Goal: Task Accomplishment & Management: Use online tool/utility

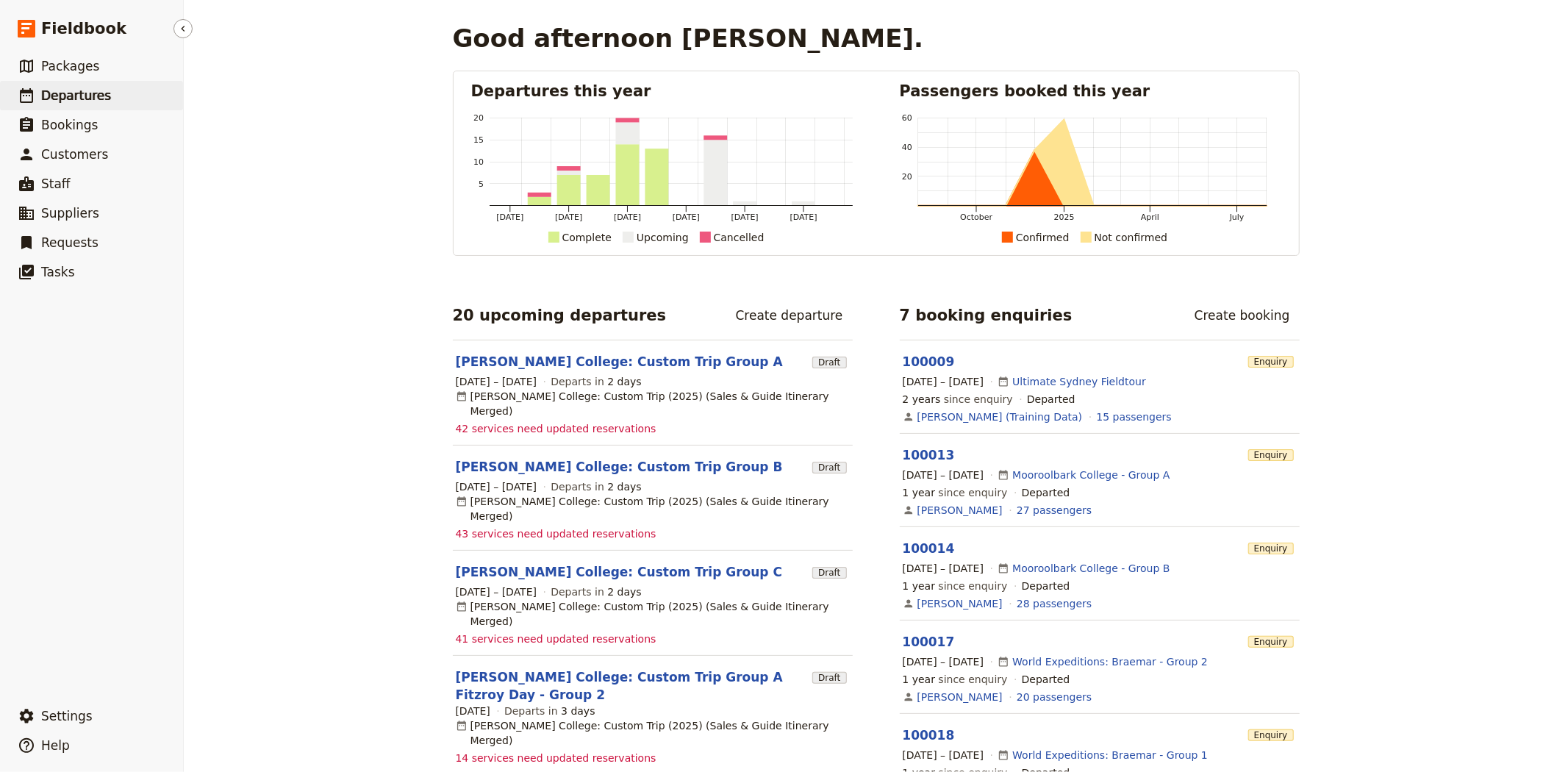
click at [100, 97] on span "Departures" at bounding box center [76, 96] width 70 height 15
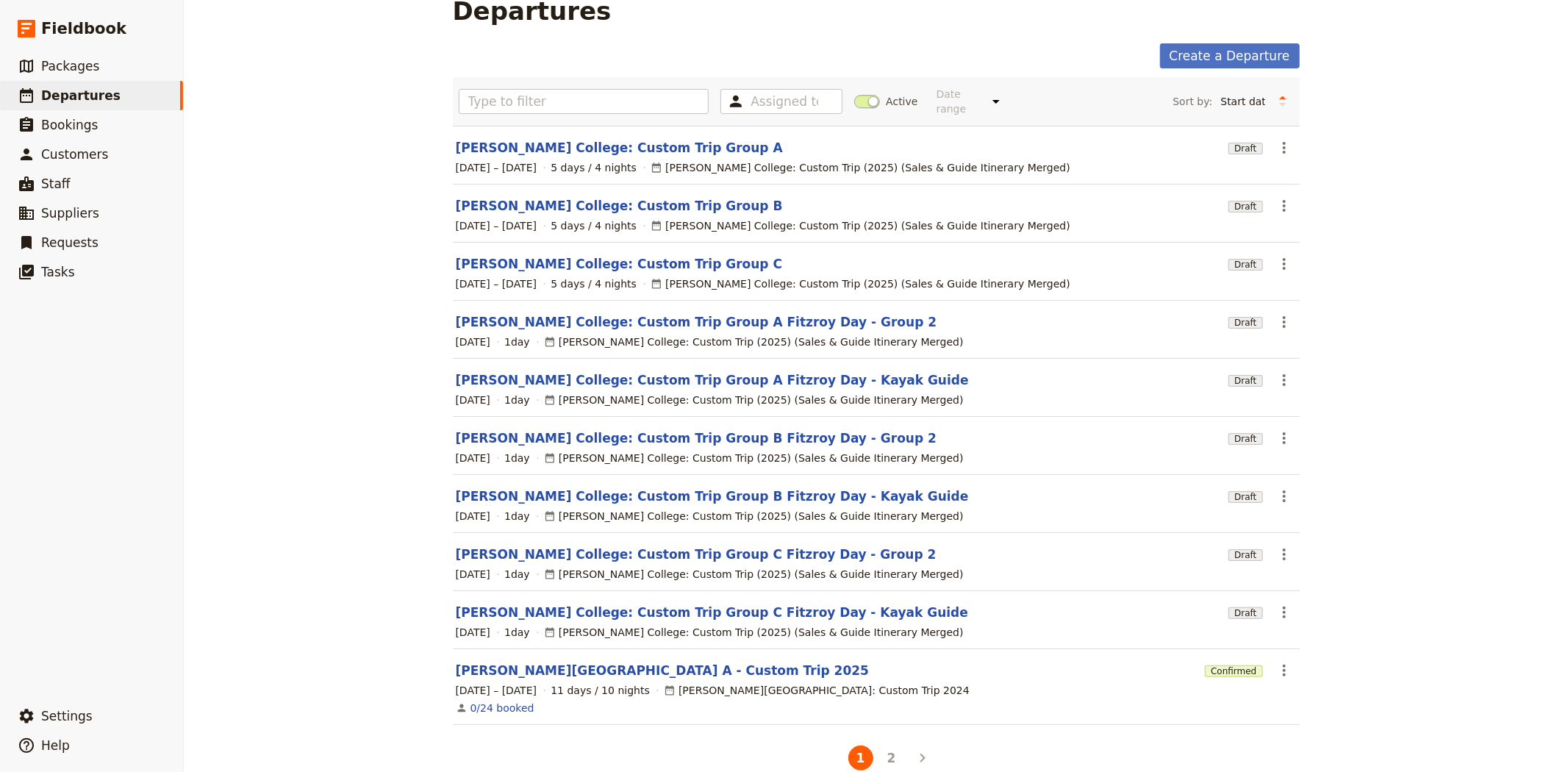
scroll to position [43, 0]
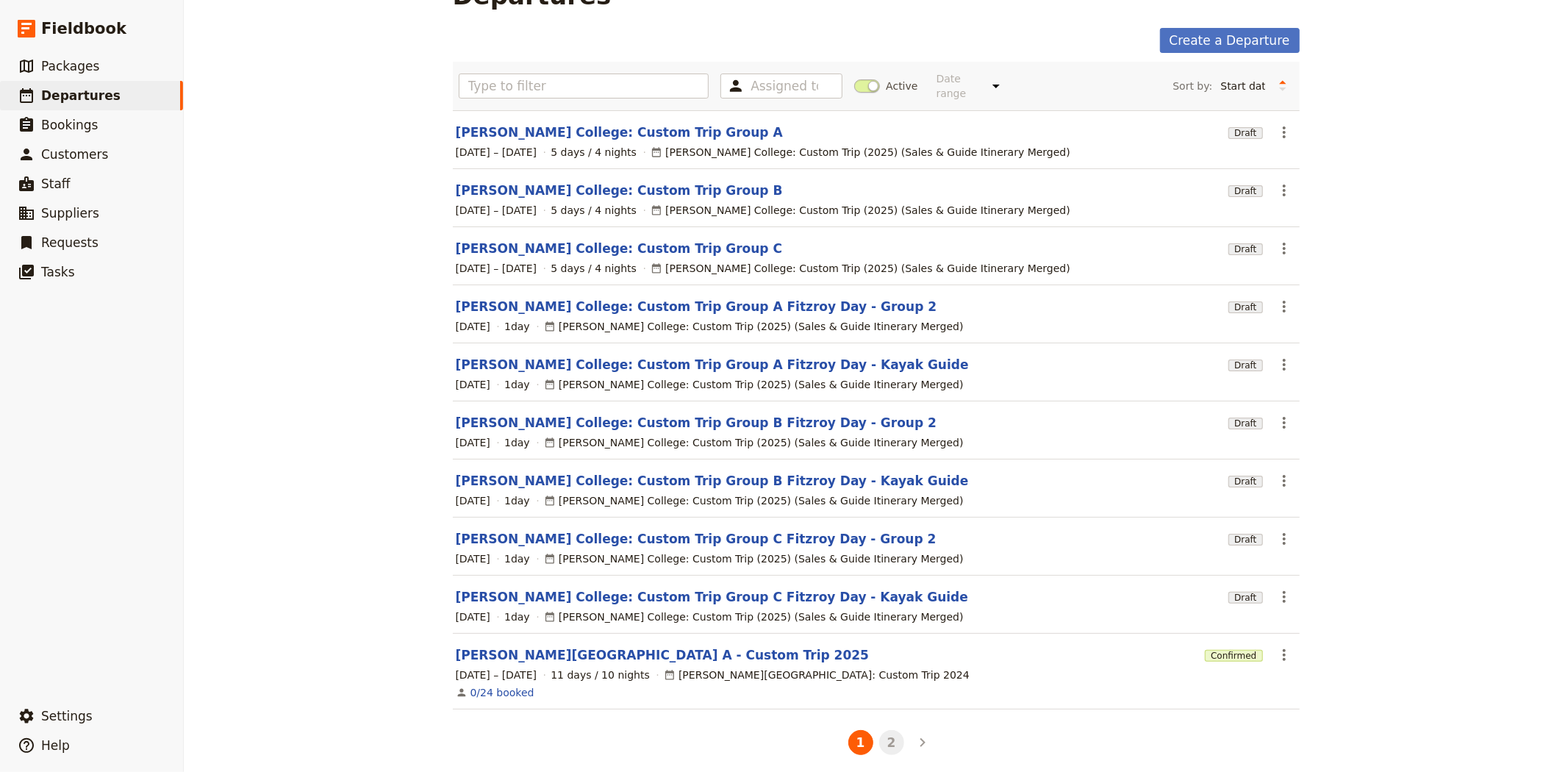
click at [880, 741] on button "2" at bounding box center [892, 743] width 25 height 25
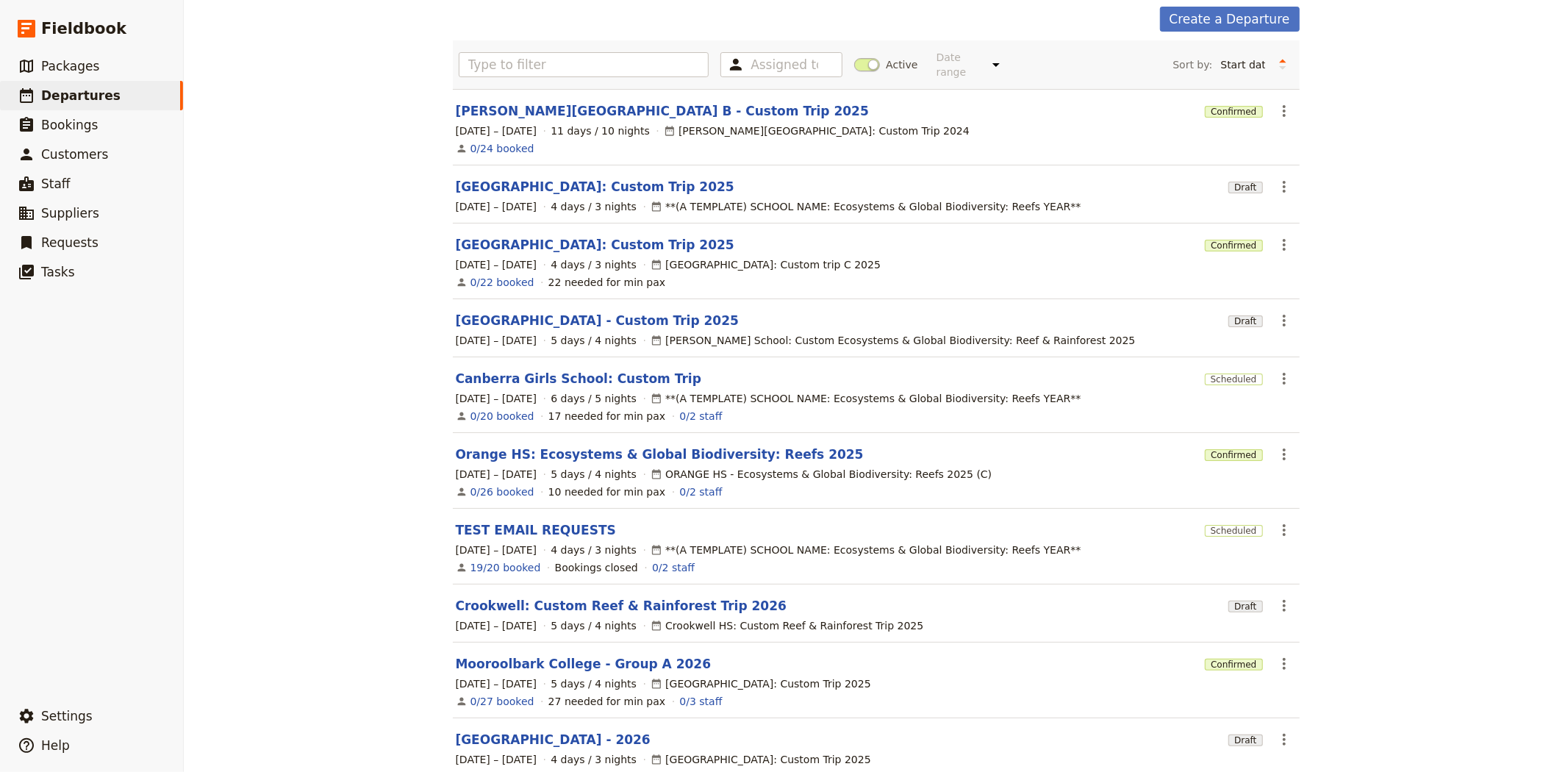
scroll to position [131, 0]
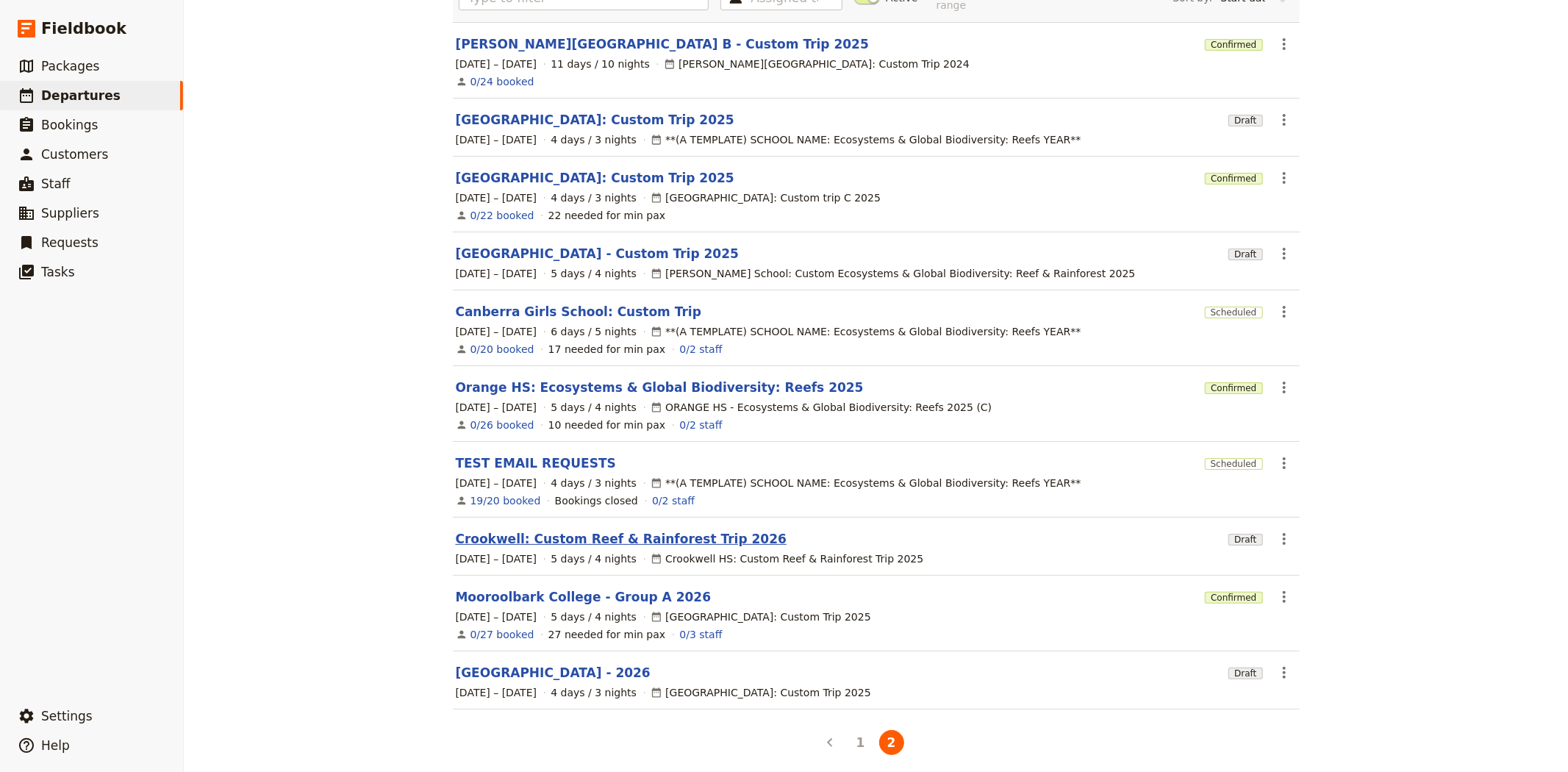
click at [487, 530] on link "Crookwell: Custom Reef & Rainforest Trip 2026" at bounding box center [621, 539] width 331 height 18
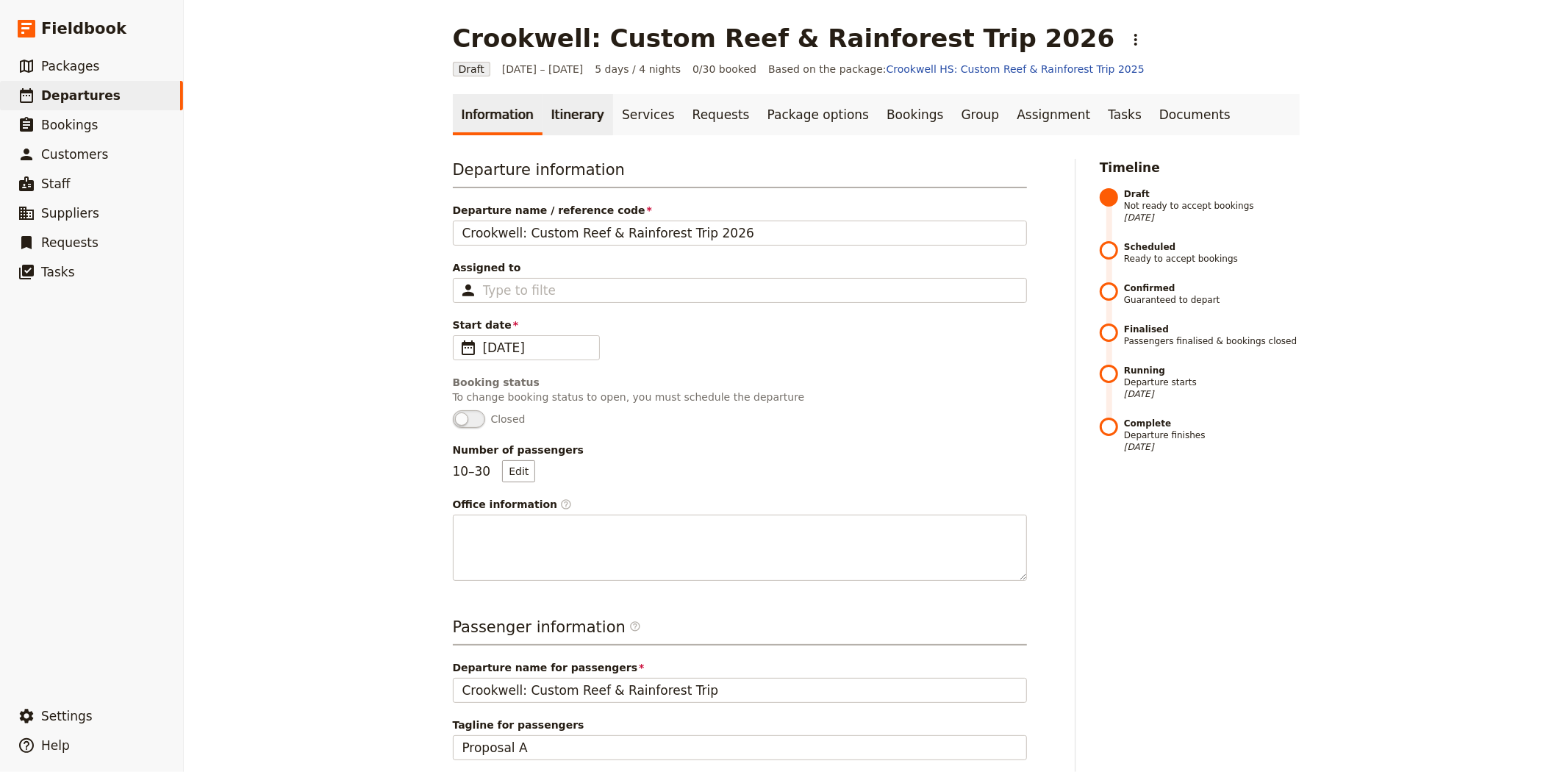
click at [576, 111] on link "Itinerary" at bounding box center [577, 114] width 70 height 41
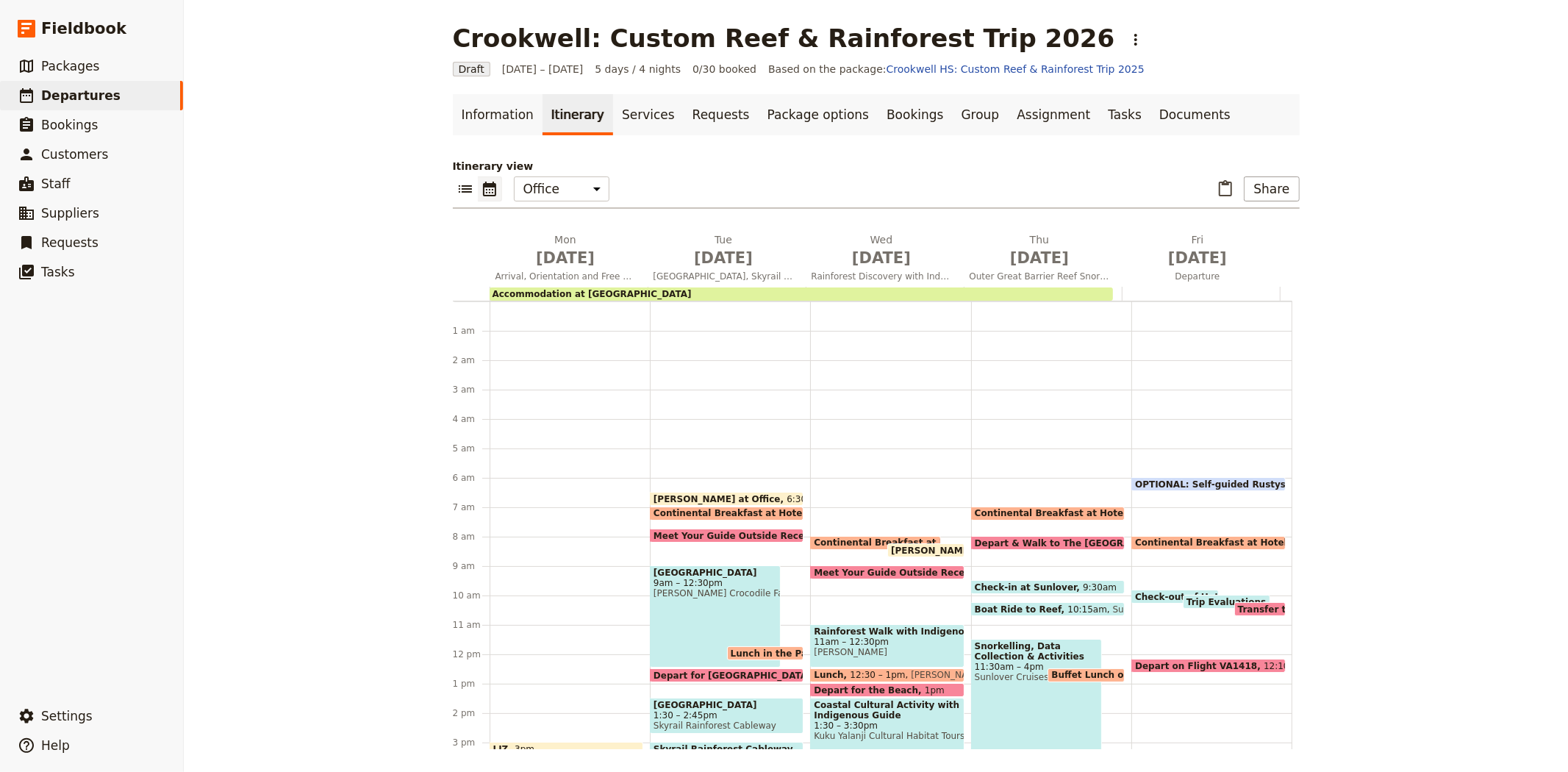
scroll to position [162, 0]
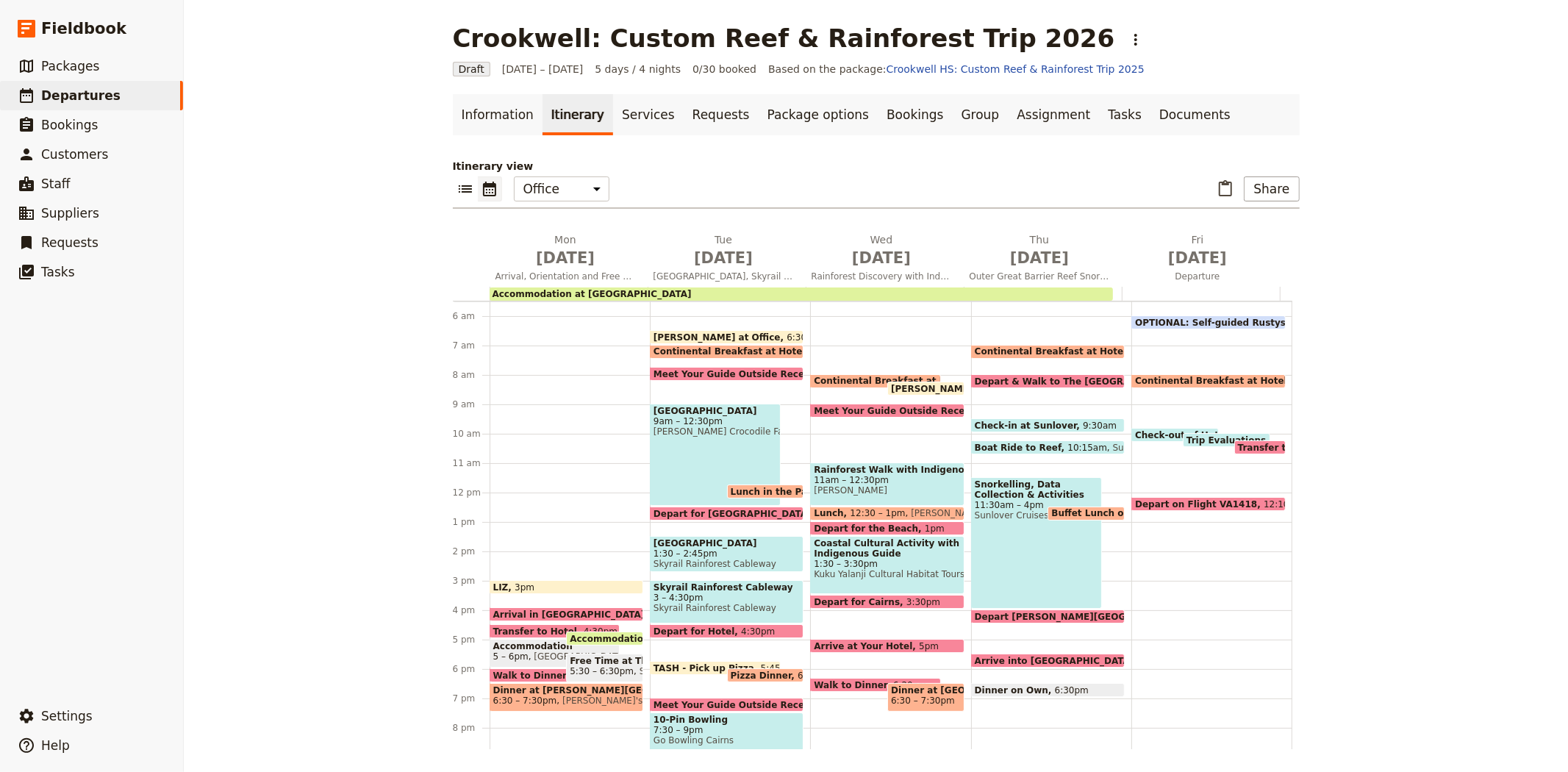
click at [532, 612] on span "Arrival in [GEOGRAPHIC_DATA]" at bounding box center [573, 615] width 159 height 9
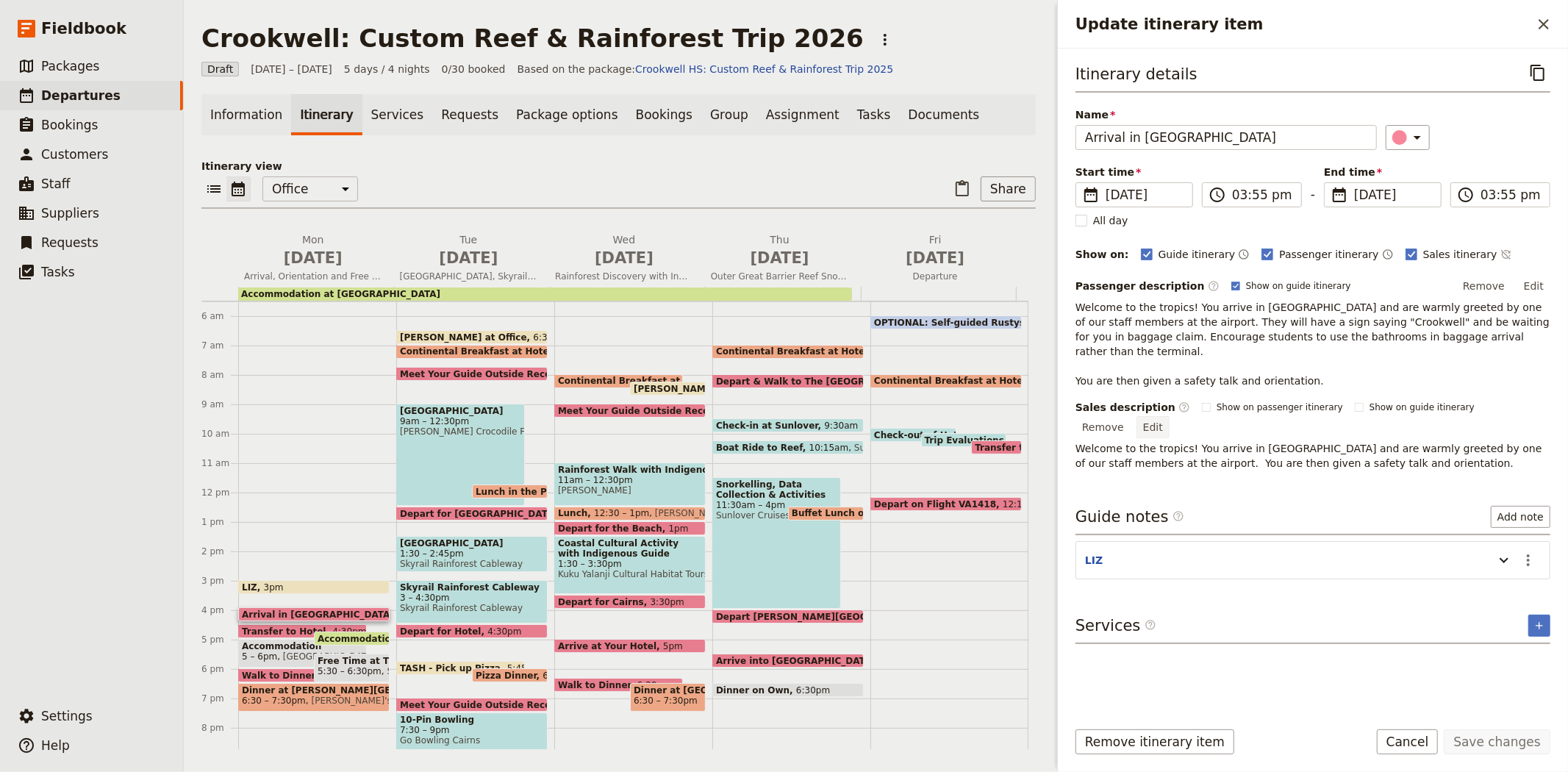
click at [1170, 416] on button "Edit" at bounding box center [1153, 427] width 33 height 22
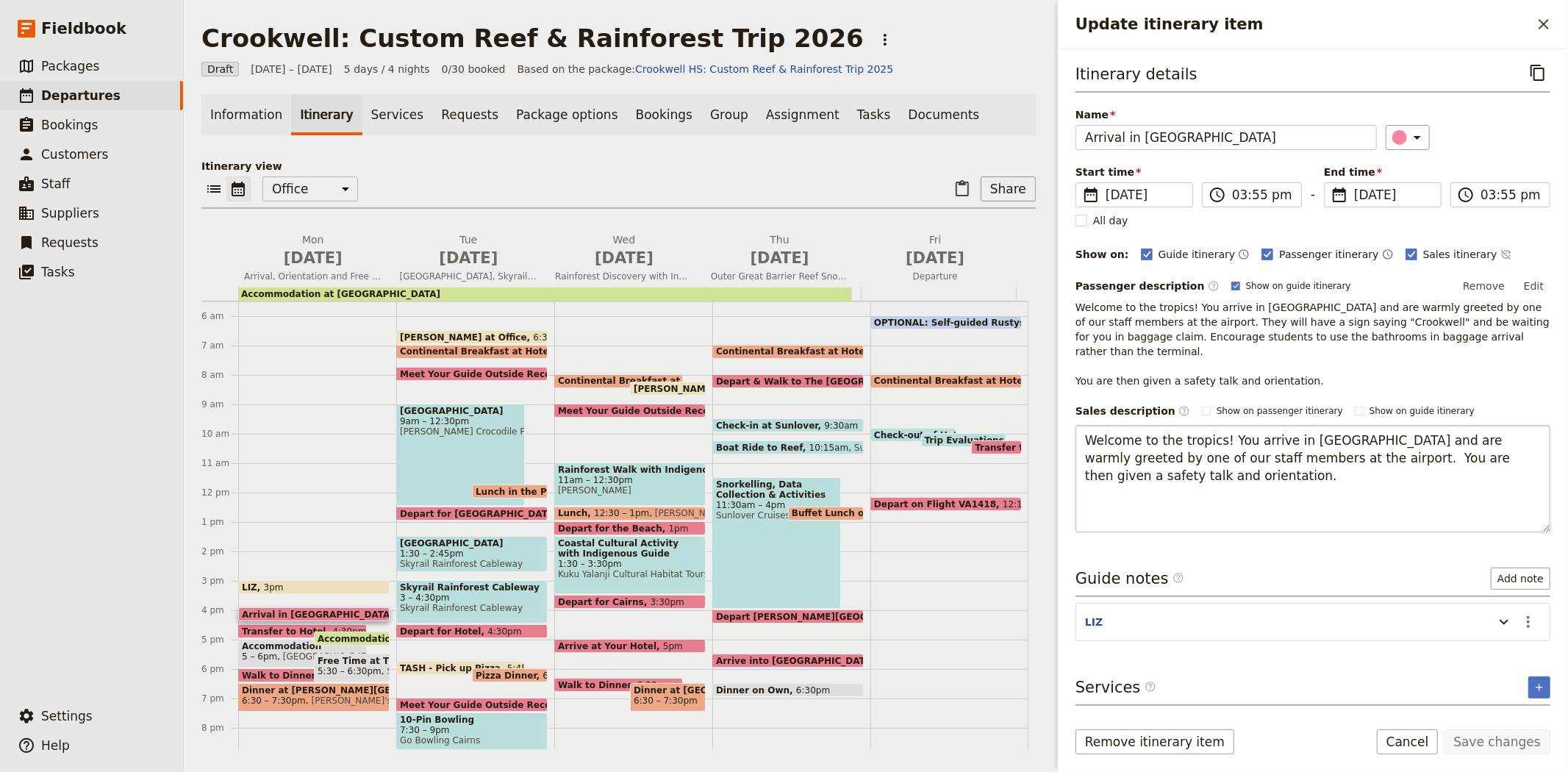
drag, startPoint x: 1544, startPoint y: 450, endPoint x: 1528, endPoint y: 548, distance: 99.3
click at [1529, 532] on textarea "Welcome to the tropics! You arrive in [GEOGRAPHIC_DATA] and are warmly greeted …" at bounding box center [1313, 478] width 475 height 107
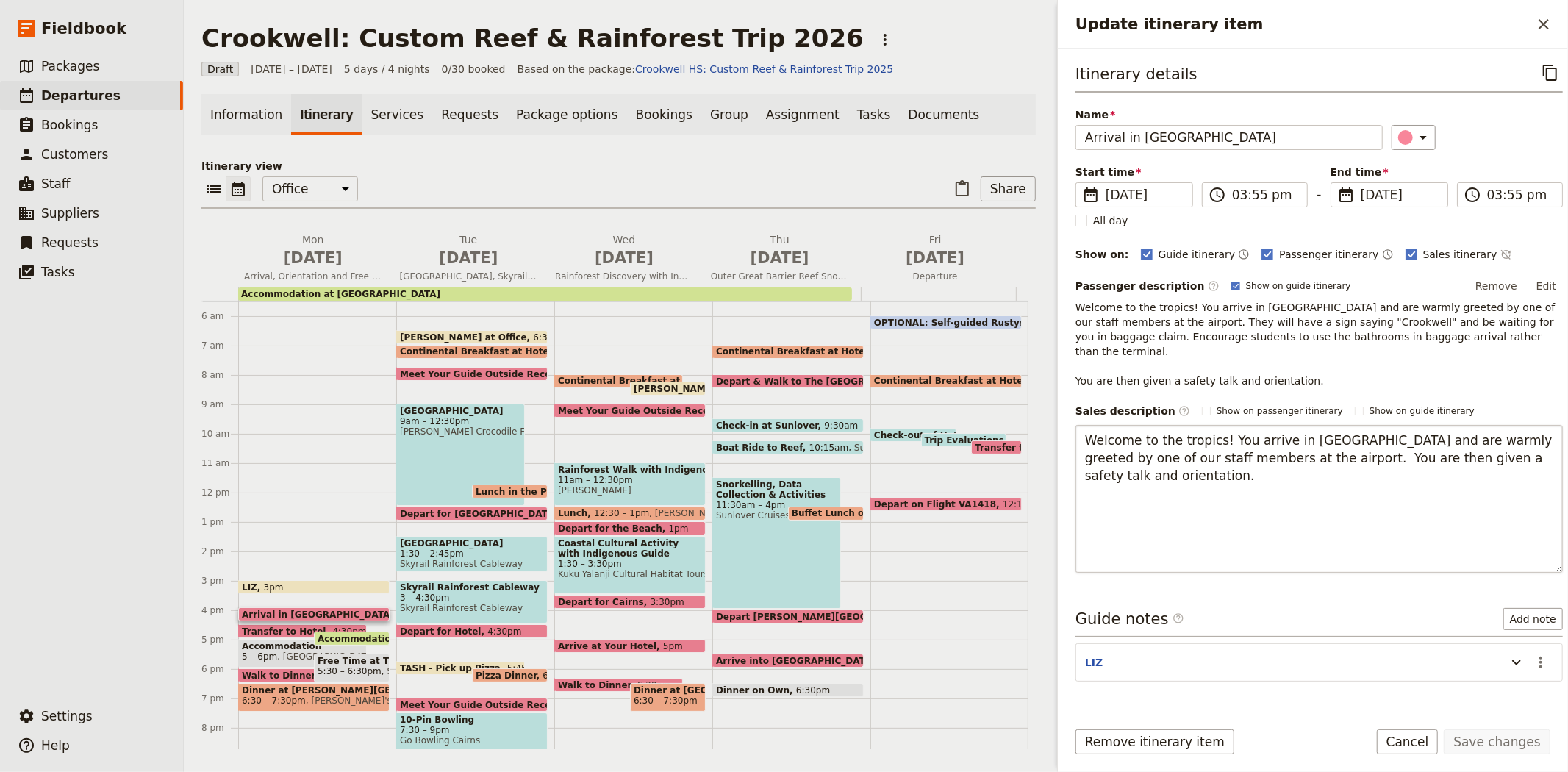
click at [1249, 444] on textarea "Welcome to the tropics! You arrive in [GEOGRAPHIC_DATA] and are warmly greeted …" at bounding box center [1320, 499] width 487 height 148
type textarea "Welcome to the tropics! You arrive in [GEOGRAPHIC_DATA] and are warmly greeted …"
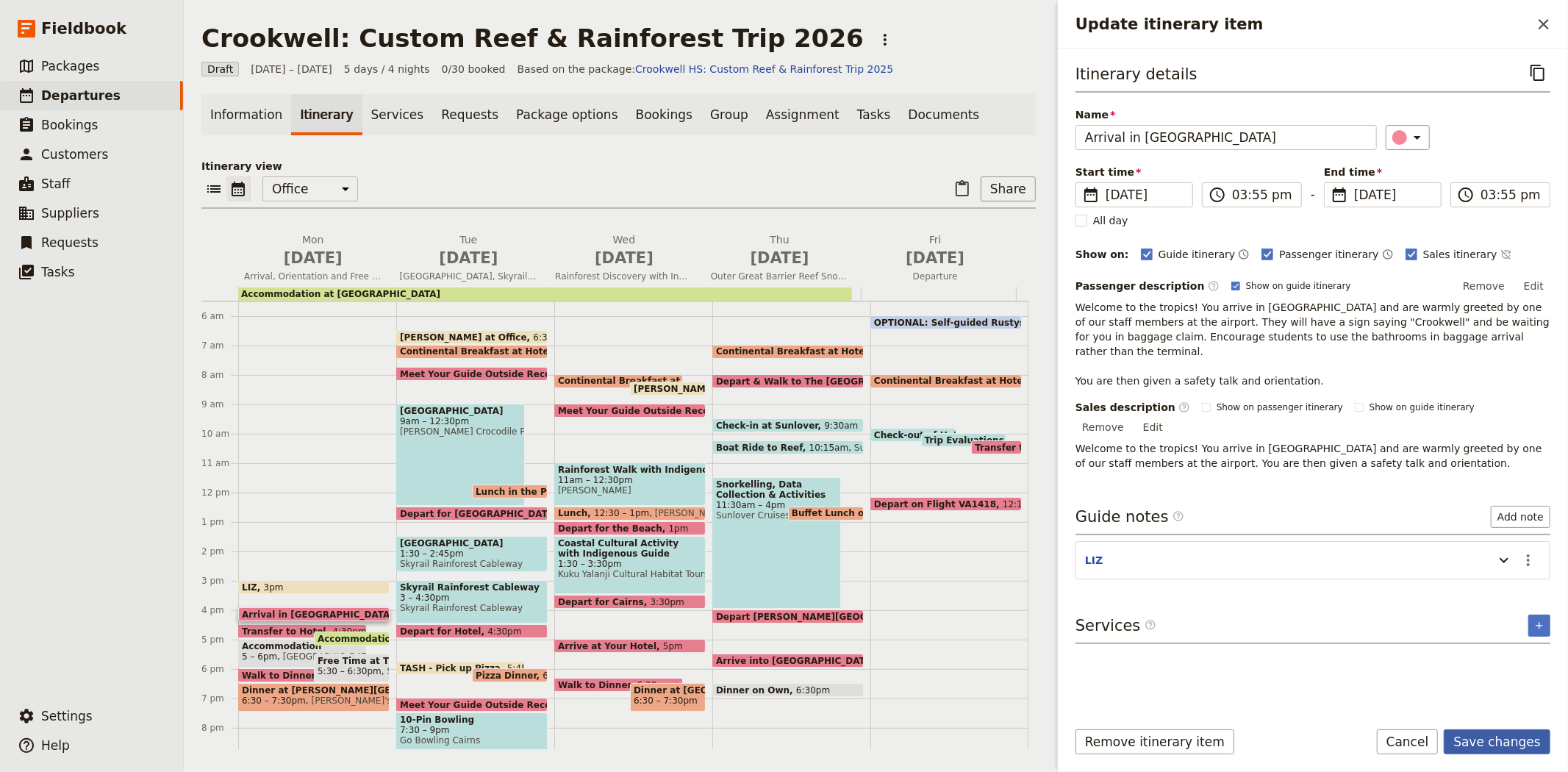
click at [1473, 739] on button "Save changes" at bounding box center [1497, 742] width 106 height 25
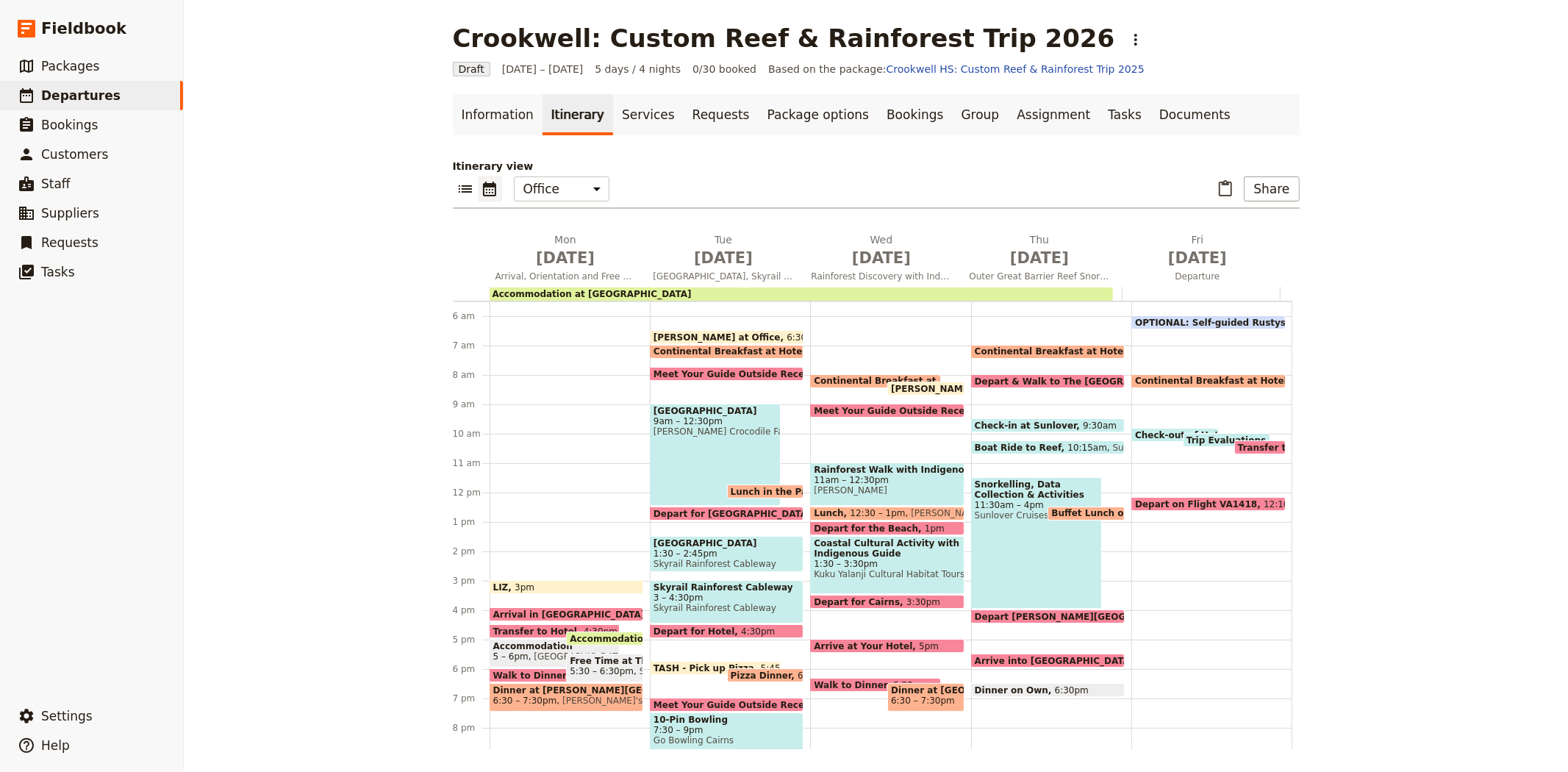
click at [582, 637] on span "Accommodation at [GEOGRAPHIC_DATA]" at bounding box center [672, 639] width 206 height 9
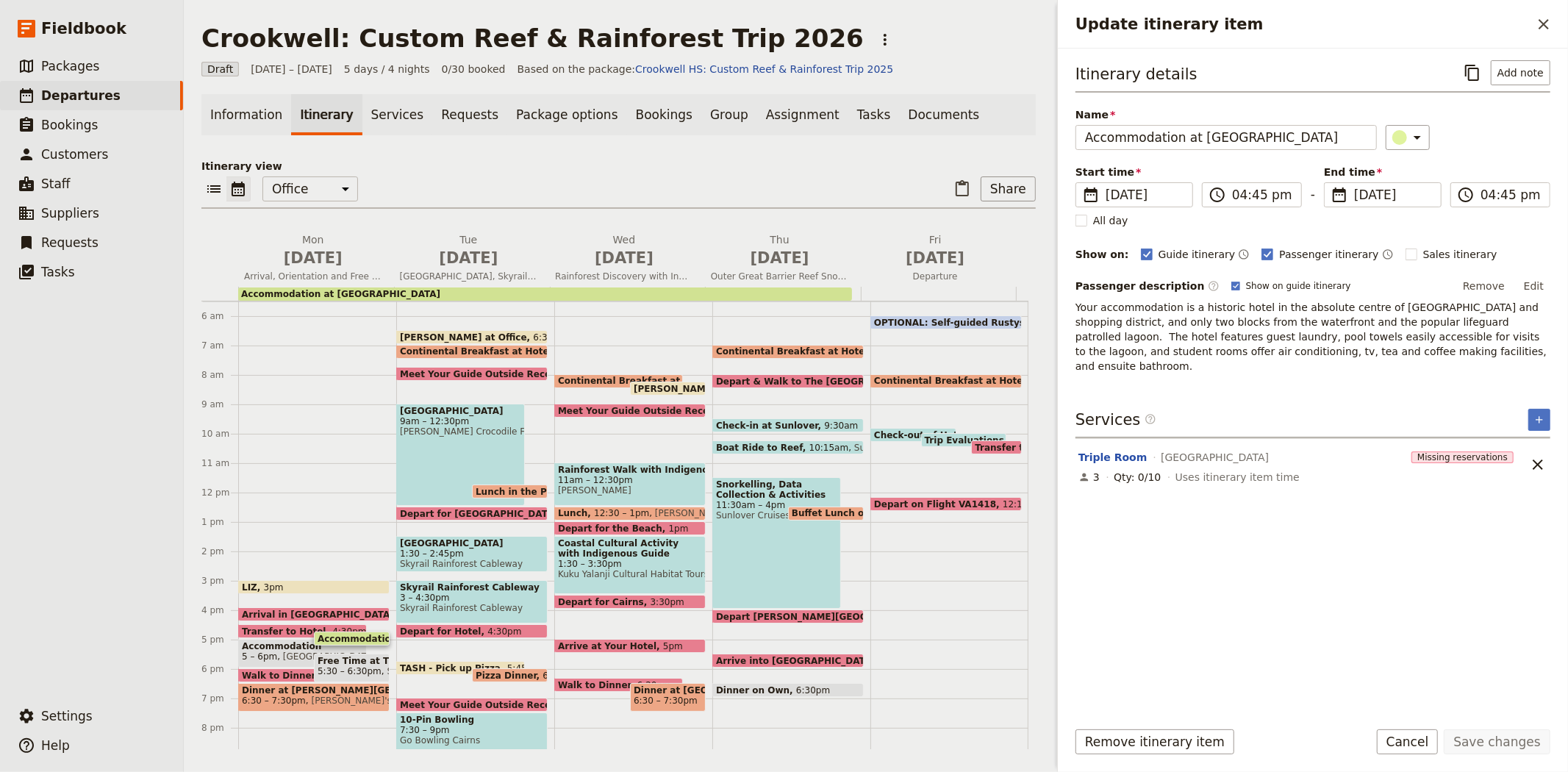
click at [261, 653] on span "5 – 6pm" at bounding box center [259, 656] width 35 height 10
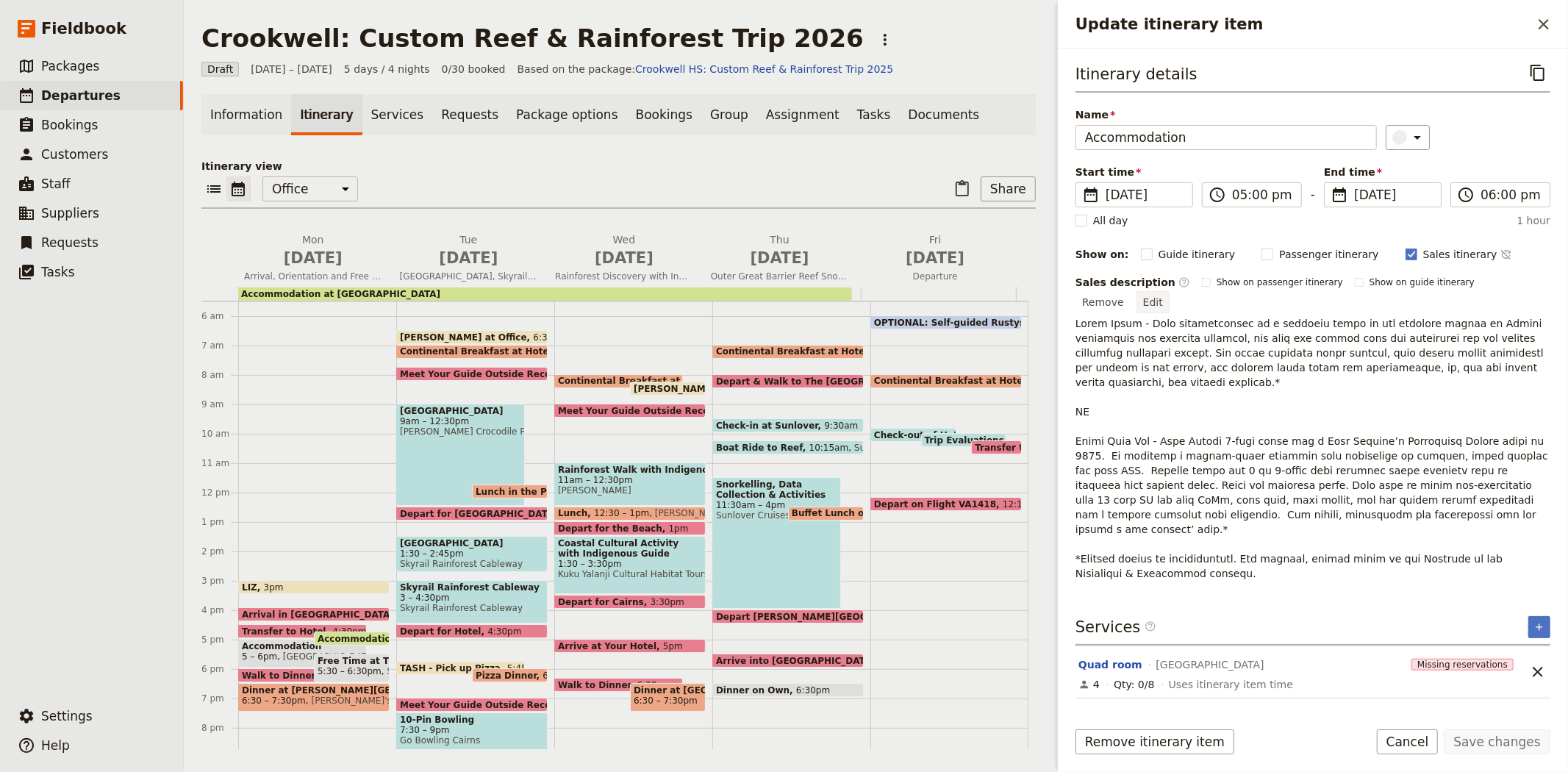
click at [1170, 291] on button "Edit" at bounding box center [1153, 302] width 33 height 22
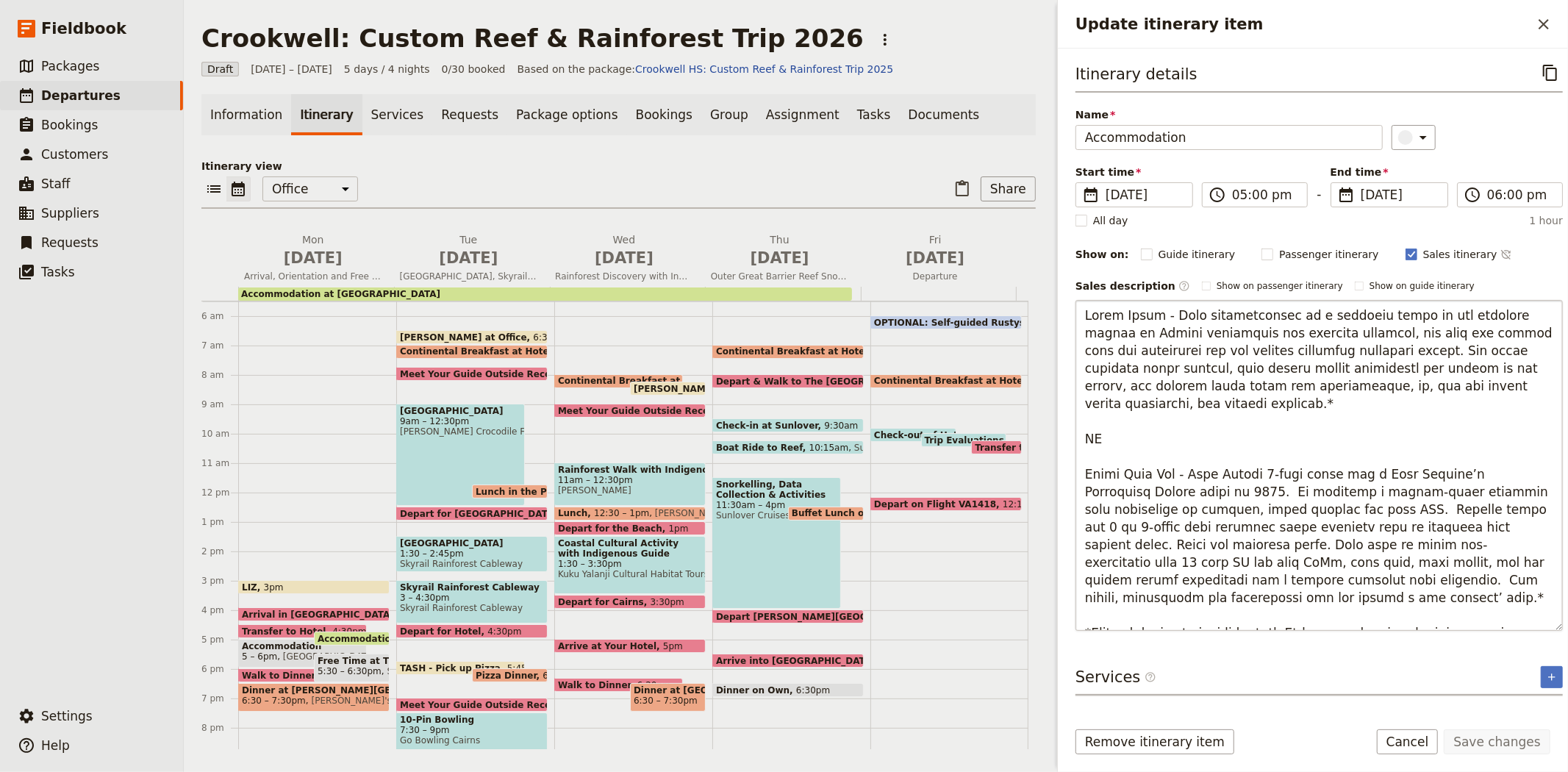
drag, startPoint x: 1279, startPoint y: 318, endPoint x: 1153, endPoint y: 316, distance: 126.0
click at [1153, 316] on textarea "Update itinerary item" at bounding box center [1320, 465] width 487 height 331
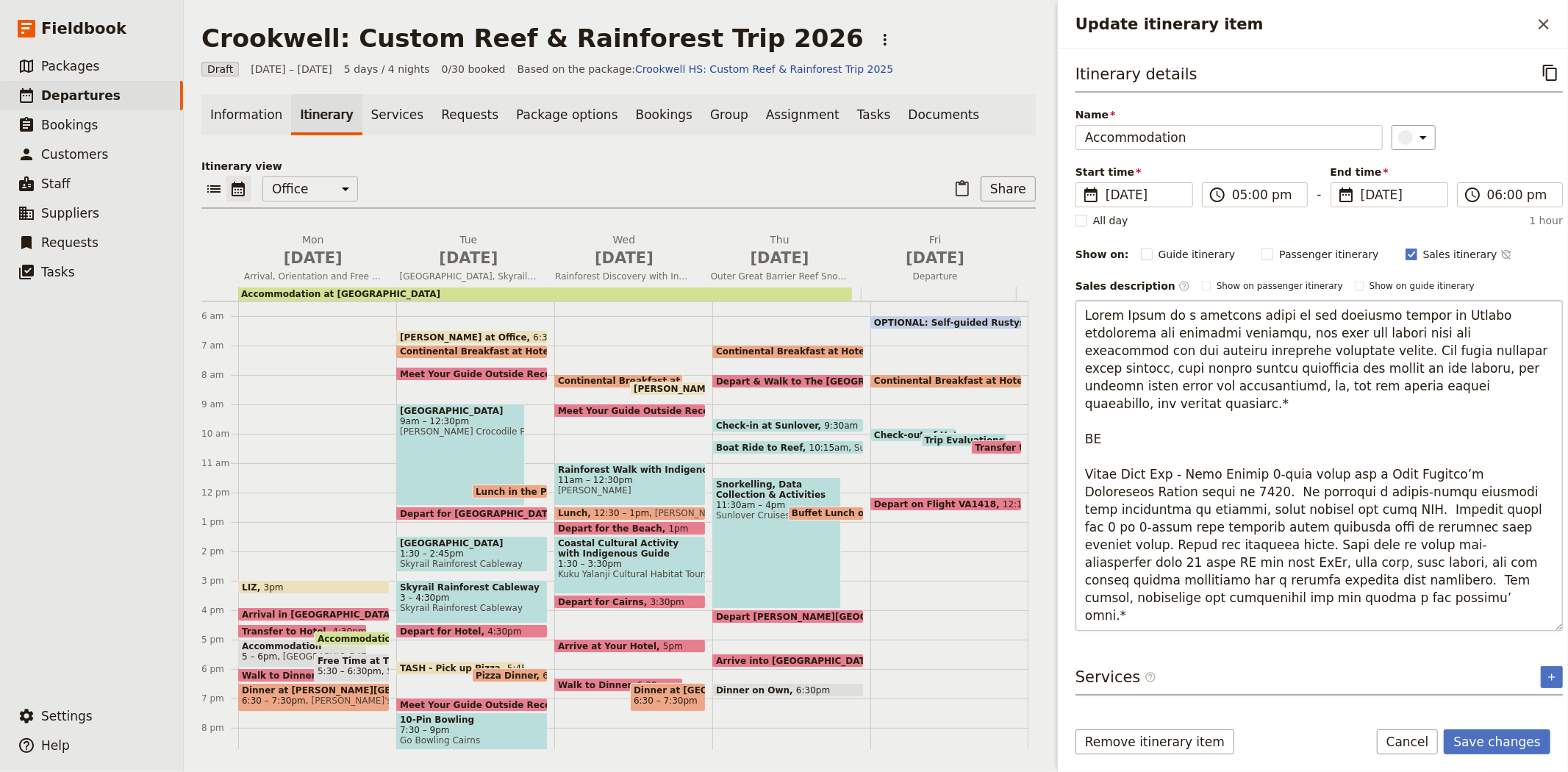
drag, startPoint x: 1235, startPoint y: 457, endPoint x: 1163, endPoint y: 457, distance: 72.0
click at [1163, 457] on textarea "Update itinerary item" at bounding box center [1320, 465] width 487 height 331
click at [1436, 542] on textarea "Update itinerary item" at bounding box center [1320, 465] width 487 height 331
click at [1211, 487] on textarea "Update itinerary item" at bounding box center [1320, 465] width 487 height 331
type textarea "Lorem Ipsum do s ametcons adipi el sed doeiusmo tempor in Utlabo etdolorema ali…"
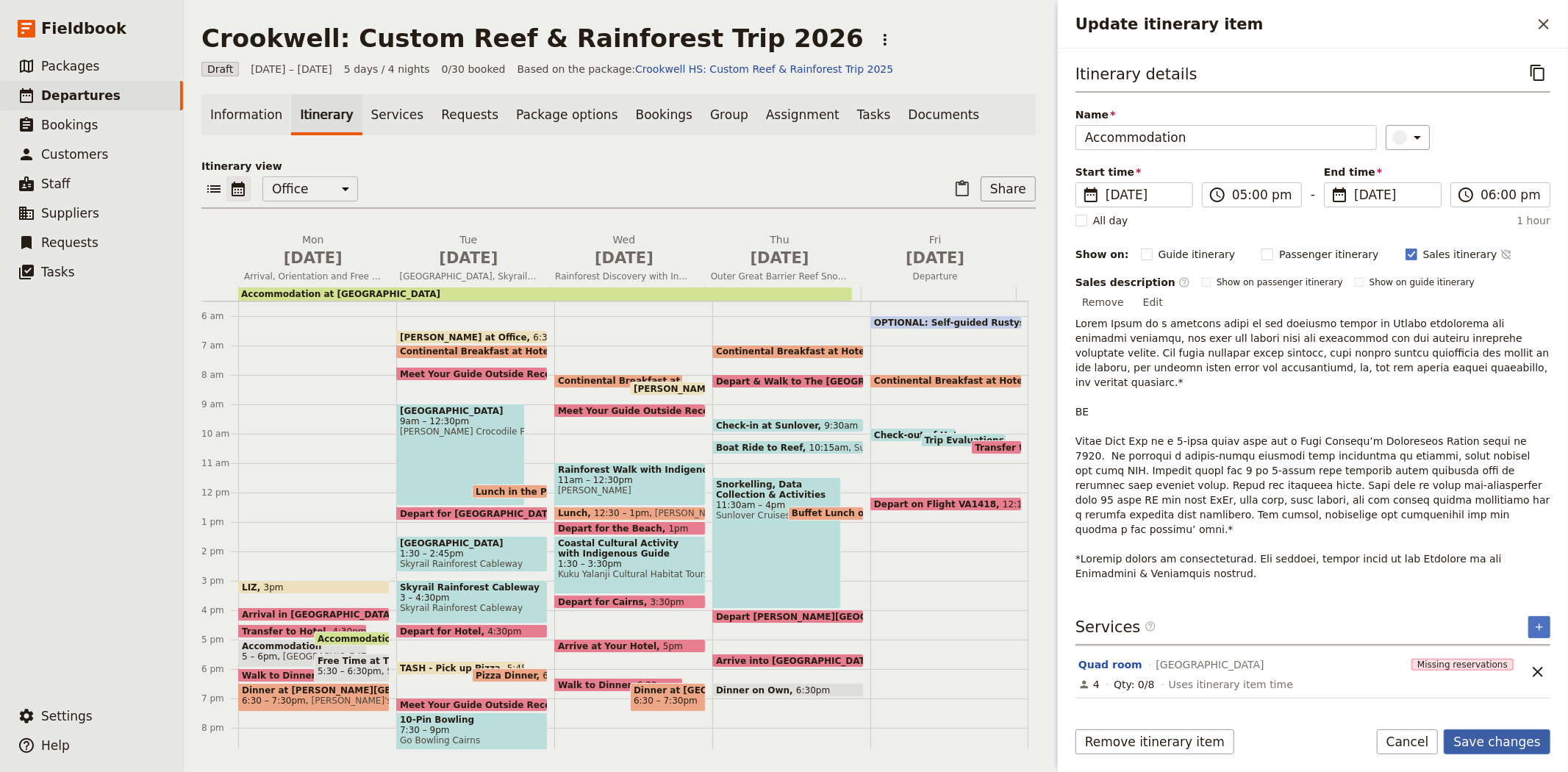
click at [1516, 745] on button "Save changes" at bounding box center [1497, 742] width 106 height 25
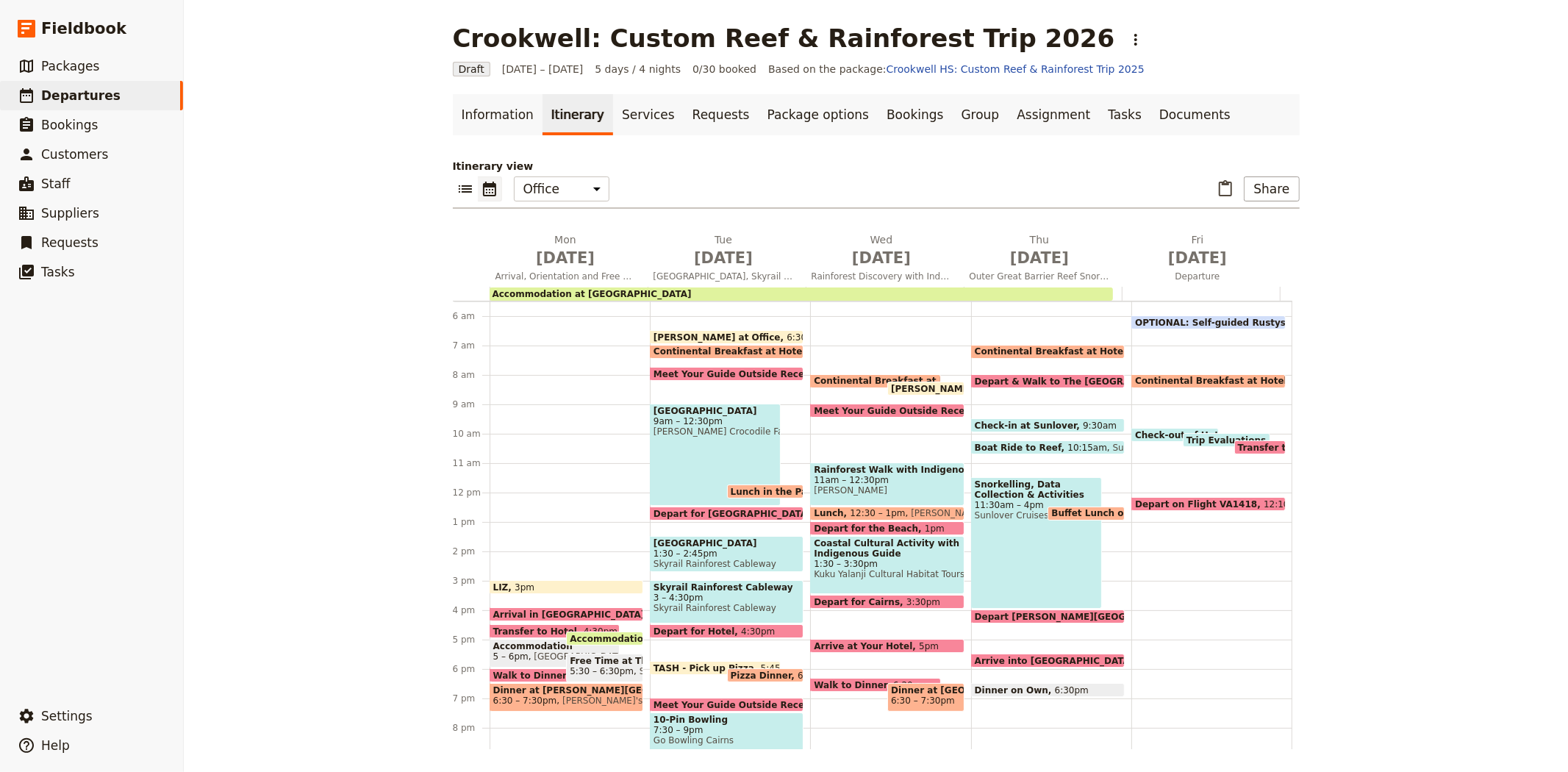
click at [700, 593] on span "3 – 4:30pm" at bounding box center [726, 597] width 146 height 10
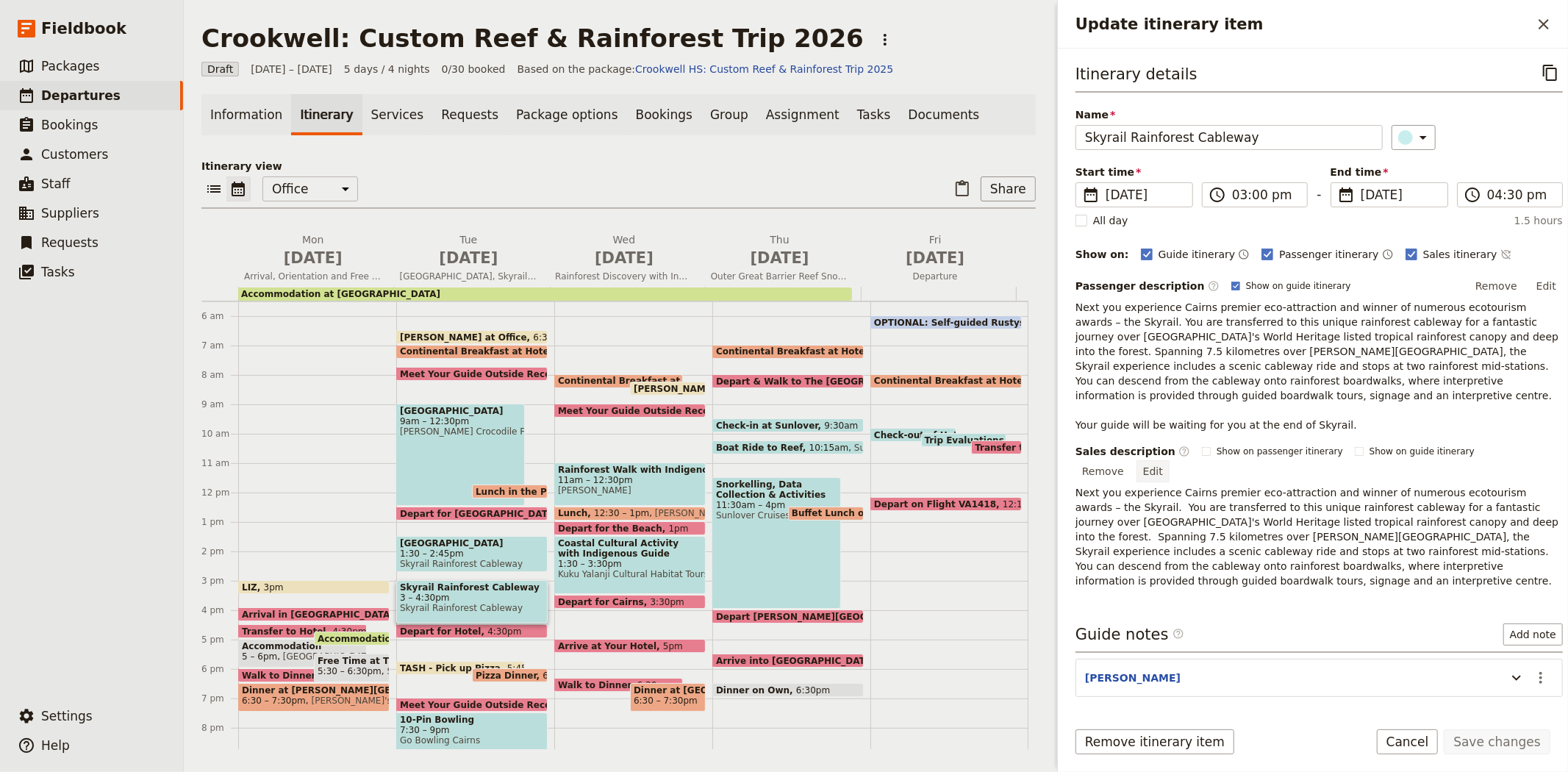
click at [1170, 460] on button "Edit" at bounding box center [1153, 470] width 33 height 22
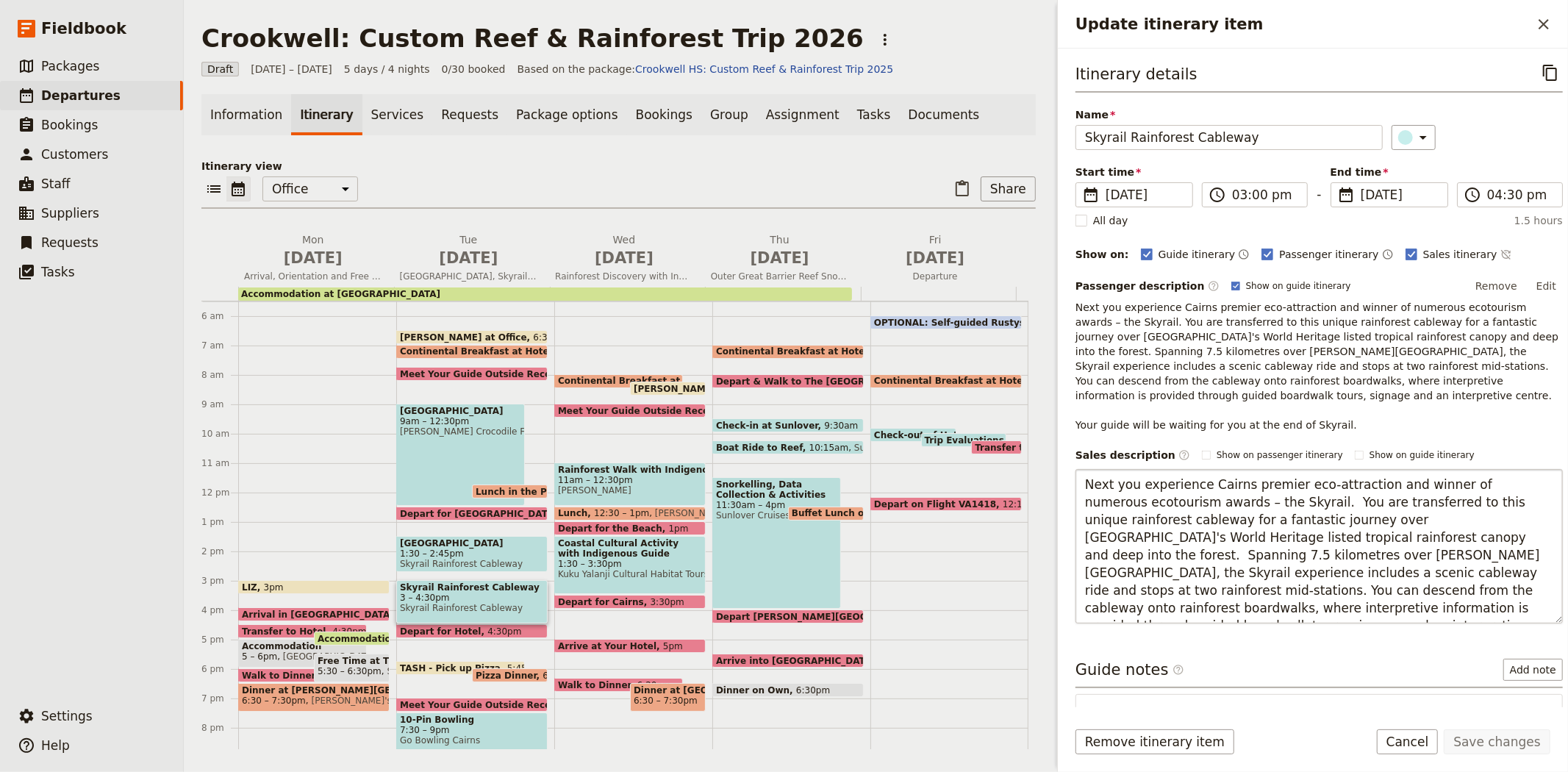
click at [1268, 484] on textarea "Next you experience Cairns premier eco-attraction and winner of numerous ecotou…" at bounding box center [1320, 546] width 487 height 155
click at [1328, 524] on textarea "Next you experience Cairns premier eco-attraction and winner of numerous ecotou…" at bounding box center [1320, 546] width 487 height 155
type textarea "Next you experience Cairns premier eco-attraction and winner of numerous ecotou…"
click at [1505, 738] on button "Save changes" at bounding box center [1497, 742] width 106 height 25
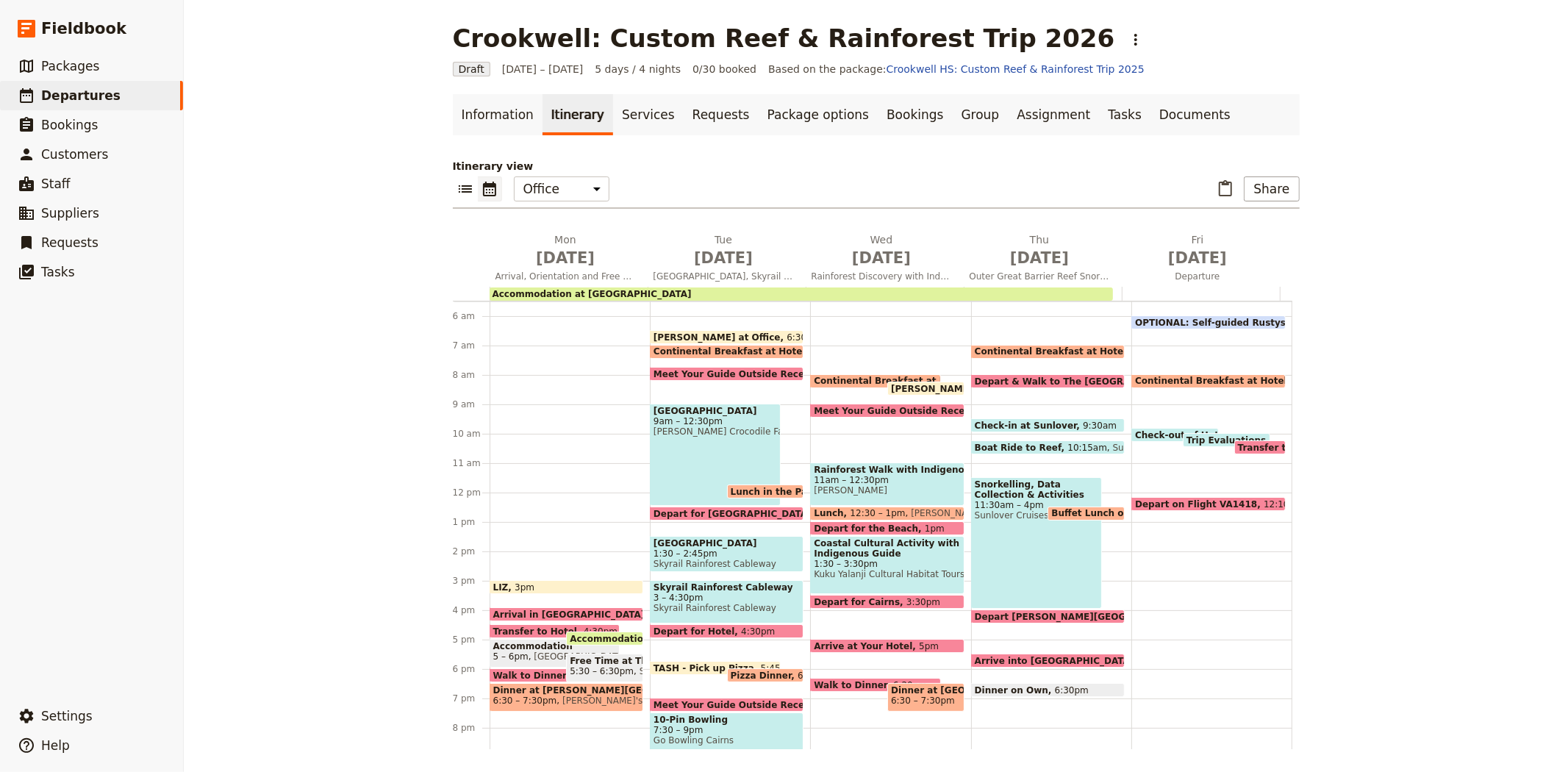
click at [862, 561] on span "1:30 – 3:30pm" at bounding box center [887, 563] width 146 height 10
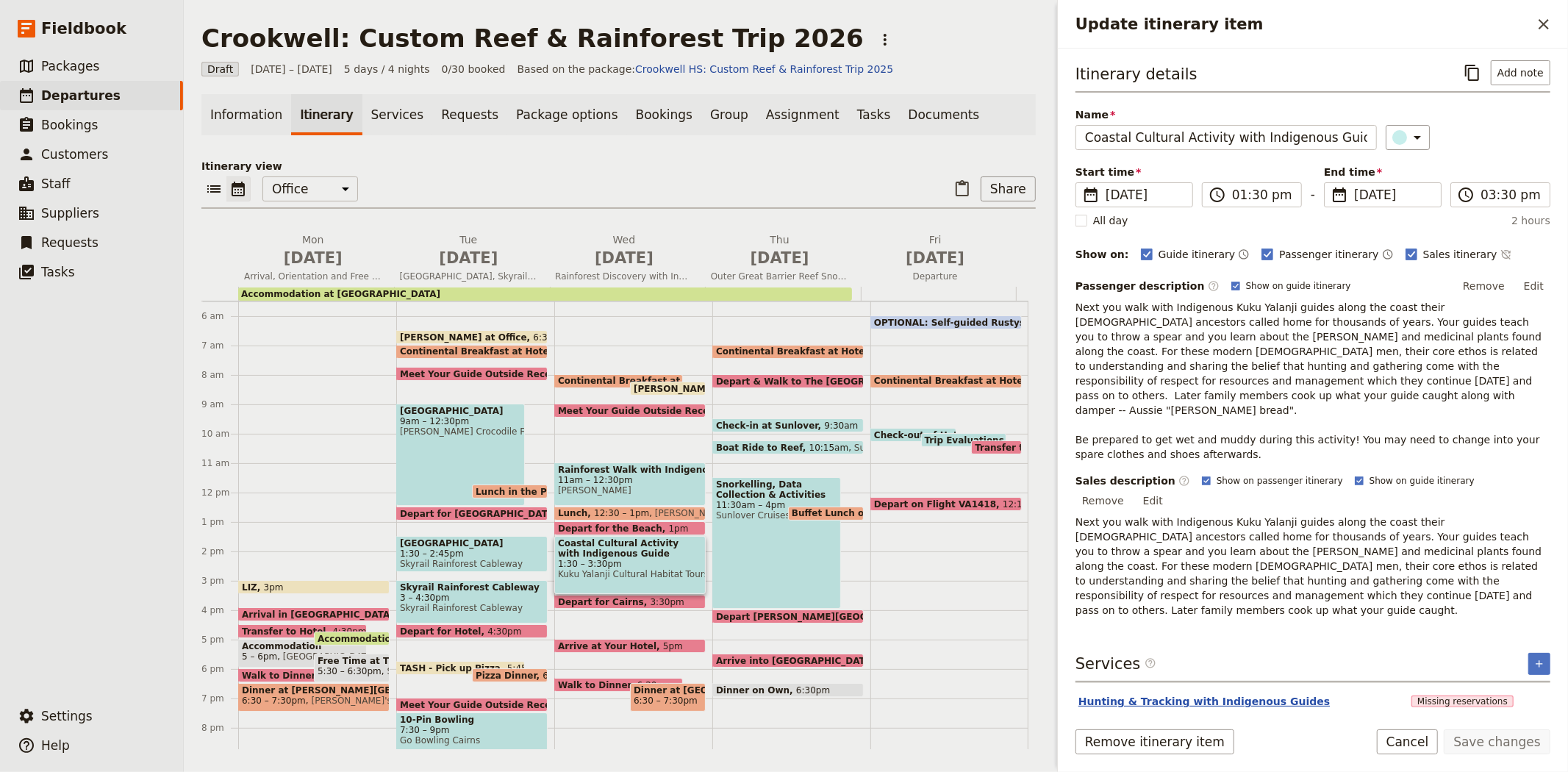
click at [1209, 694] on button "Hunting & Tracking with Indigenous Guides" at bounding box center [1204, 702] width 251 height 15
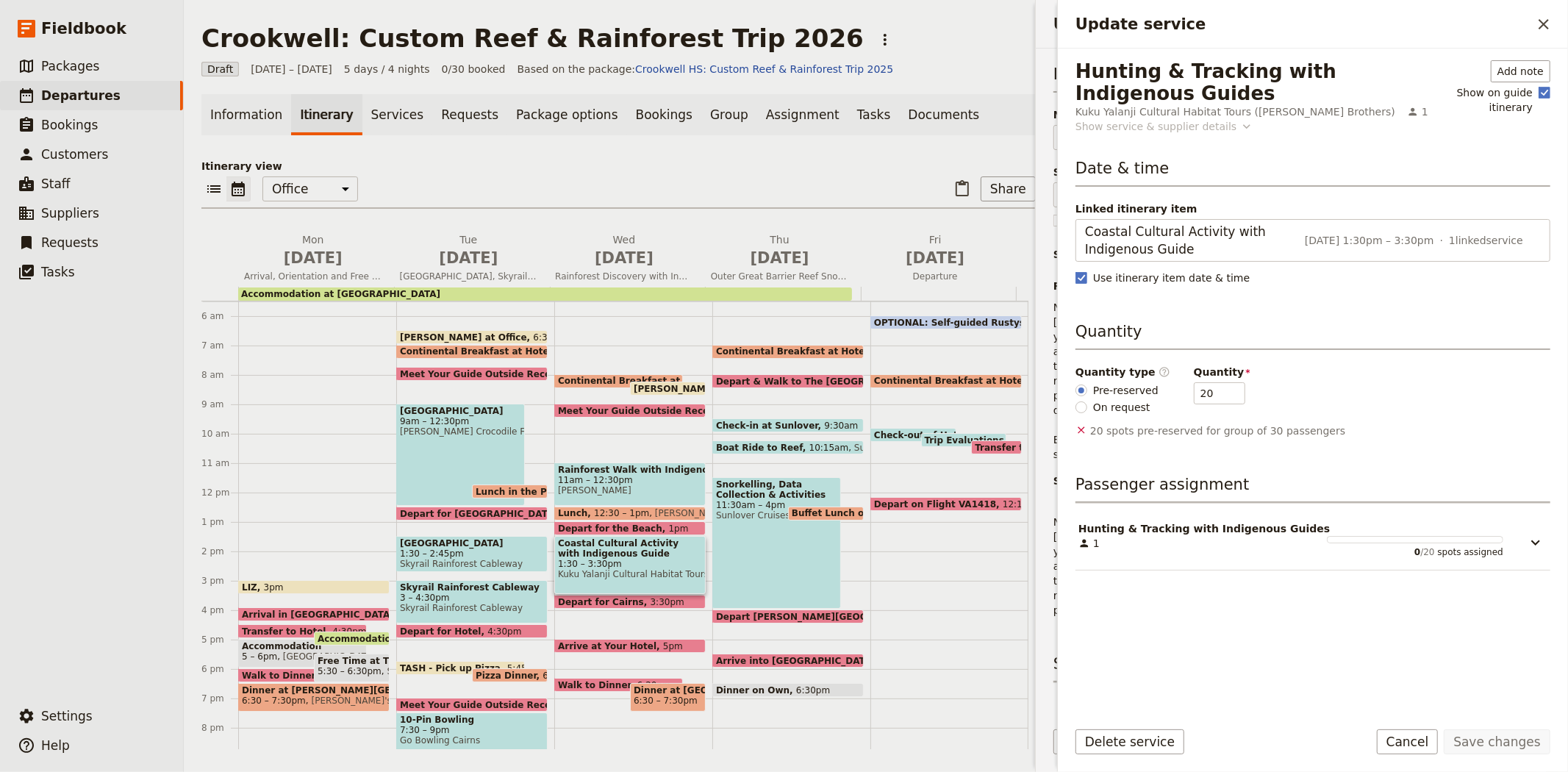
click at [1158, 126] on div "Show service & supplier details" at bounding box center [1157, 127] width 161 height 15
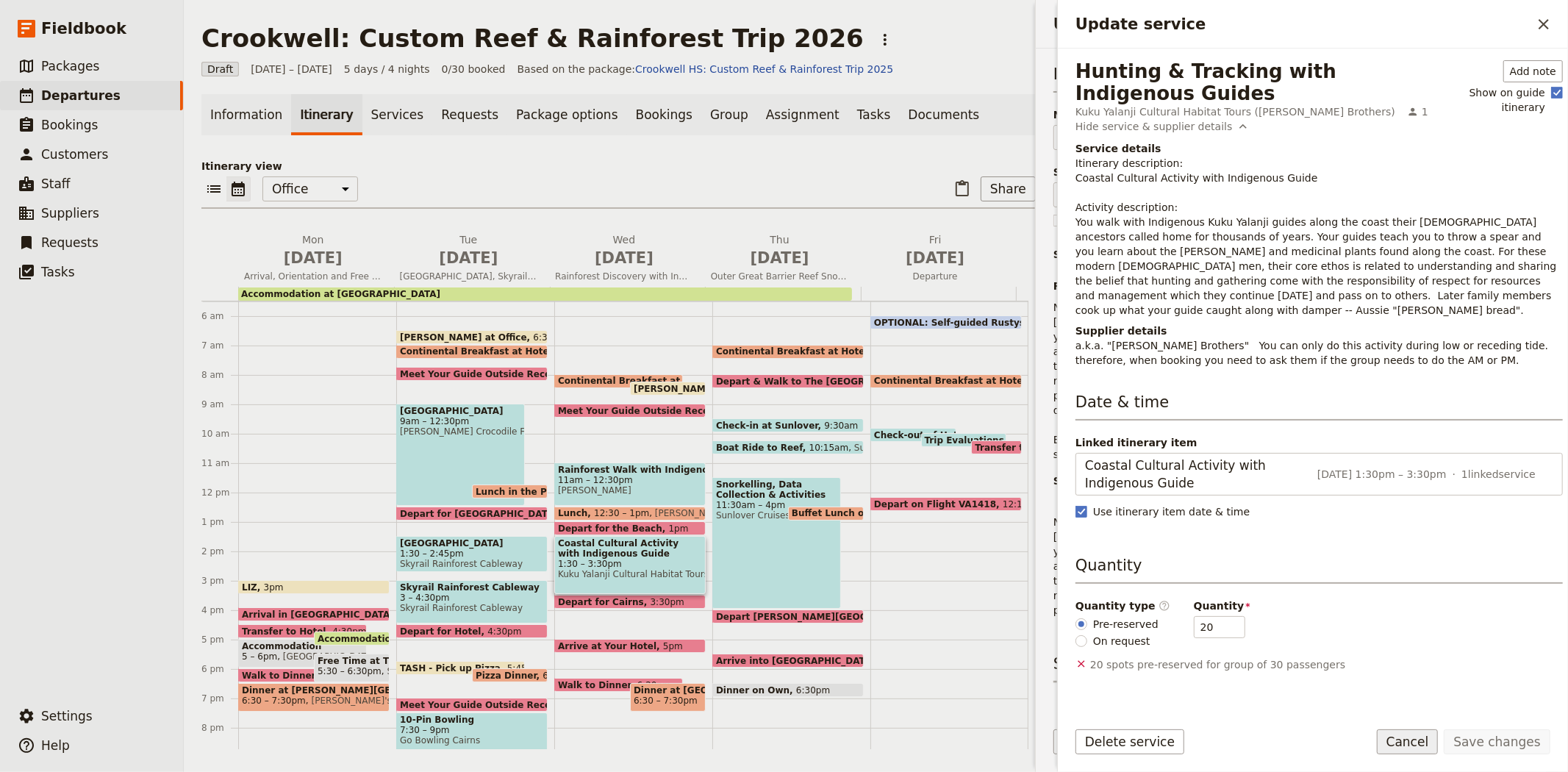
click at [1439, 740] on button "Cancel" at bounding box center [1408, 742] width 62 height 25
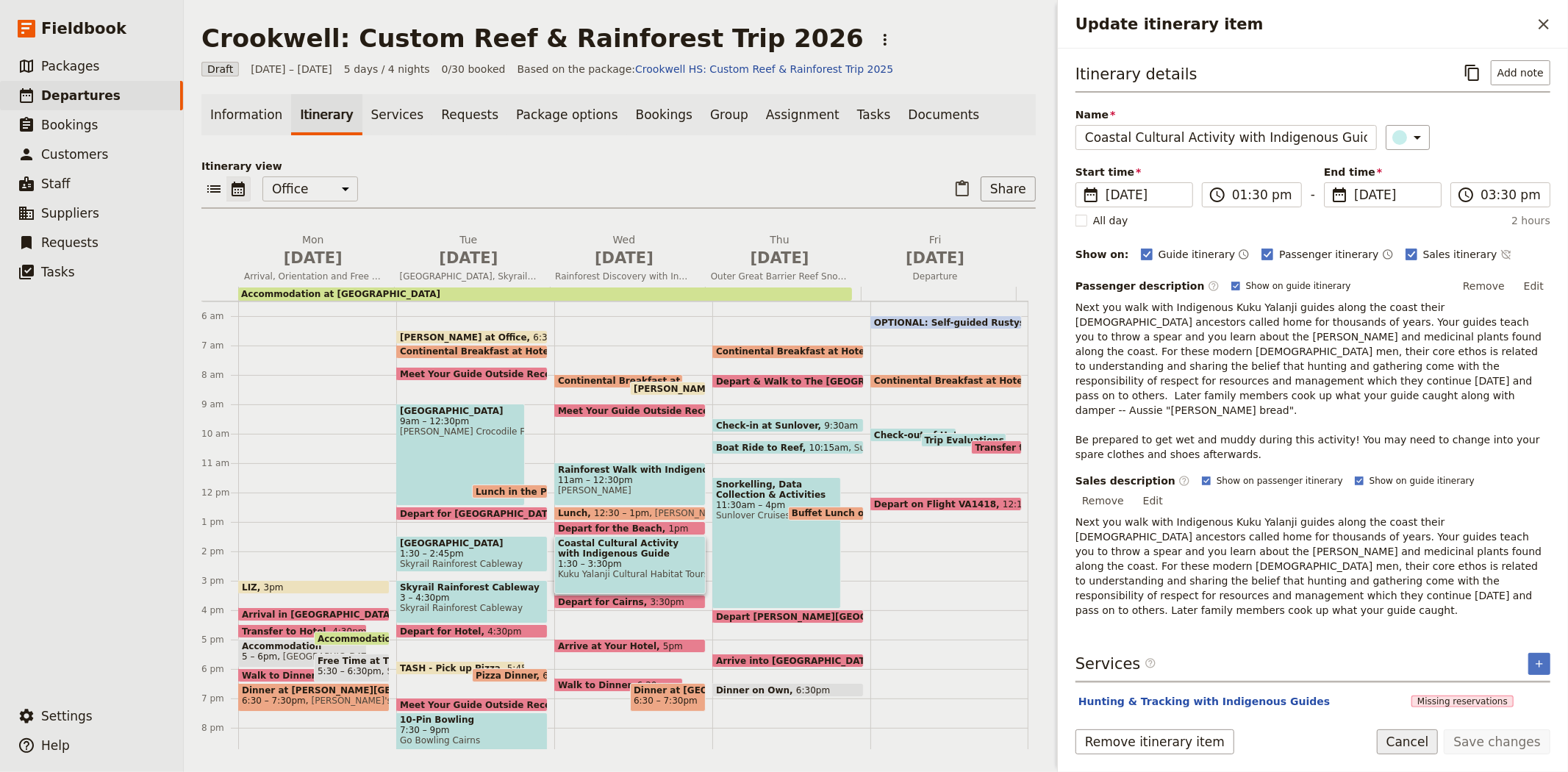
click at [1436, 744] on button "Cancel" at bounding box center [1408, 742] width 62 height 25
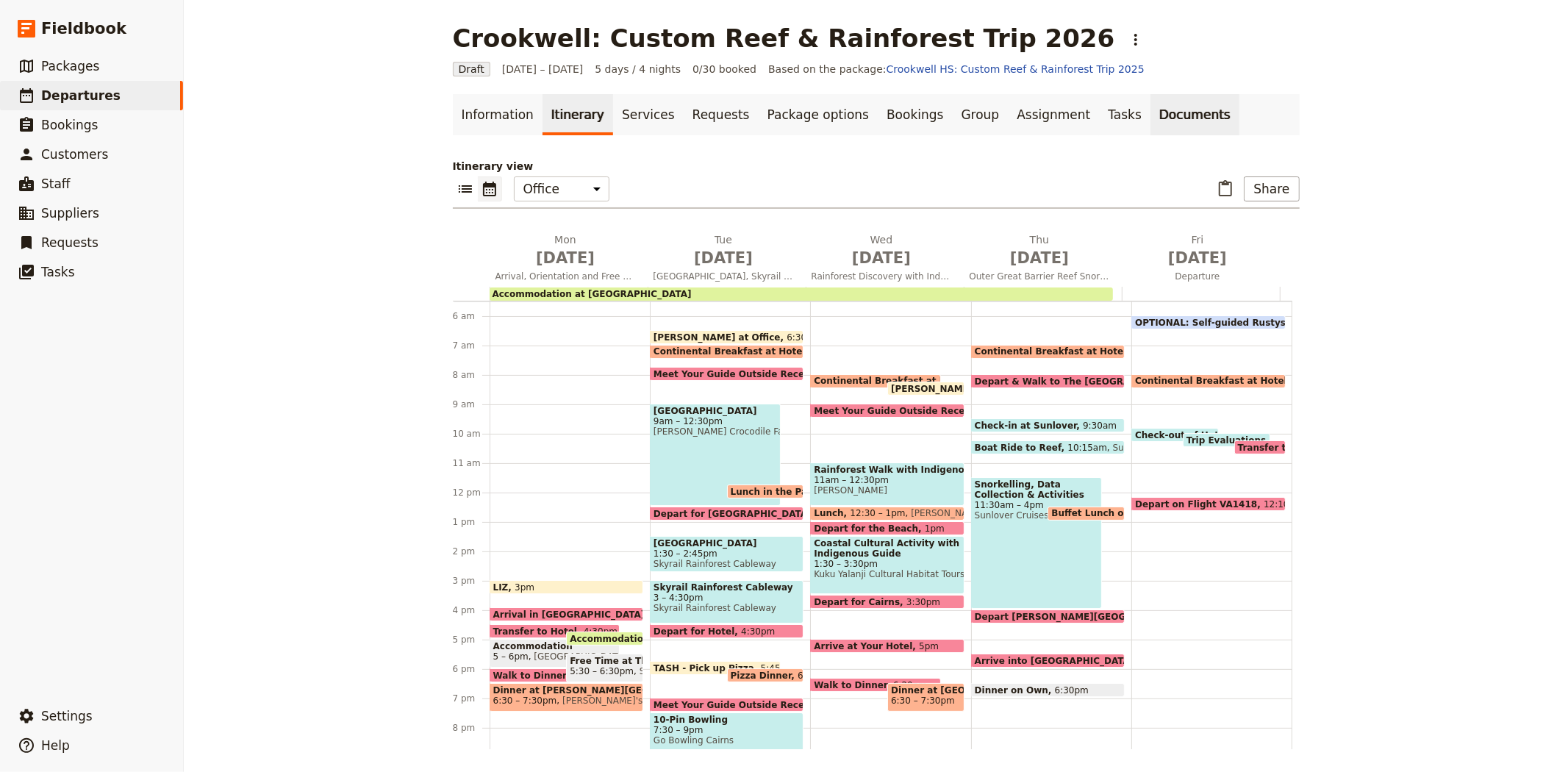
click at [1151, 116] on link "Documents" at bounding box center [1195, 114] width 89 height 41
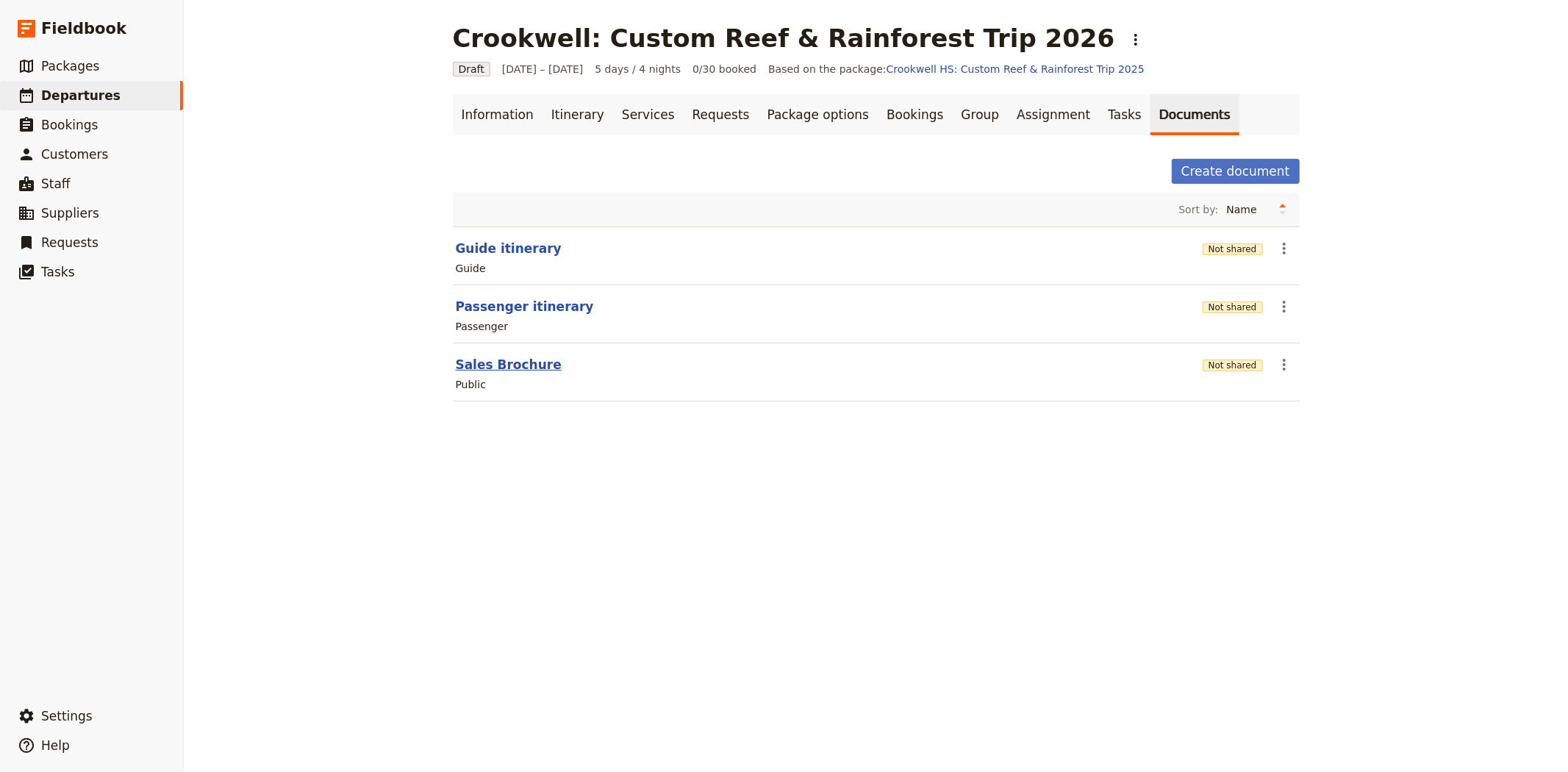
click at [478, 368] on button "Sales Brochure" at bounding box center [509, 364] width 106 height 18
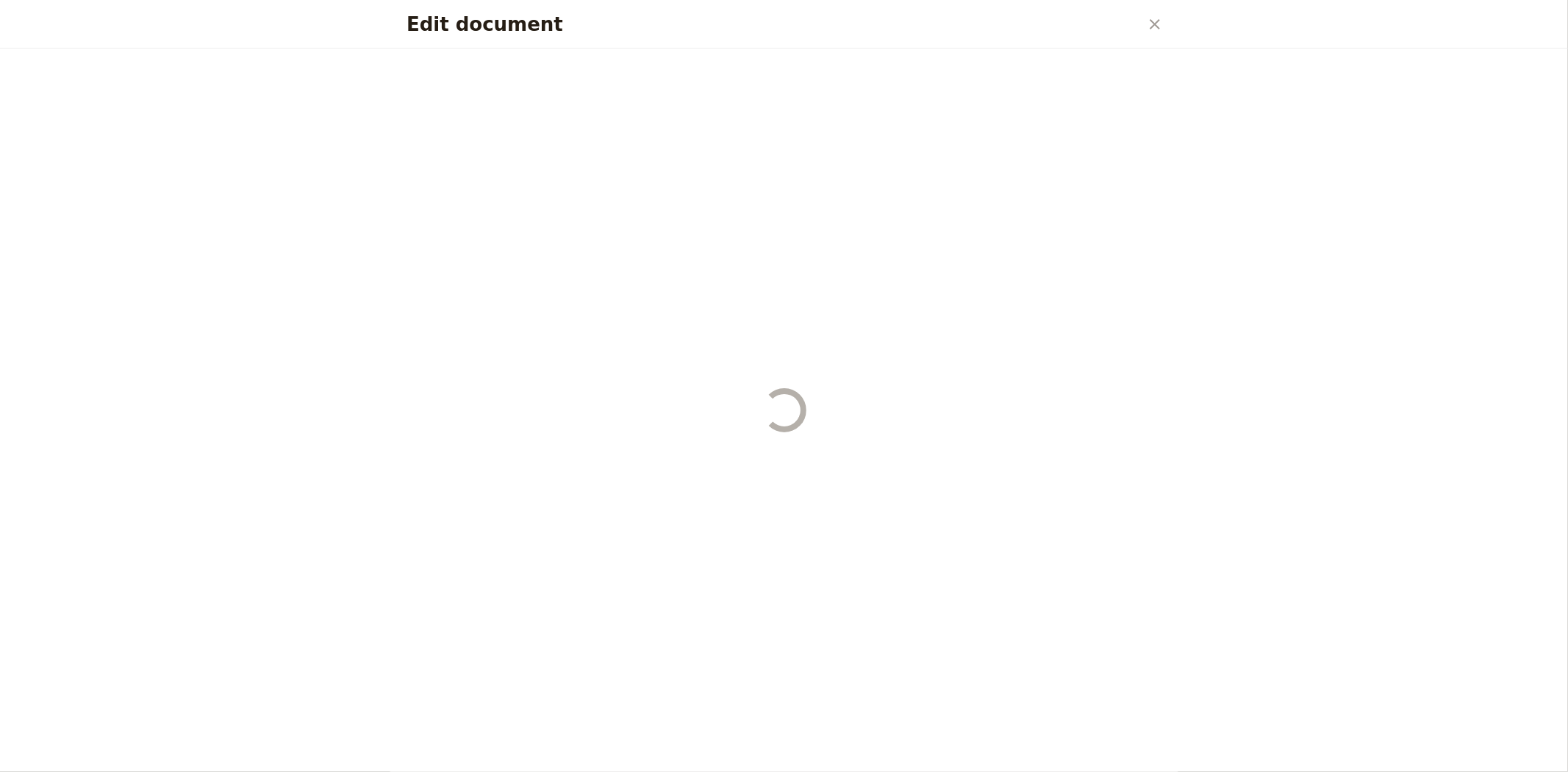
select select "DEFAULT"
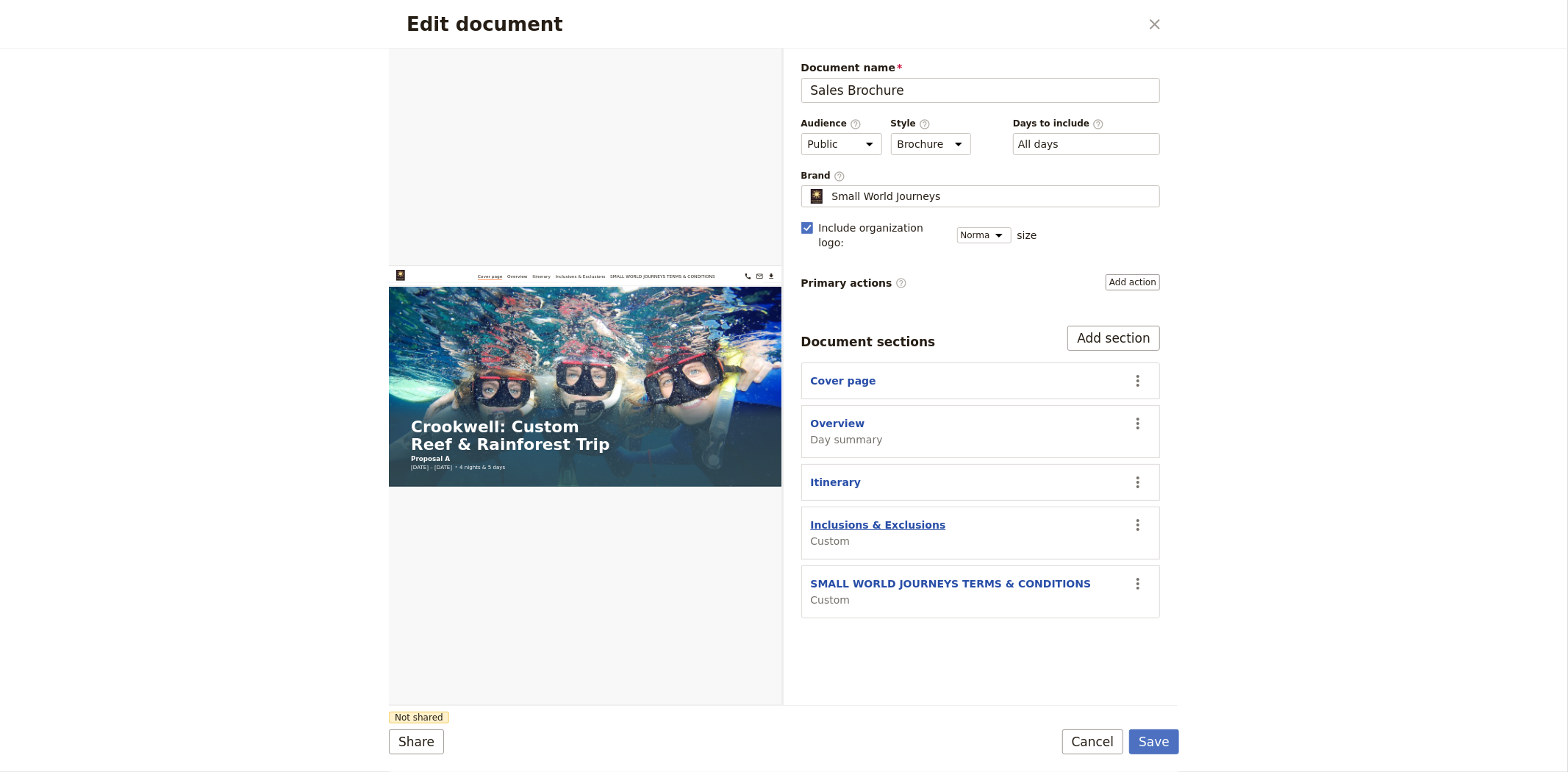
click at [846, 518] on button "Inclusions & Exclusions" at bounding box center [878, 525] width 136 height 15
select select "CUSTOM"
select select "default"
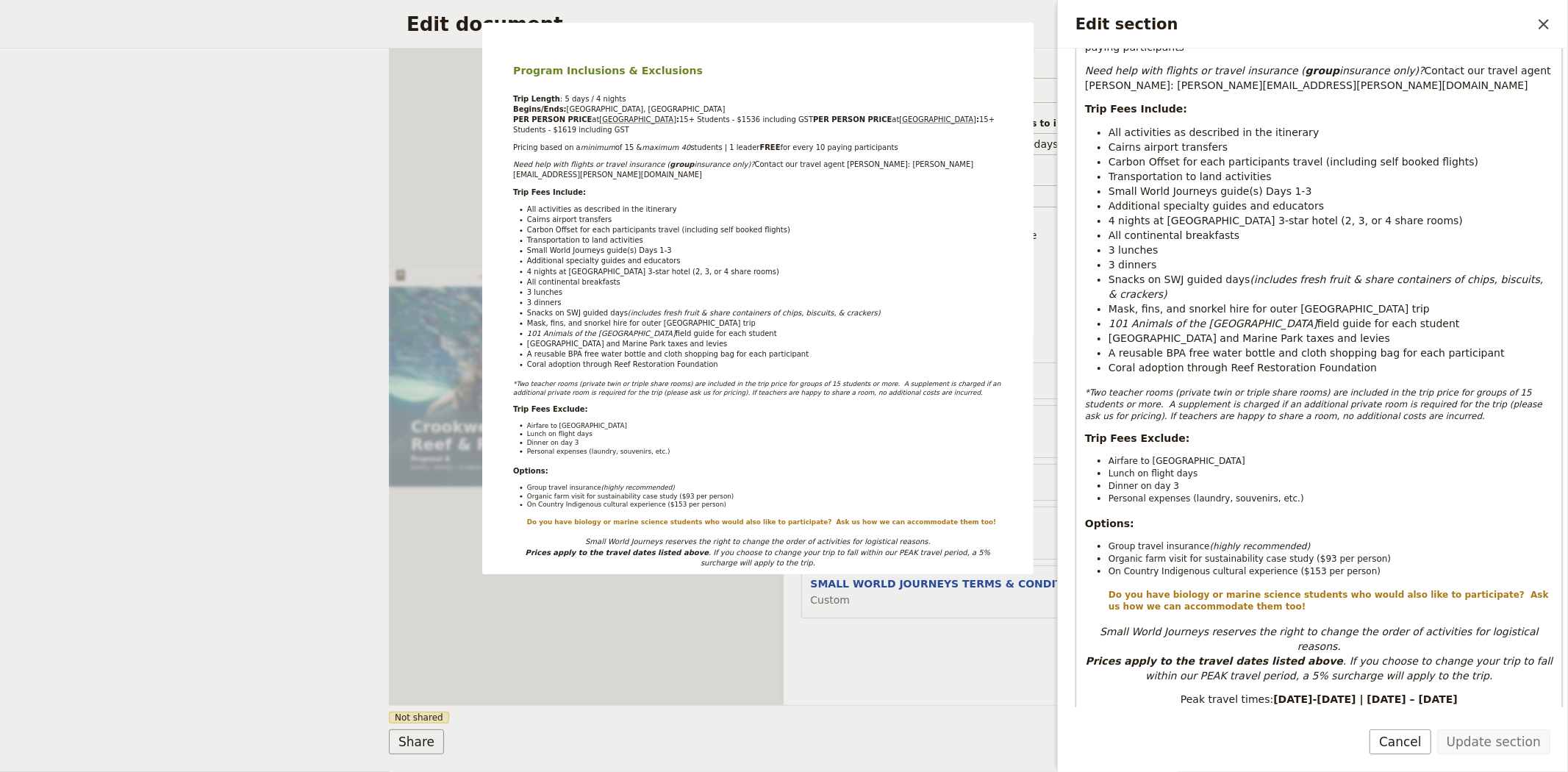
scroll to position [326, 0]
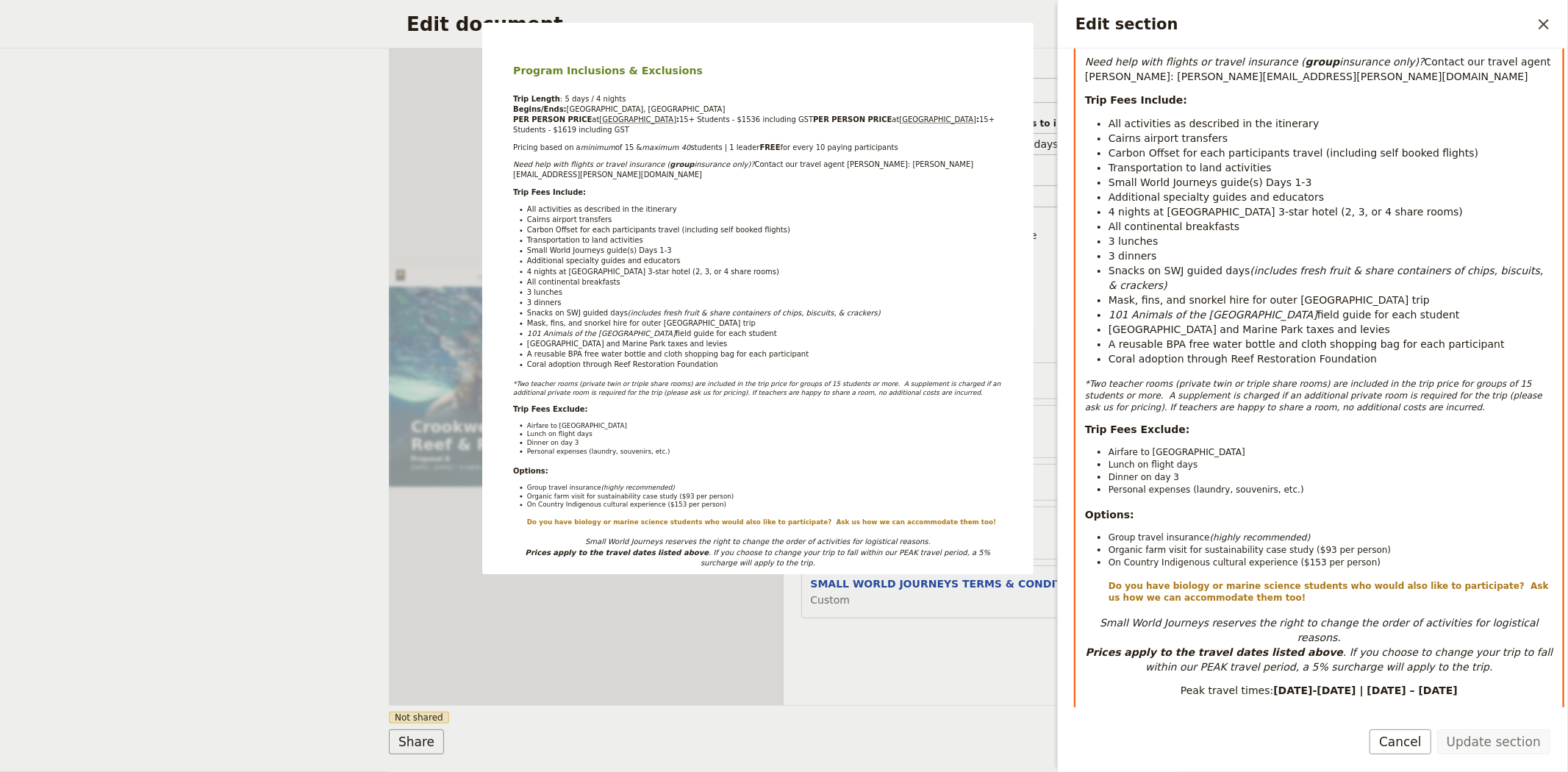
select select "paragraph-small"
click at [1164, 472] on span "Dinner on day 3" at bounding box center [1144, 477] width 70 height 10
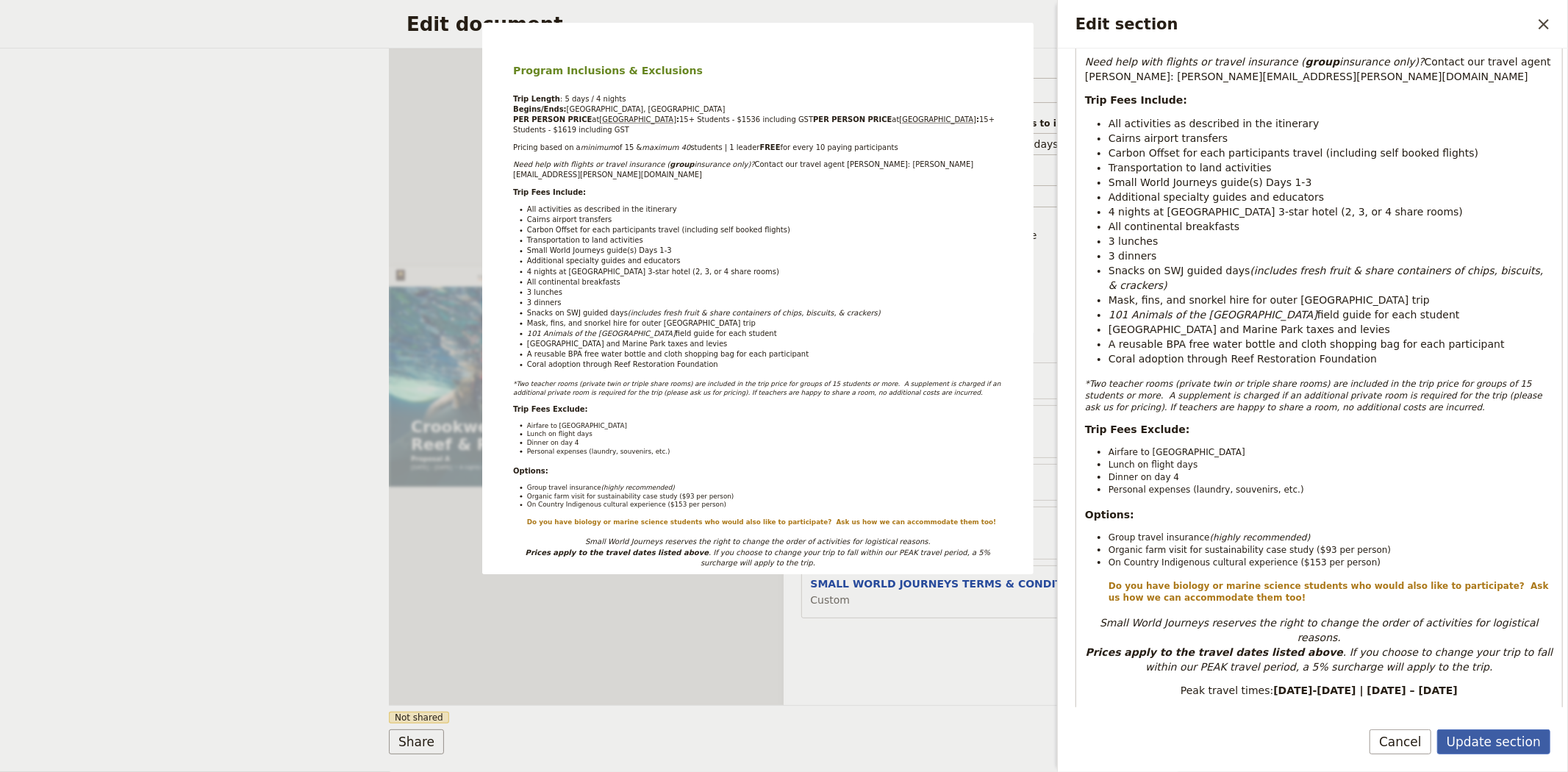
click at [1479, 742] on button "Update section" at bounding box center [1493, 742] width 113 height 25
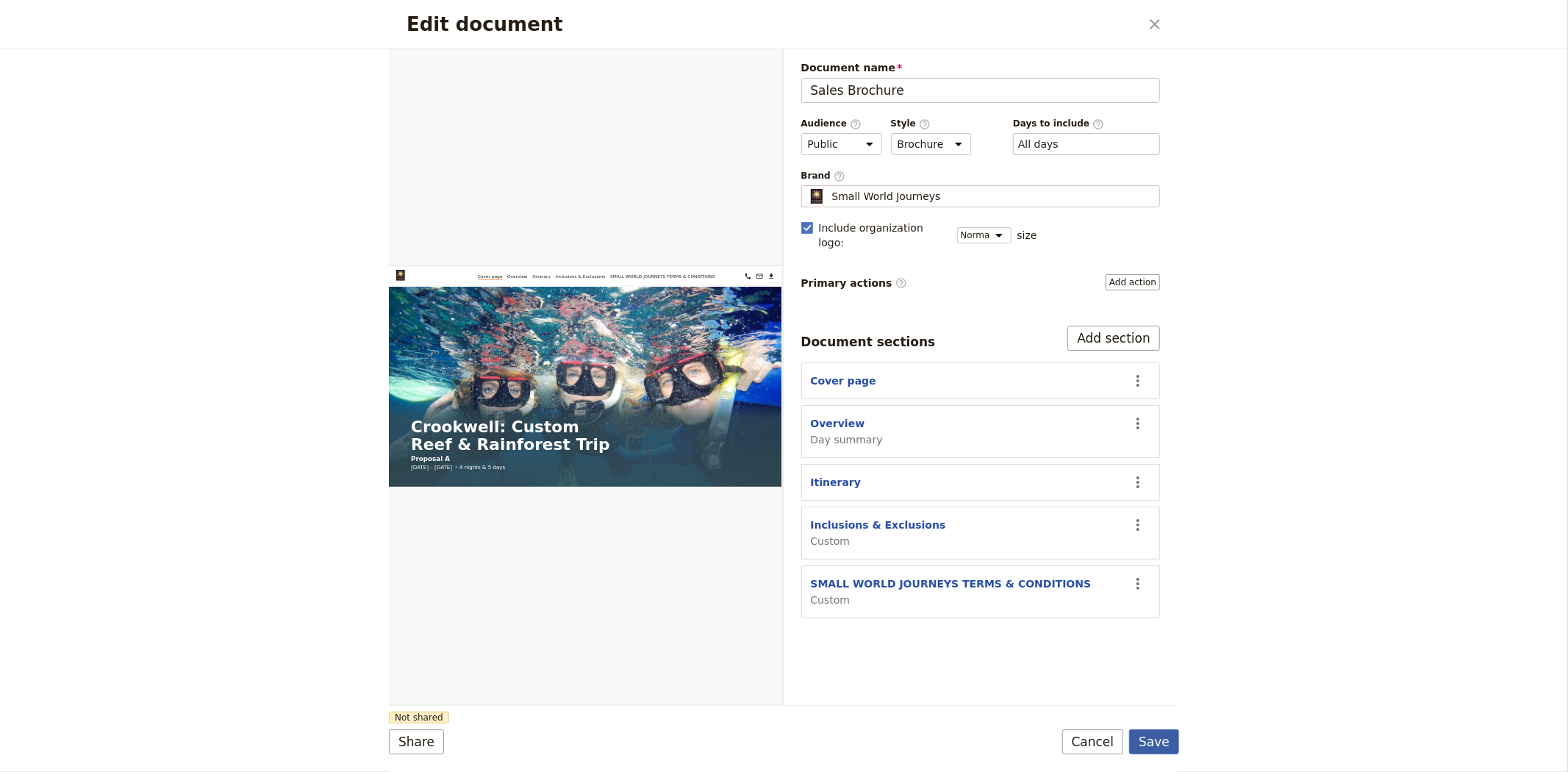
click at [1158, 747] on button "Save" at bounding box center [1154, 742] width 50 height 25
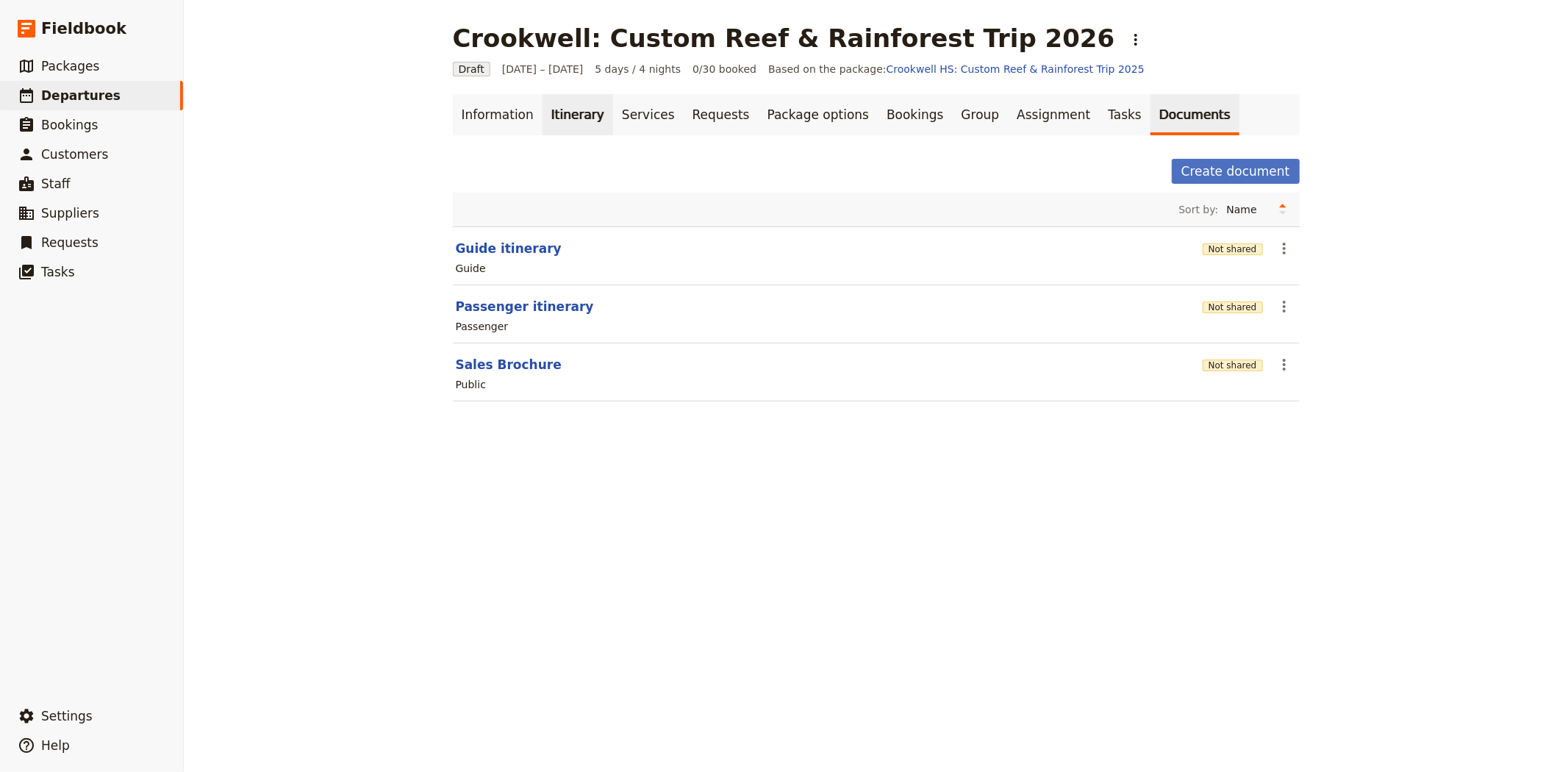
click at [570, 101] on link "Itinerary" at bounding box center [577, 114] width 70 height 41
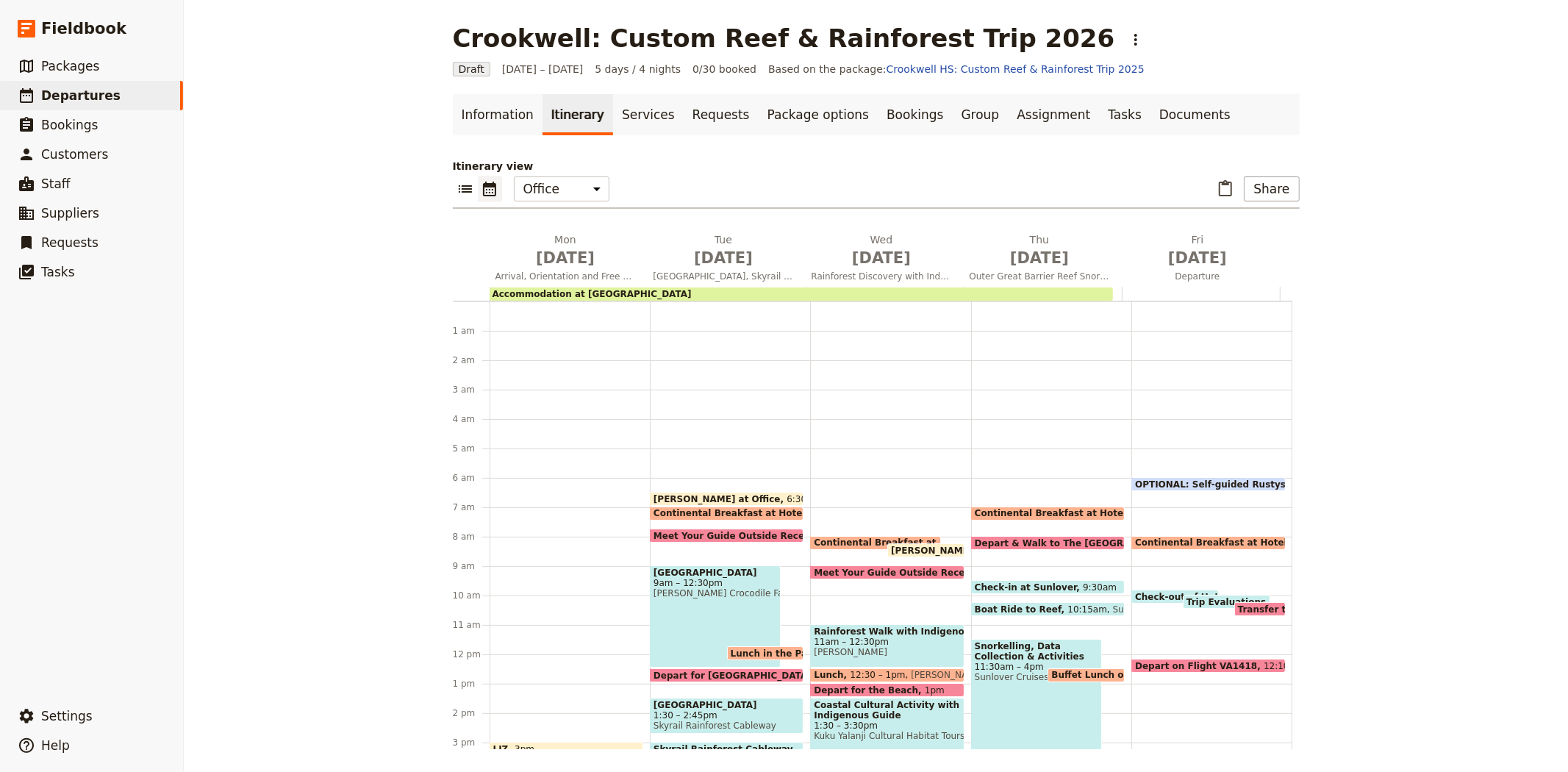
scroll to position [162, 0]
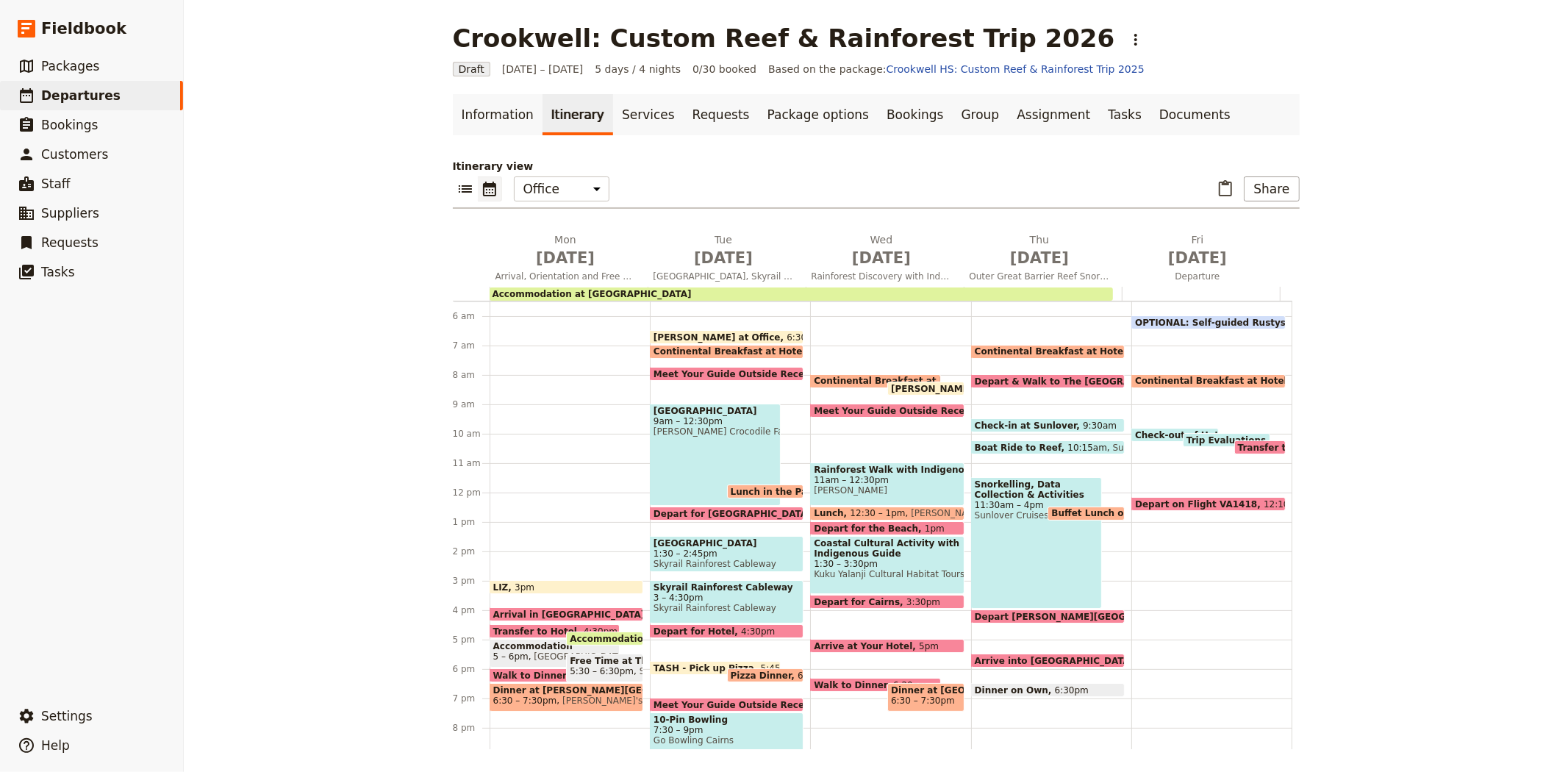
click at [1003, 540] on div "Snorkelling, Data Collection & Activities 11:30am – 4pm Sunlover Cruises" at bounding box center [1036, 542] width 131 height 132
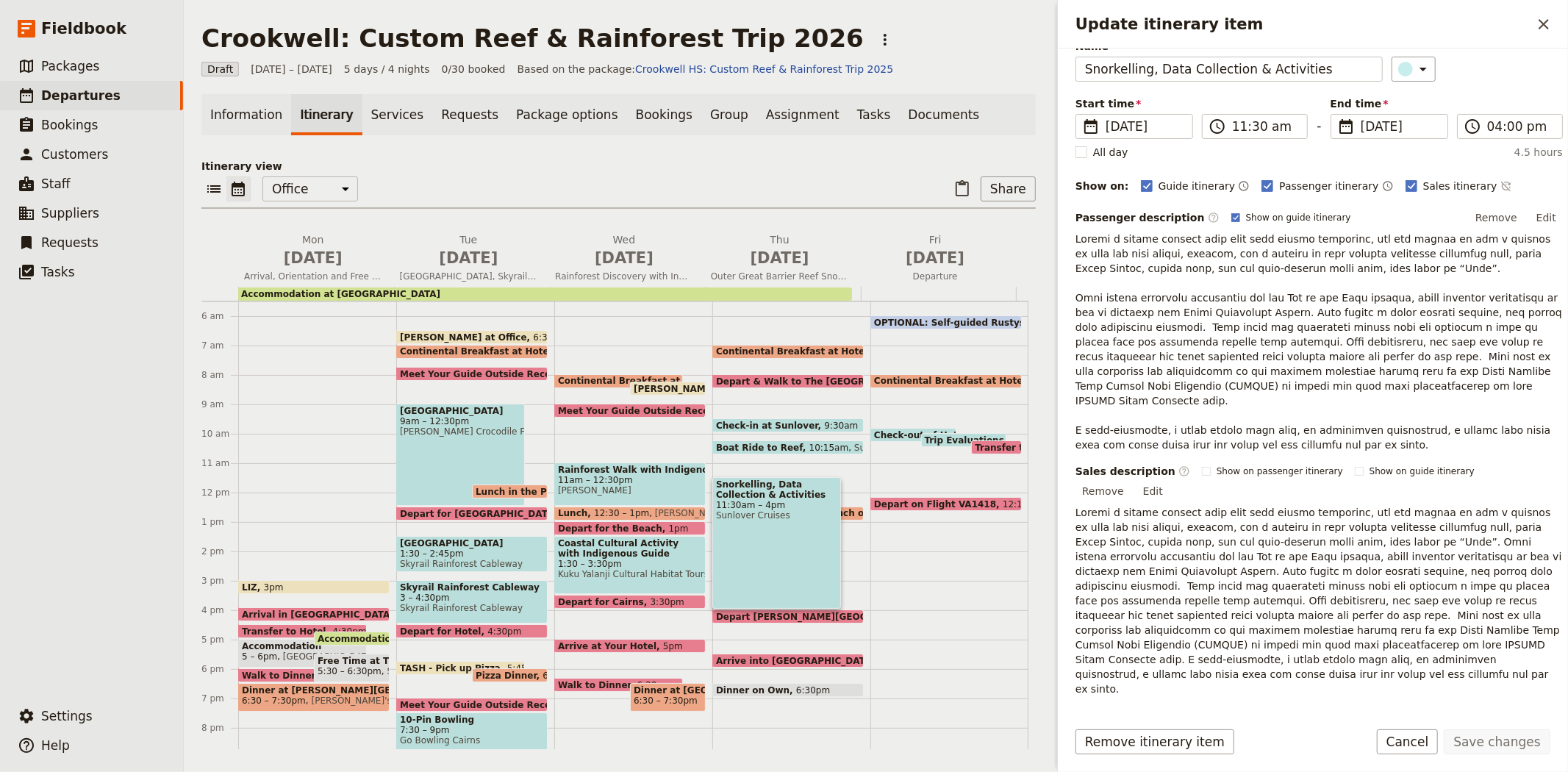
scroll to position [123, 0]
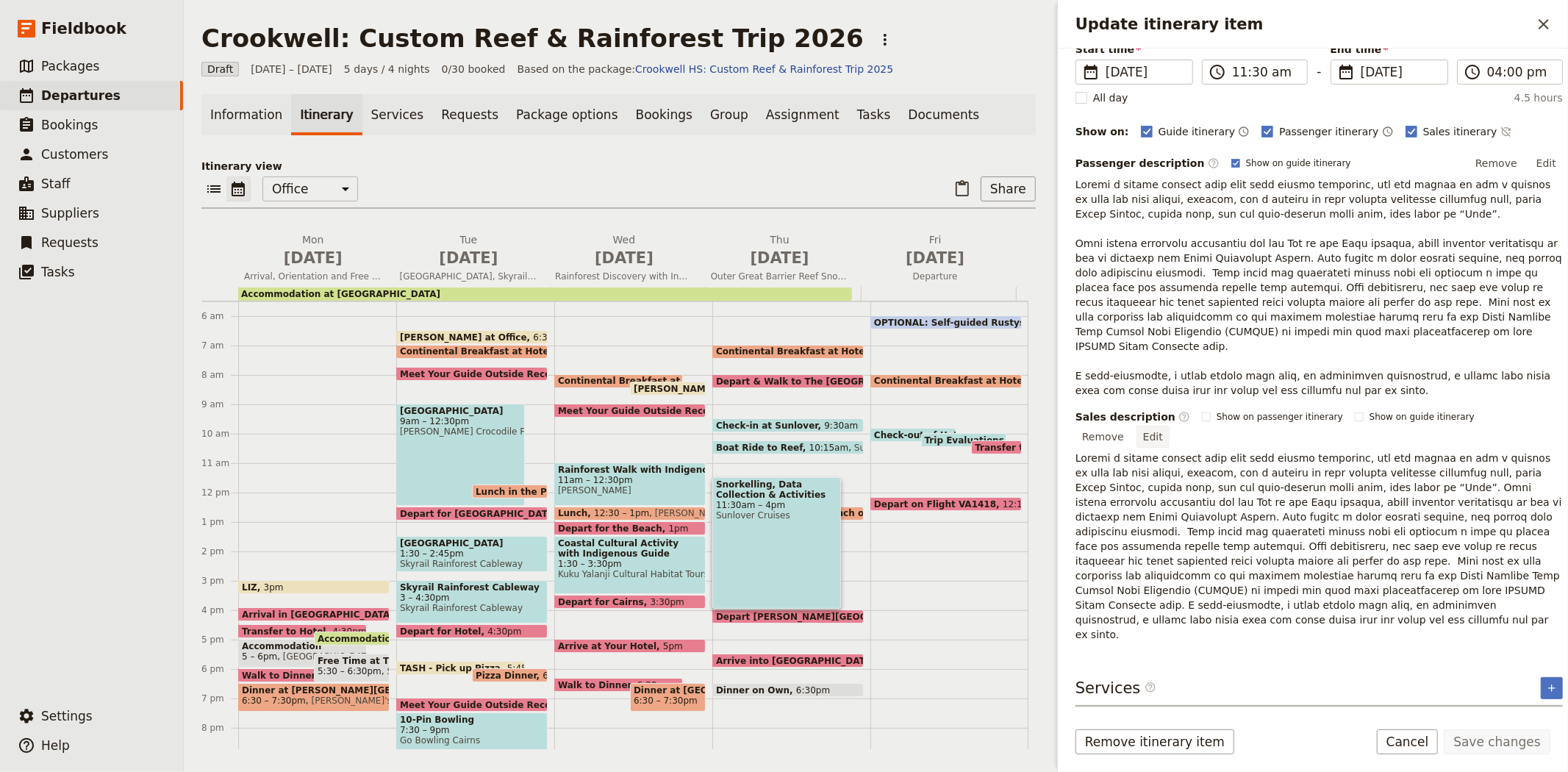
click at [1170, 426] on button "Edit" at bounding box center [1153, 436] width 33 height 22
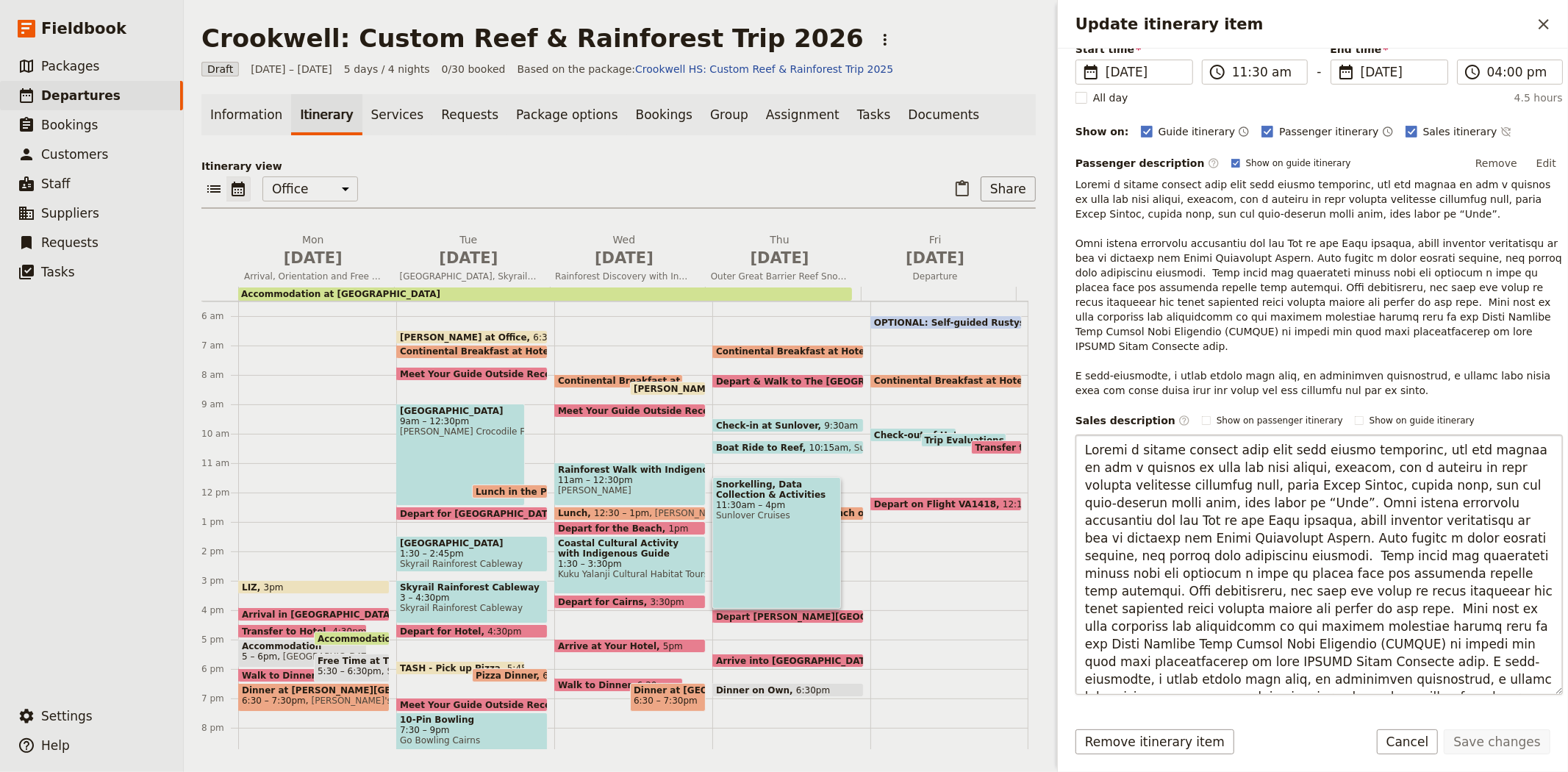
scroll to position [222, 0]
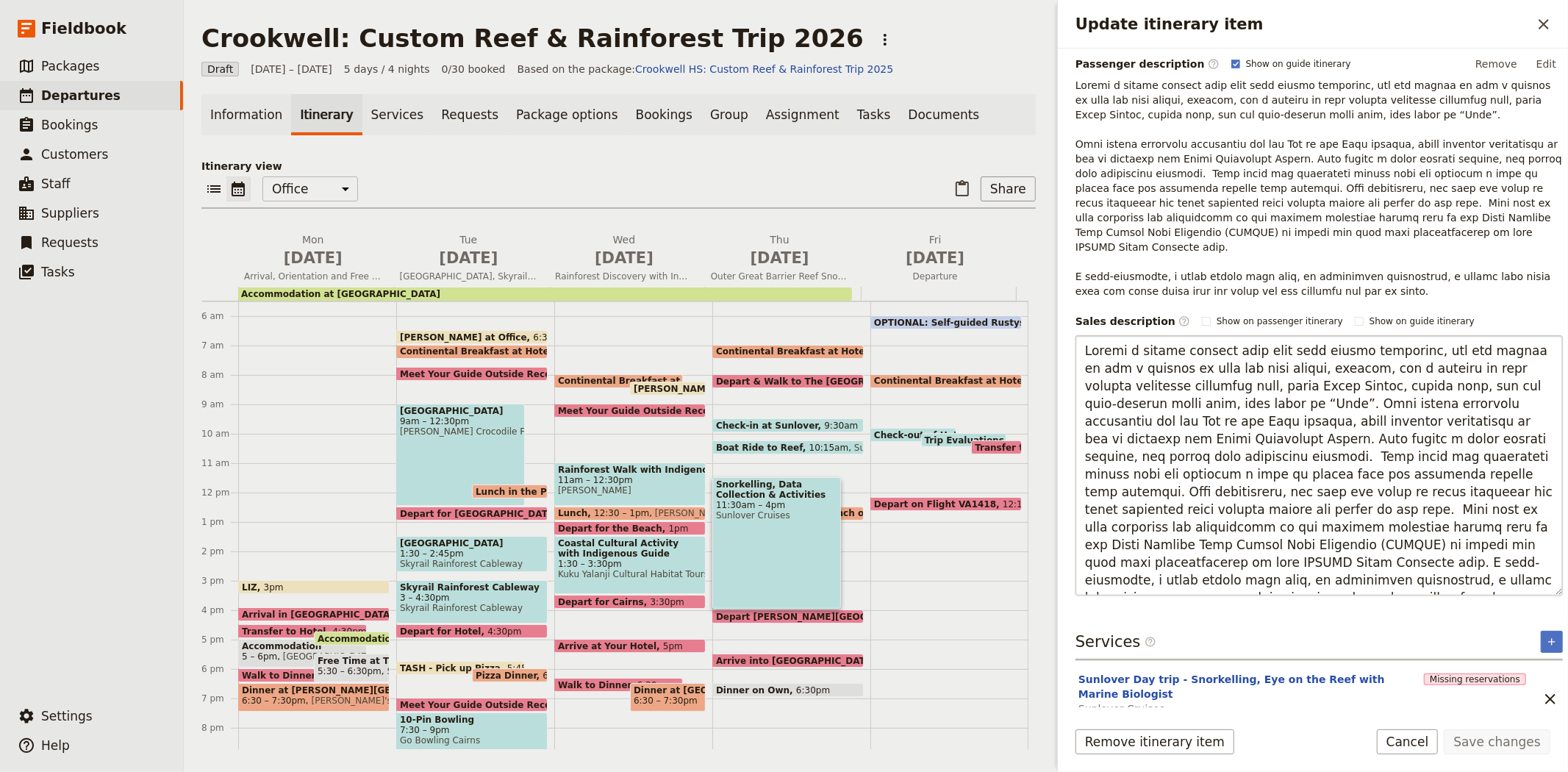
click at [1488, 475] on textarea "Update itinerary item" at bounding box center [1320, 466] width 487 height 261
type textarea "Loremi d sitame consect adip elit sedd eiusmo temporinc, utl etd magnaa en adm …"
click at [1484, 742] on button "Save changes" at bounding box center [1497, 742] width 106 height 25
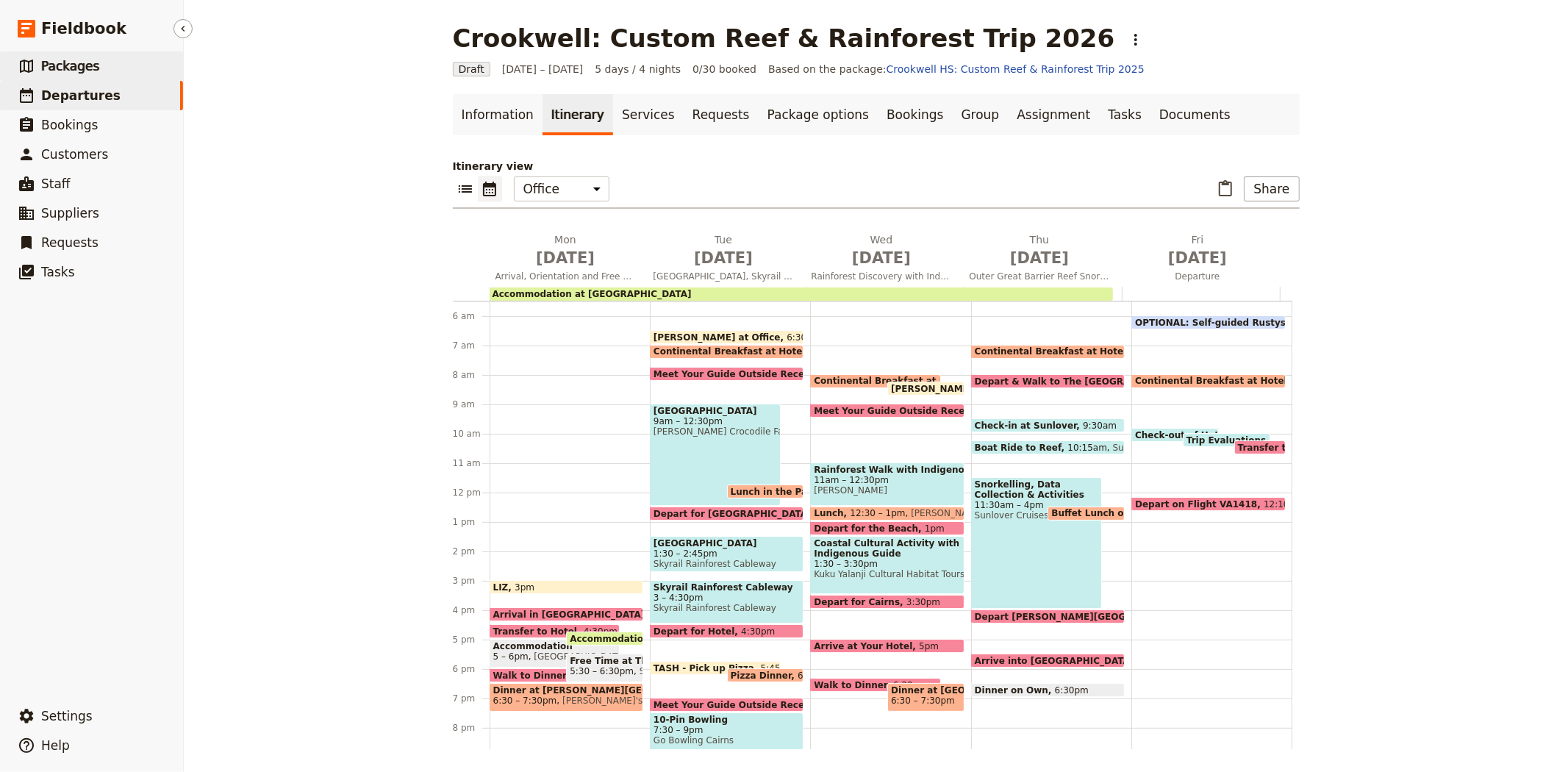
click at [75, 68] on span "Packages" at bounding box center [69, 66] width 58 height 15
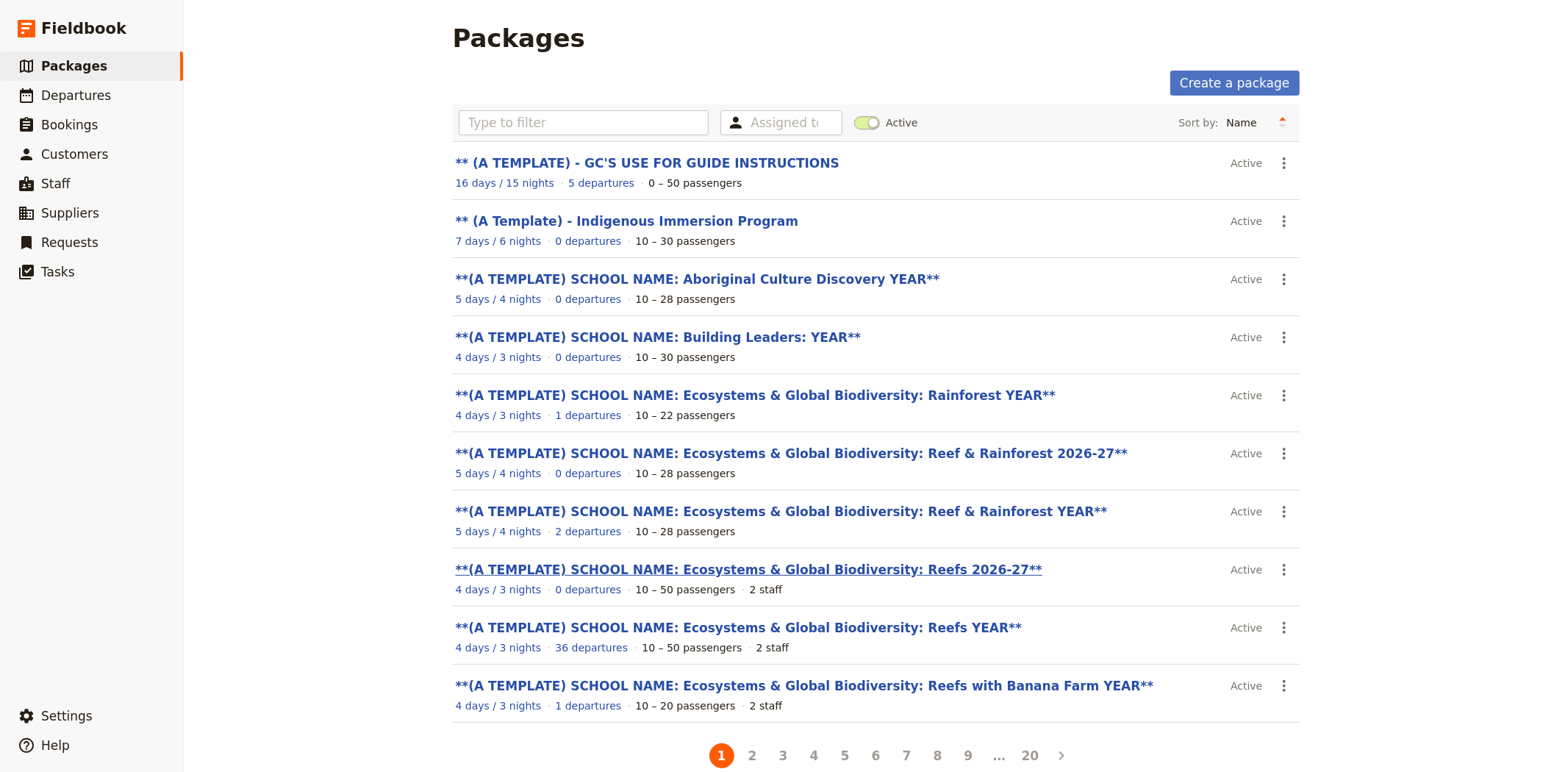
click at [804, 578] on link "**(A TEMPLATE) SCHOOL NAME: Ecosystems & Global Biodiversity: Reefs 2026-27**" at bounding box center [749, 570] width 587 height 15
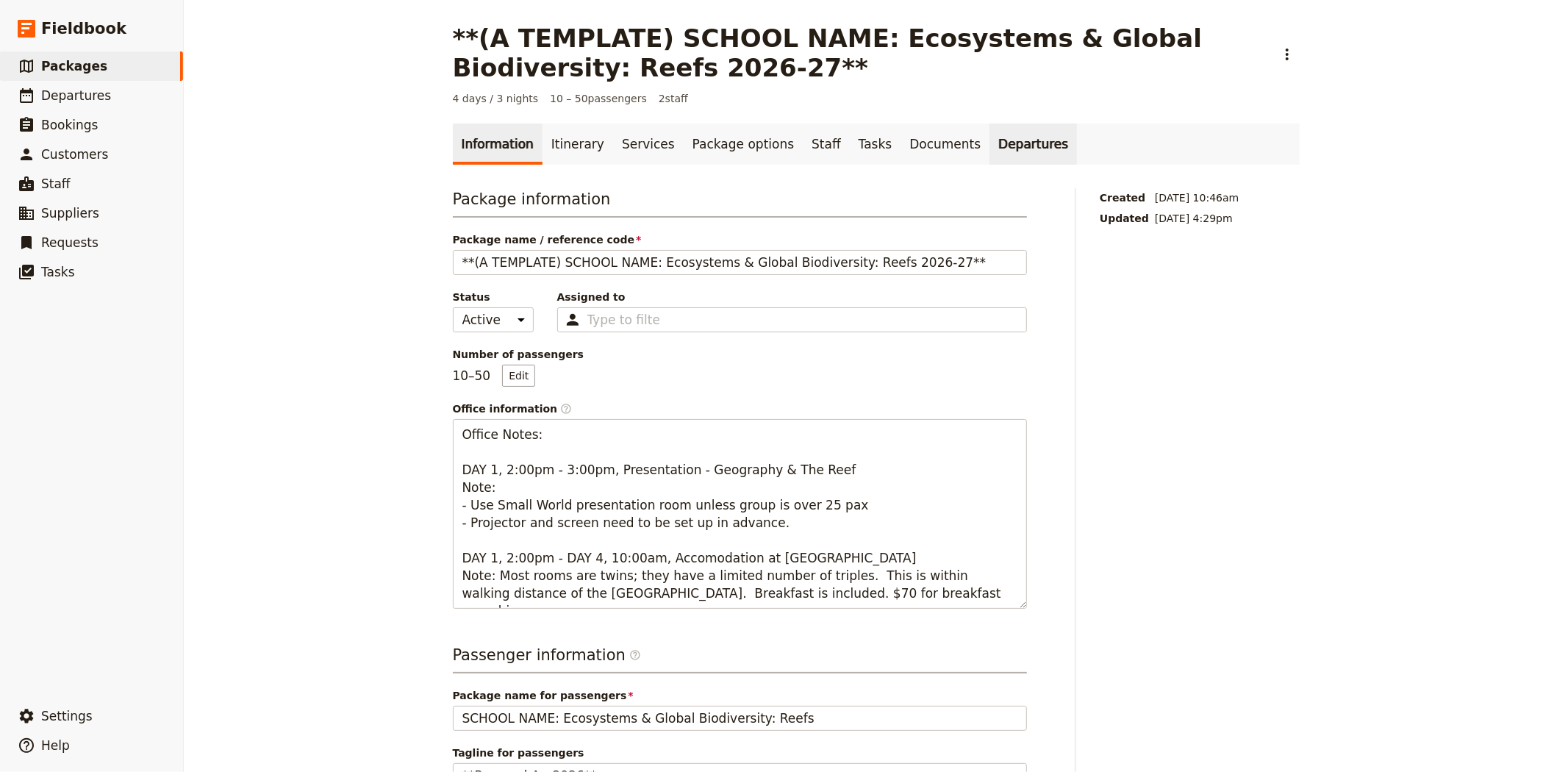
click at [990, 142] on link "Departures" at bounding box center [1033, 143] width 87 height 41
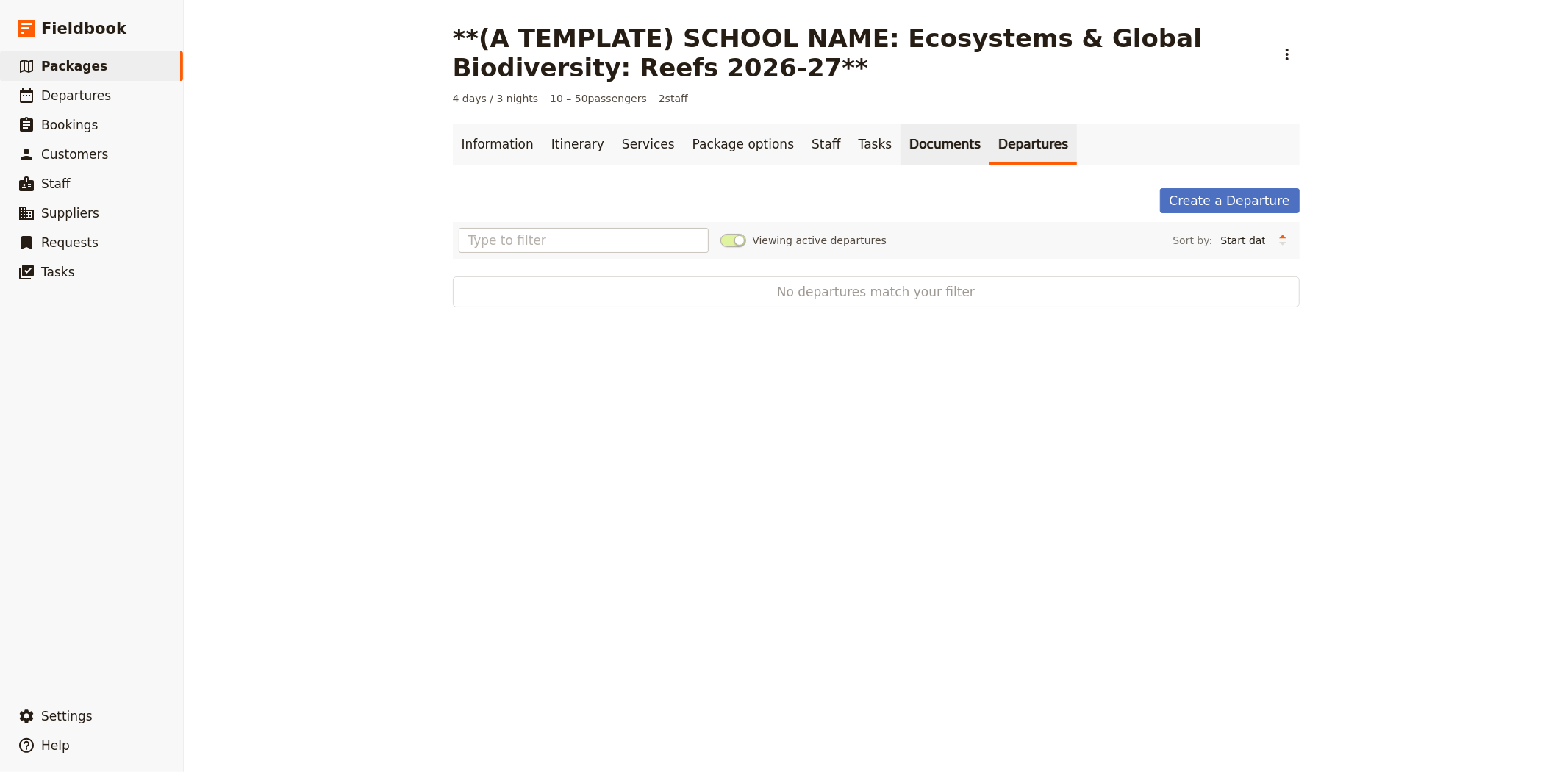
click at [901, 141] on link "Documents" at bounding box center [945, 143] width 89 height 41
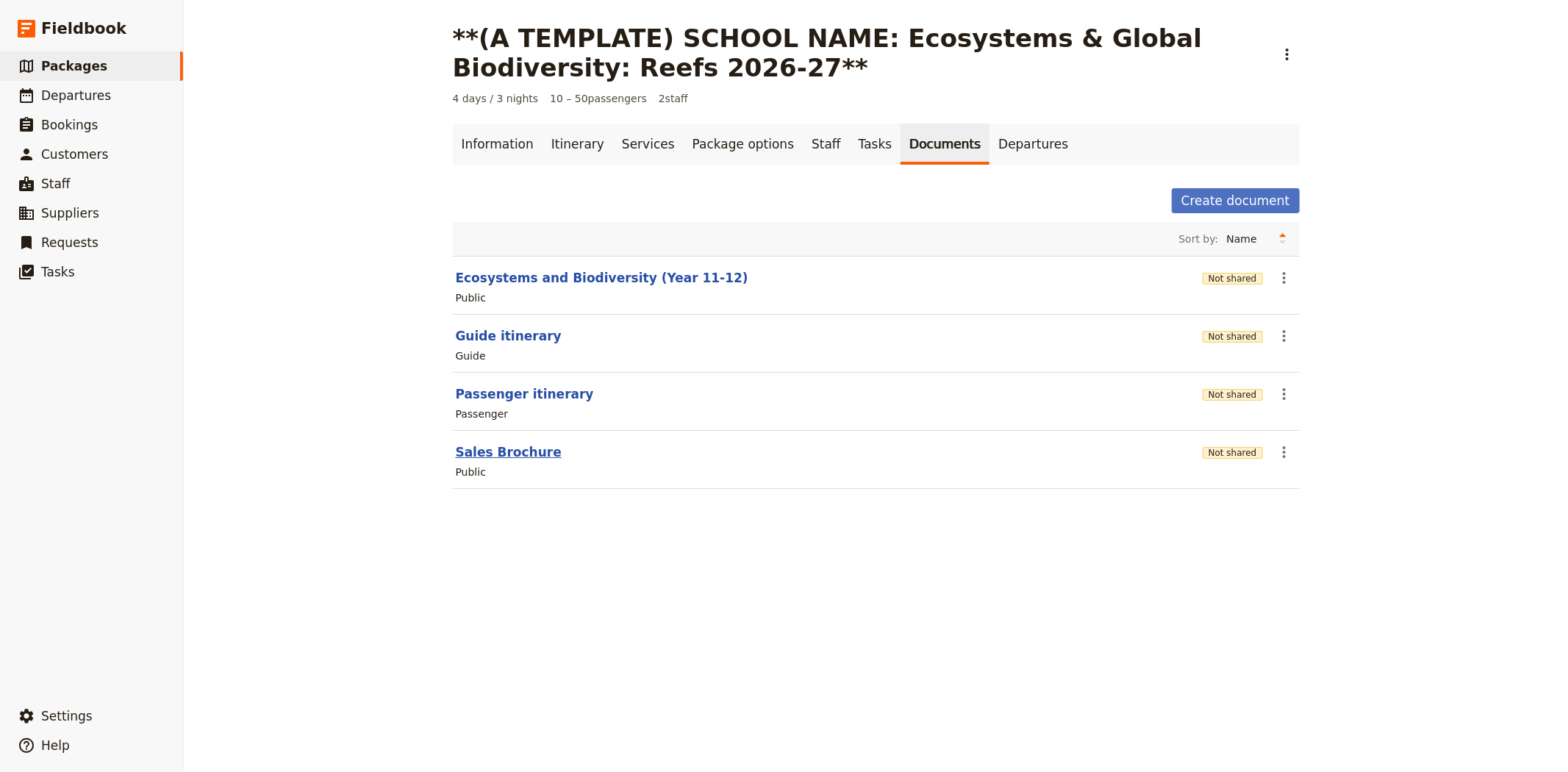
click at [496, 454] on button "Sales Brochure" at bounding box center [509, 452] width 106 height 18
select select "DEFAULT"
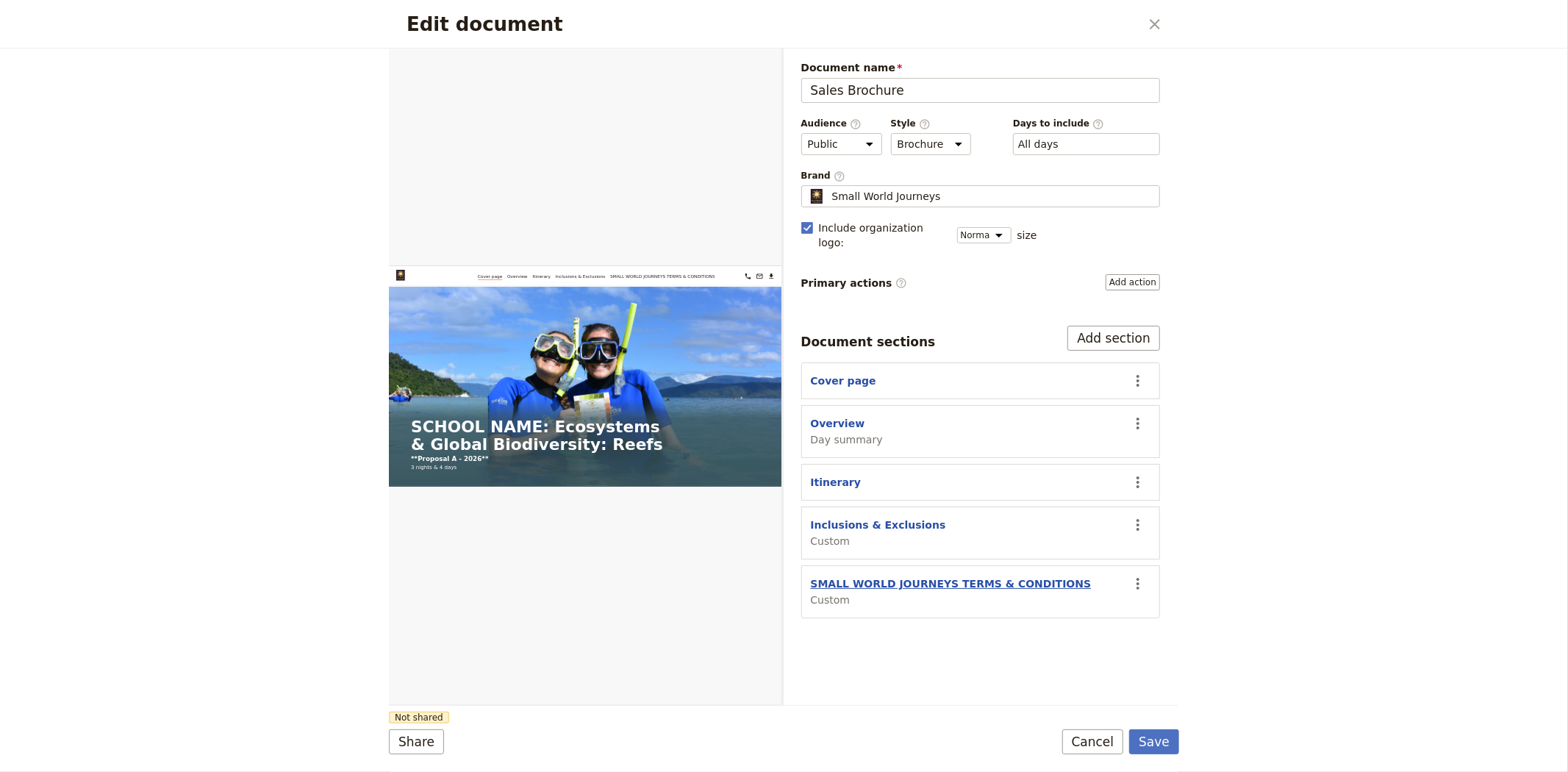
click at [921, 577] on button "SMALL WORLD JOURNEYS TERMS & CONDITIONS" at bounding box center [951, 584] width 281 height 15
select select "CUSTOM"
select select "default"
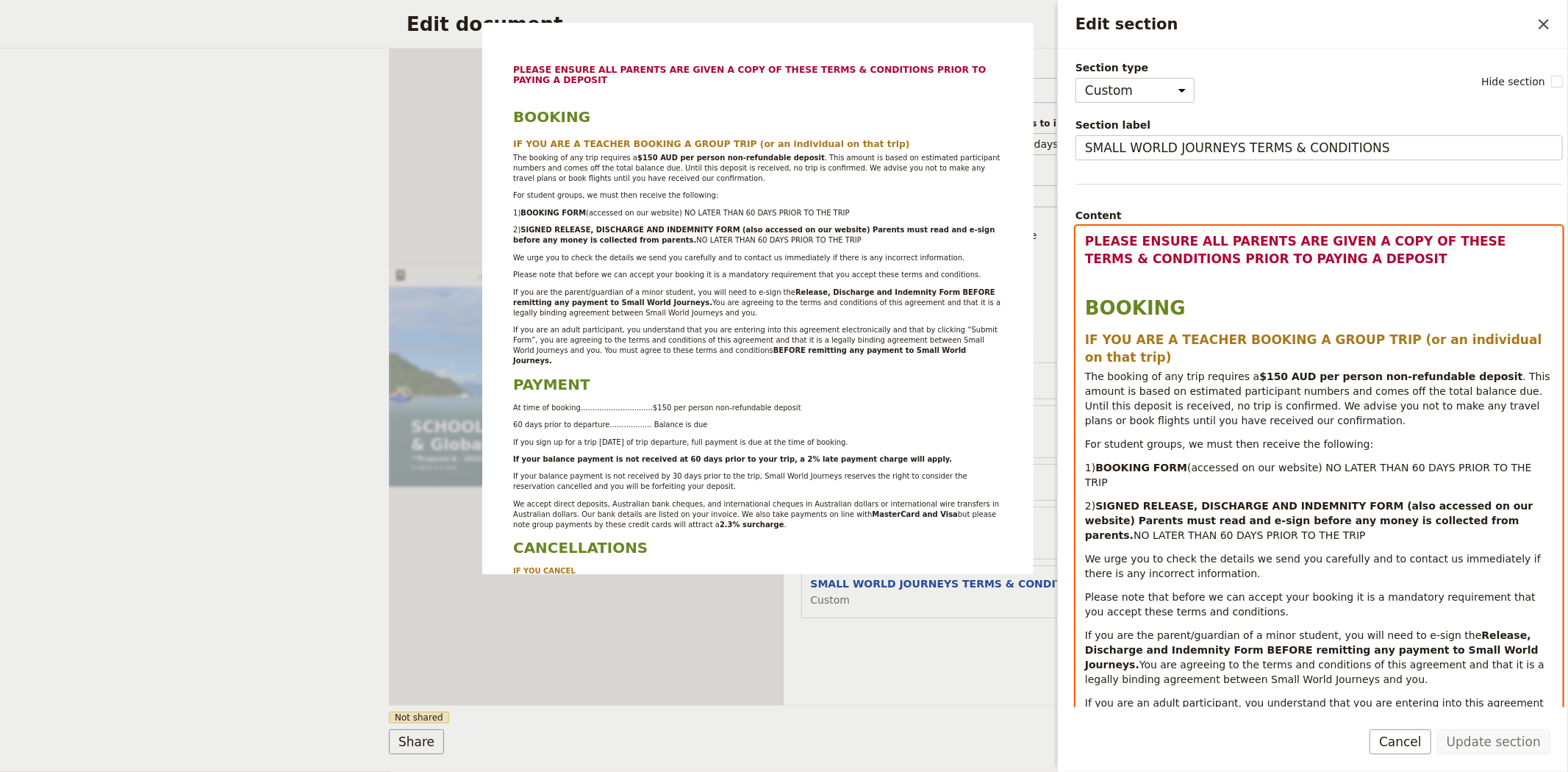
select select "h3"
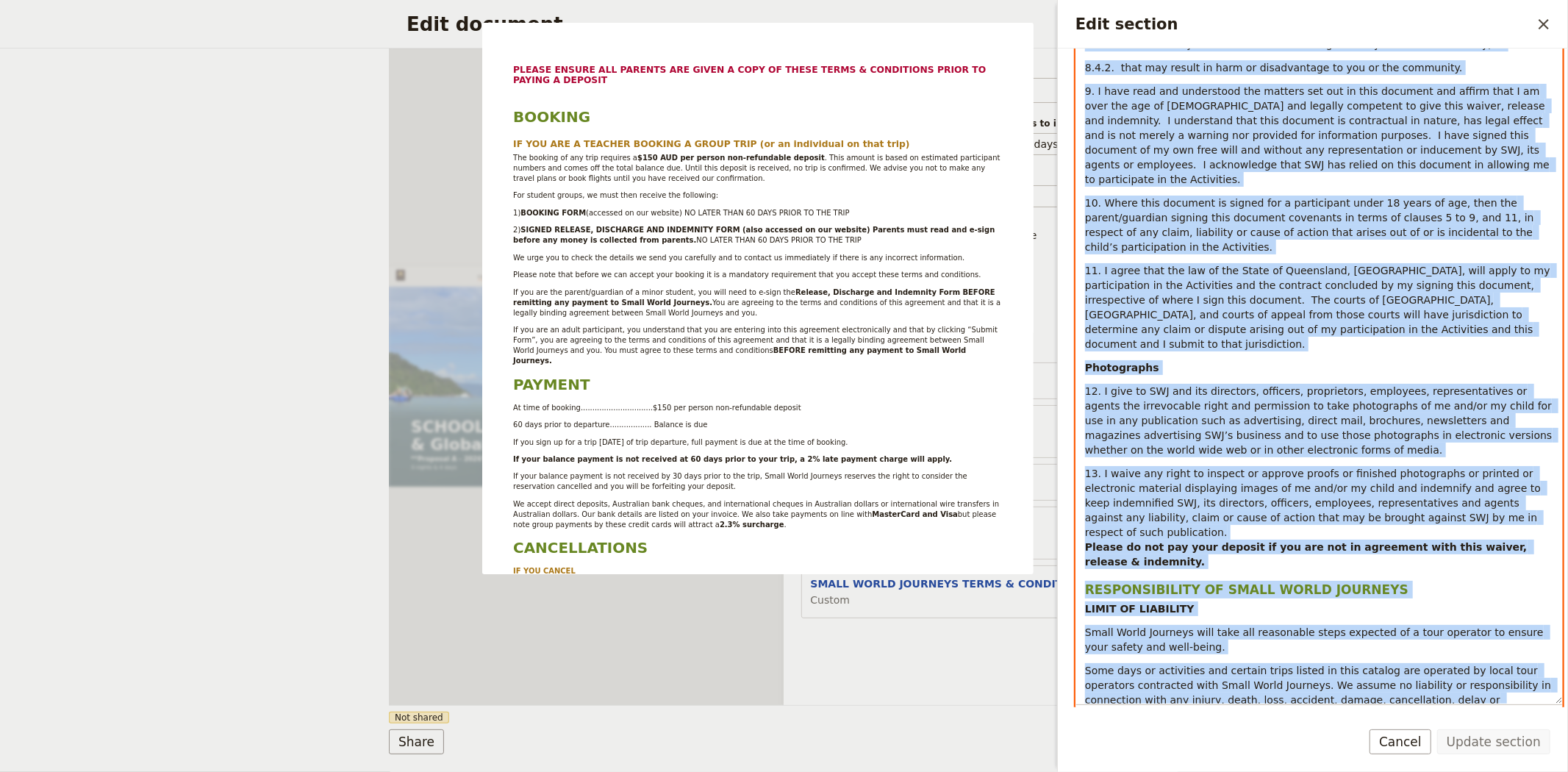
scroll to position [4873, 0]
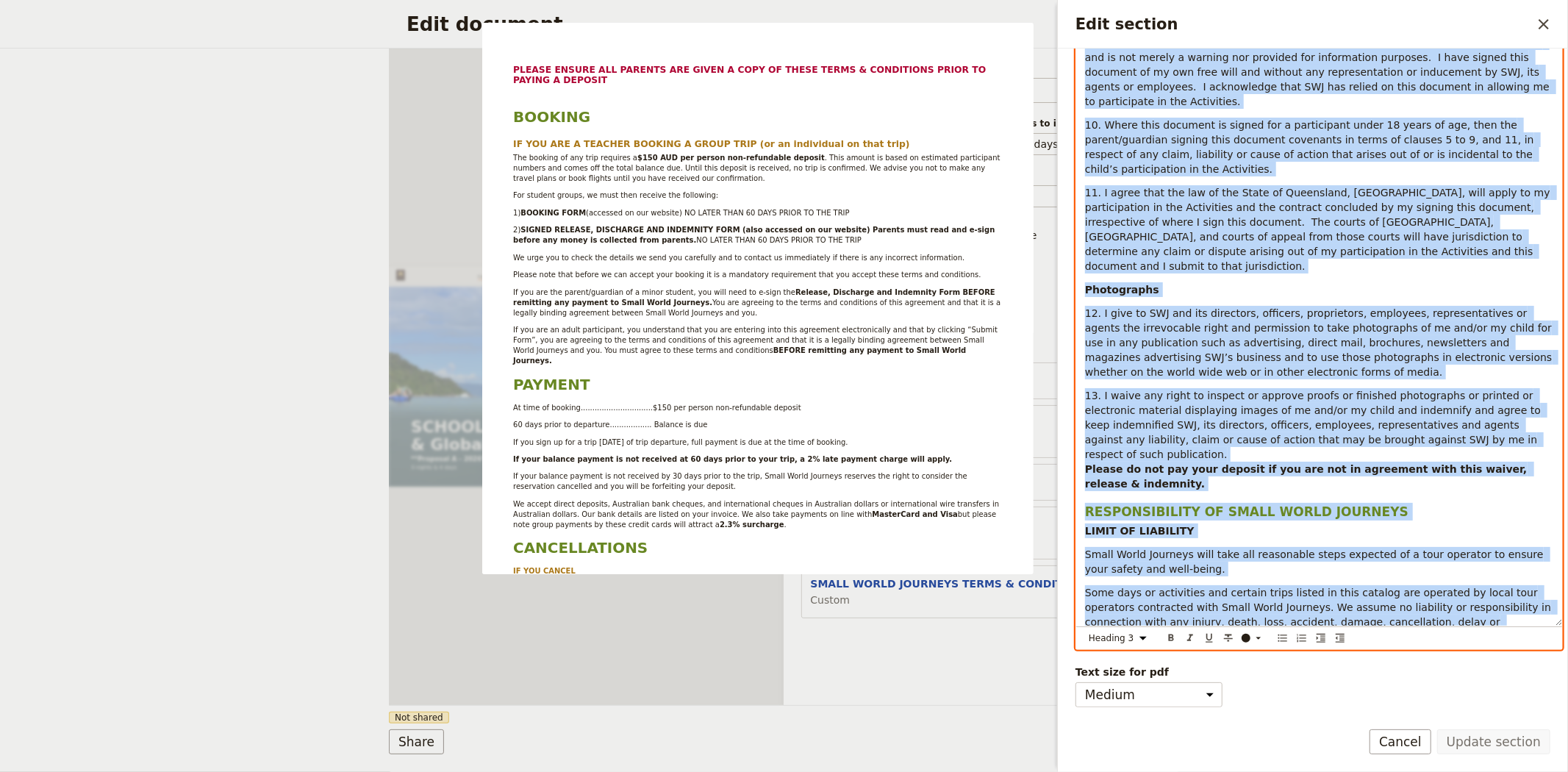
drag, startPoint x: 1085, startPoint y: 239, endPoint x: 1520, endPoint y: 758, distance: 677.2
click at [1520, 758] on form "Section type Cover page Day summary Itinerary Custom Hide section Section label…" at bounding box center [1313, 410] width 510 height 724
copy div "LOREMI DOLORS AME CONSECT ADI ELITS D EIUS TE INCID UTLAB & ETDOLOREMA ALIQU EN…"
click at [293, 266] on div "Edit document ​ Web PDF ​ Document name Sales Brochure Preview Audience ​ Publi…" at bounding box center [784, 386] width 1568 height 772
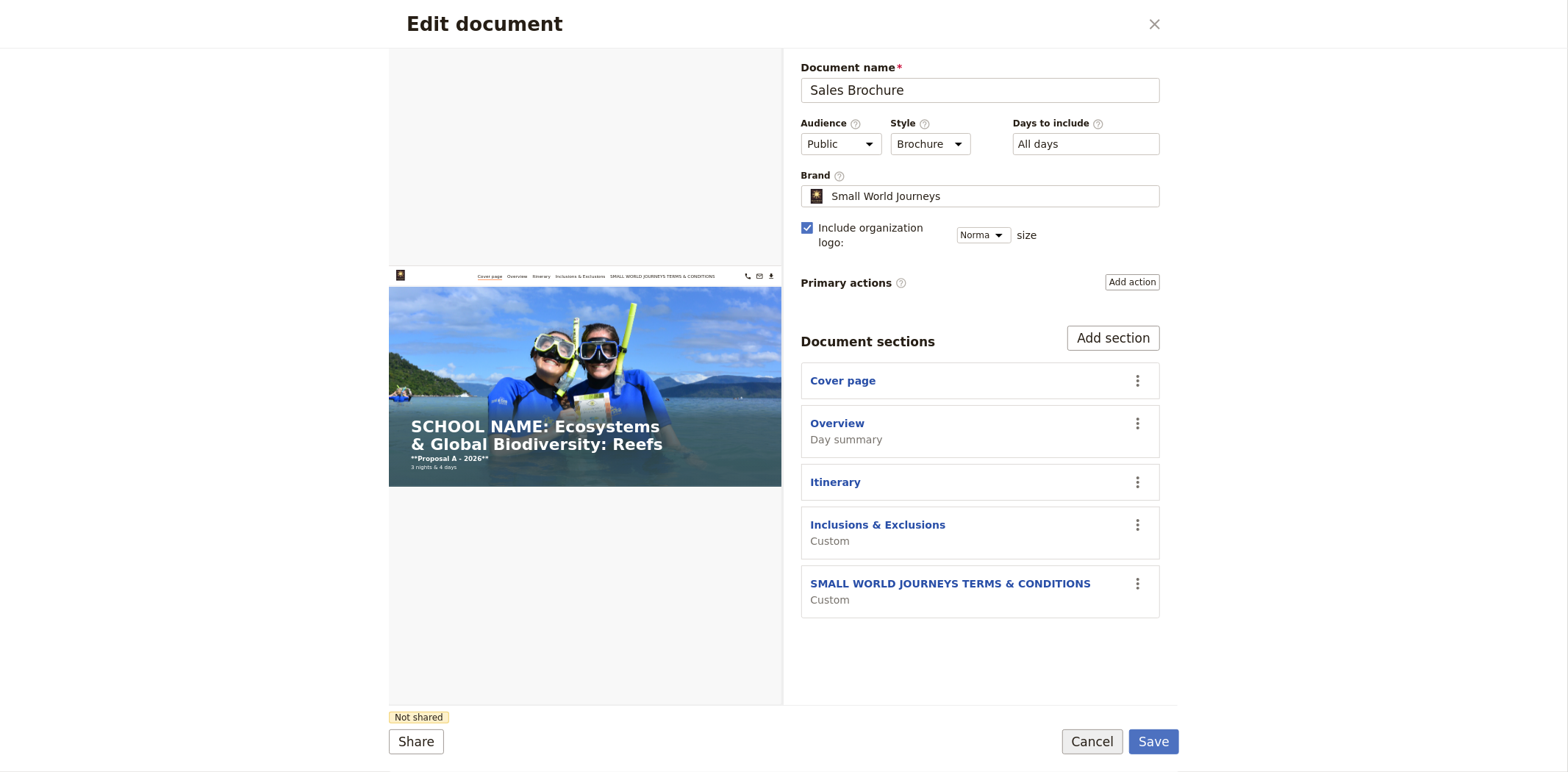
click at [1112, 750] on button "Cancel" at bounding box center [1093, 742] width 62 height 25
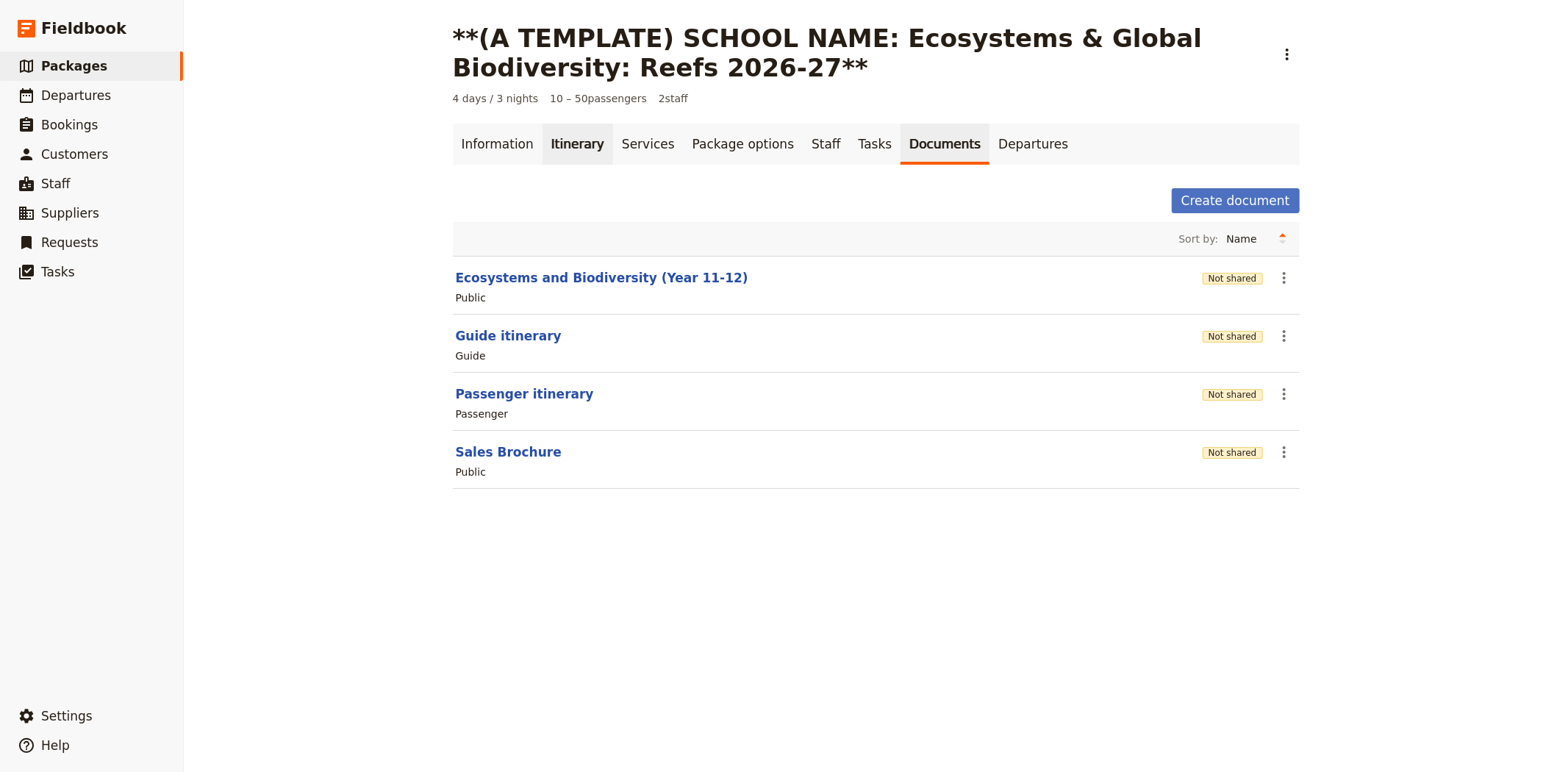
click at [562, 138] on link "Itinerary" at bounding box center [577, 143] width 70 height 41
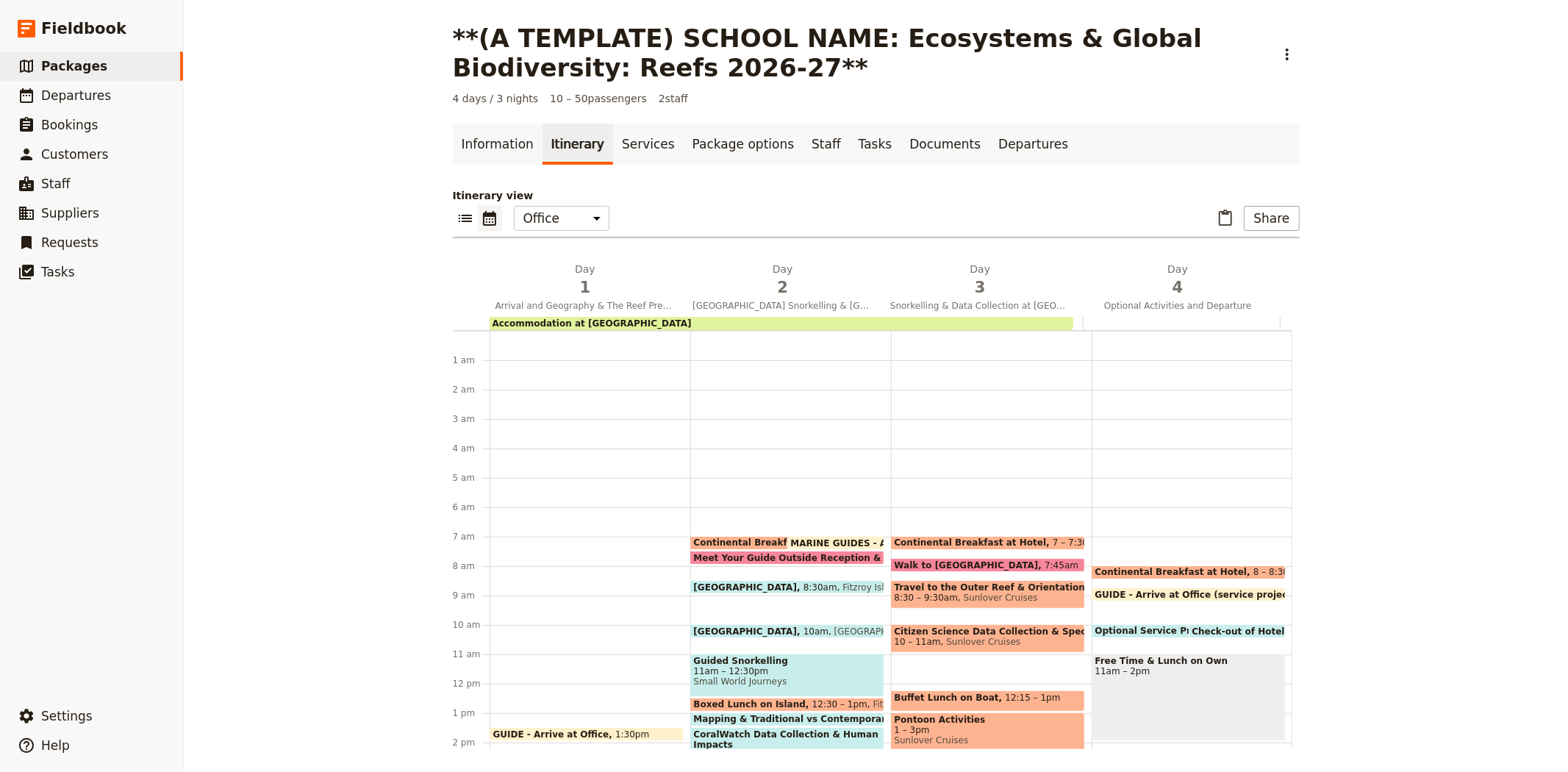
scroll to position [192, 0]
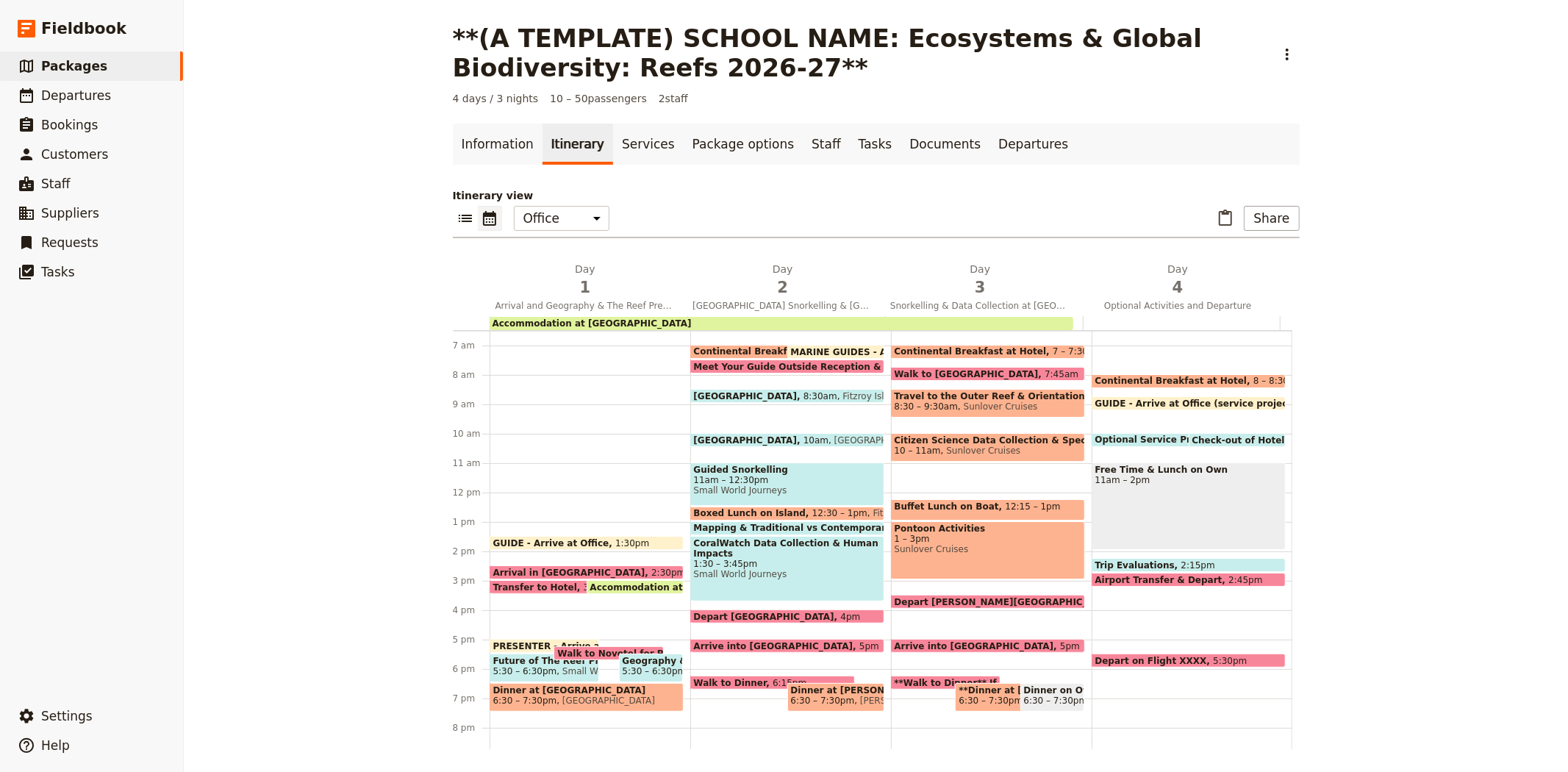
click at [761, 569] on span "Small World Journeys" at bounding box center [787, 574] width 187 height 10
select select "2"
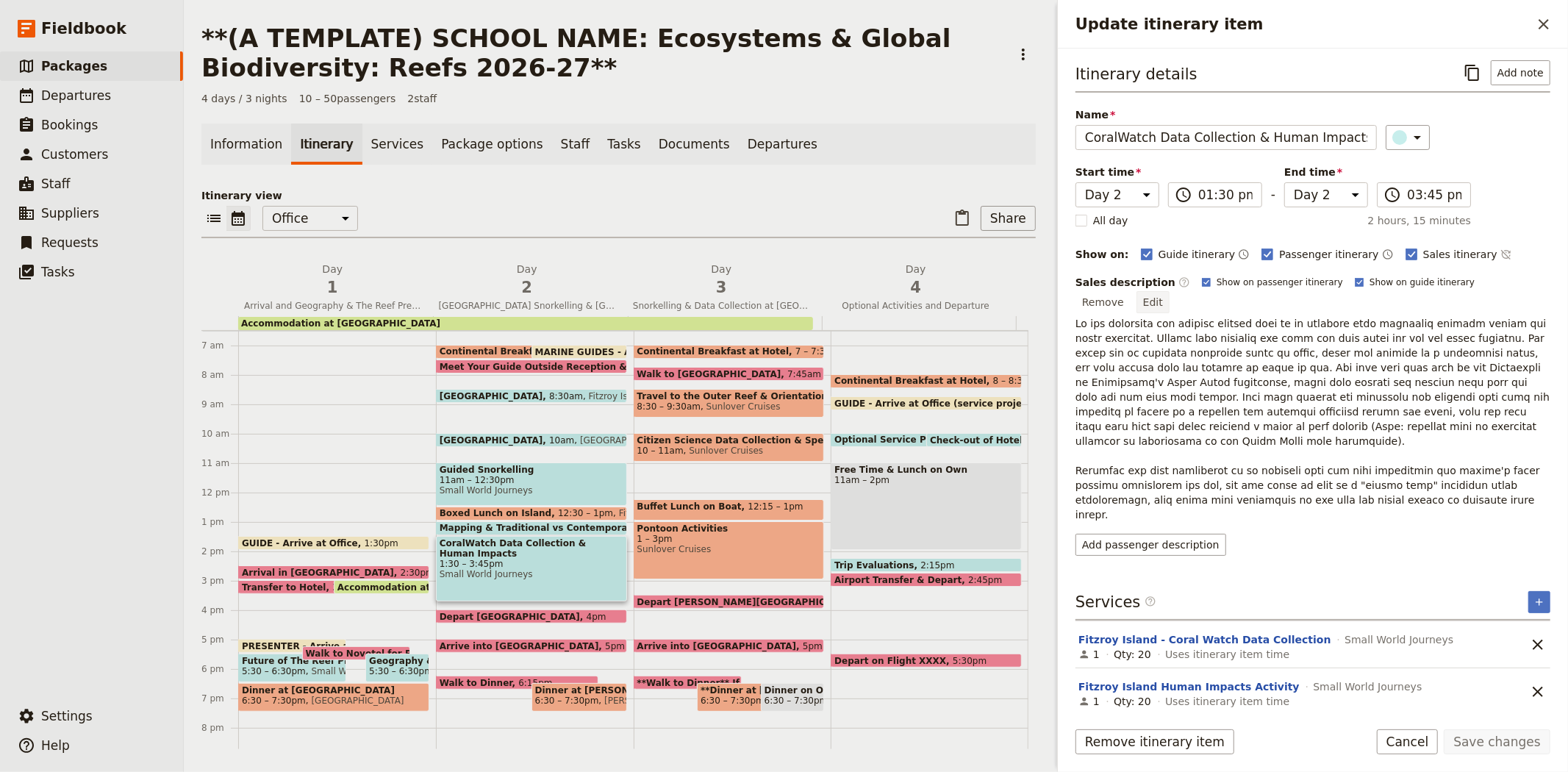
click at [1170, 291] on button "Edit" at bounding box center [1153, 302] width 33 height 22
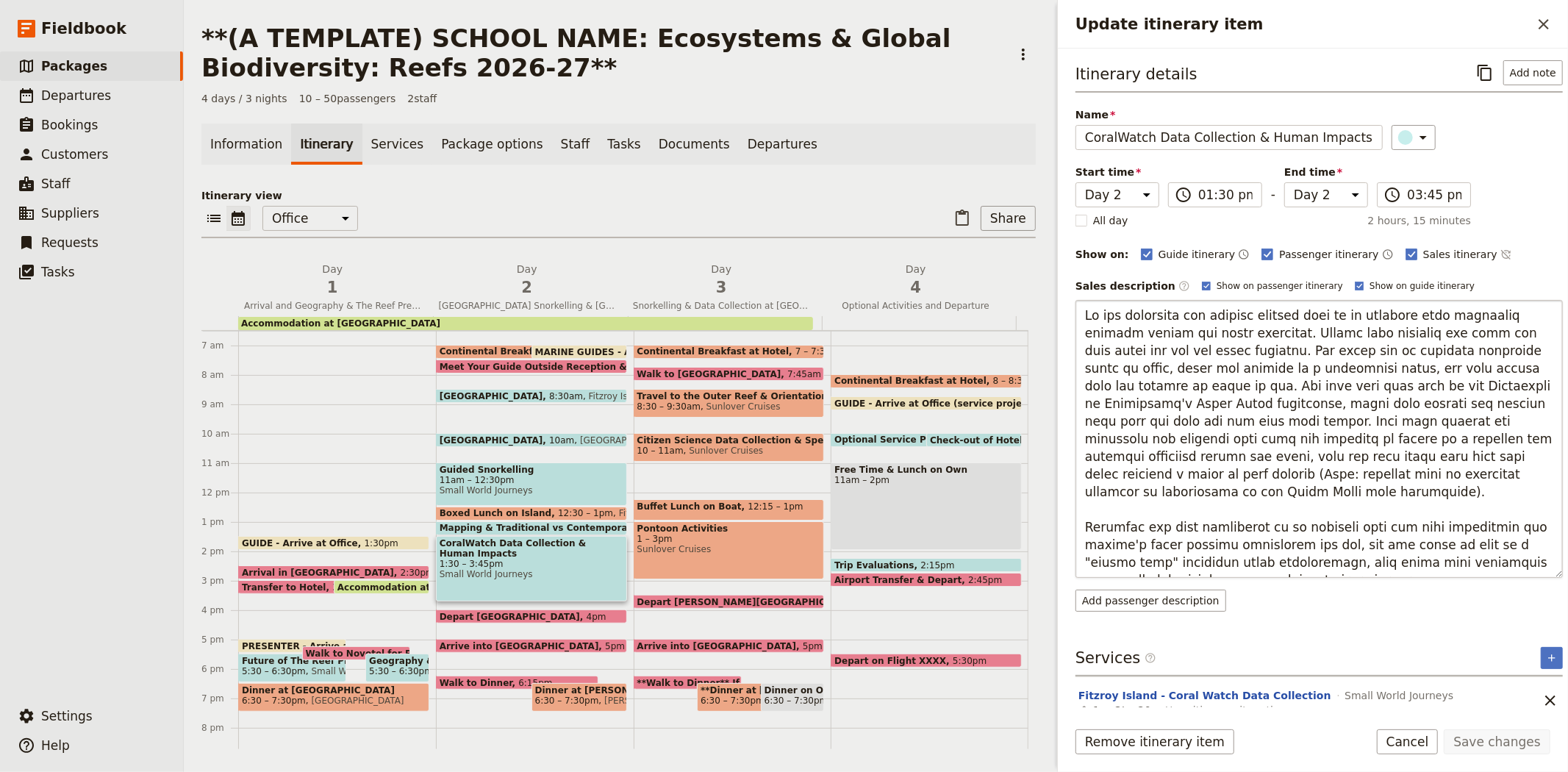
click at [1364, 458] on textarea "Update itinerary item" at bounding box center [1320, 438] width 487 height 278
type textarea "In the afternoon you collect primary data in an activity that addresses climate…"
click at [1502, 744] on button "Save changes" at bounding box center [1497, 742] width 106 height 25
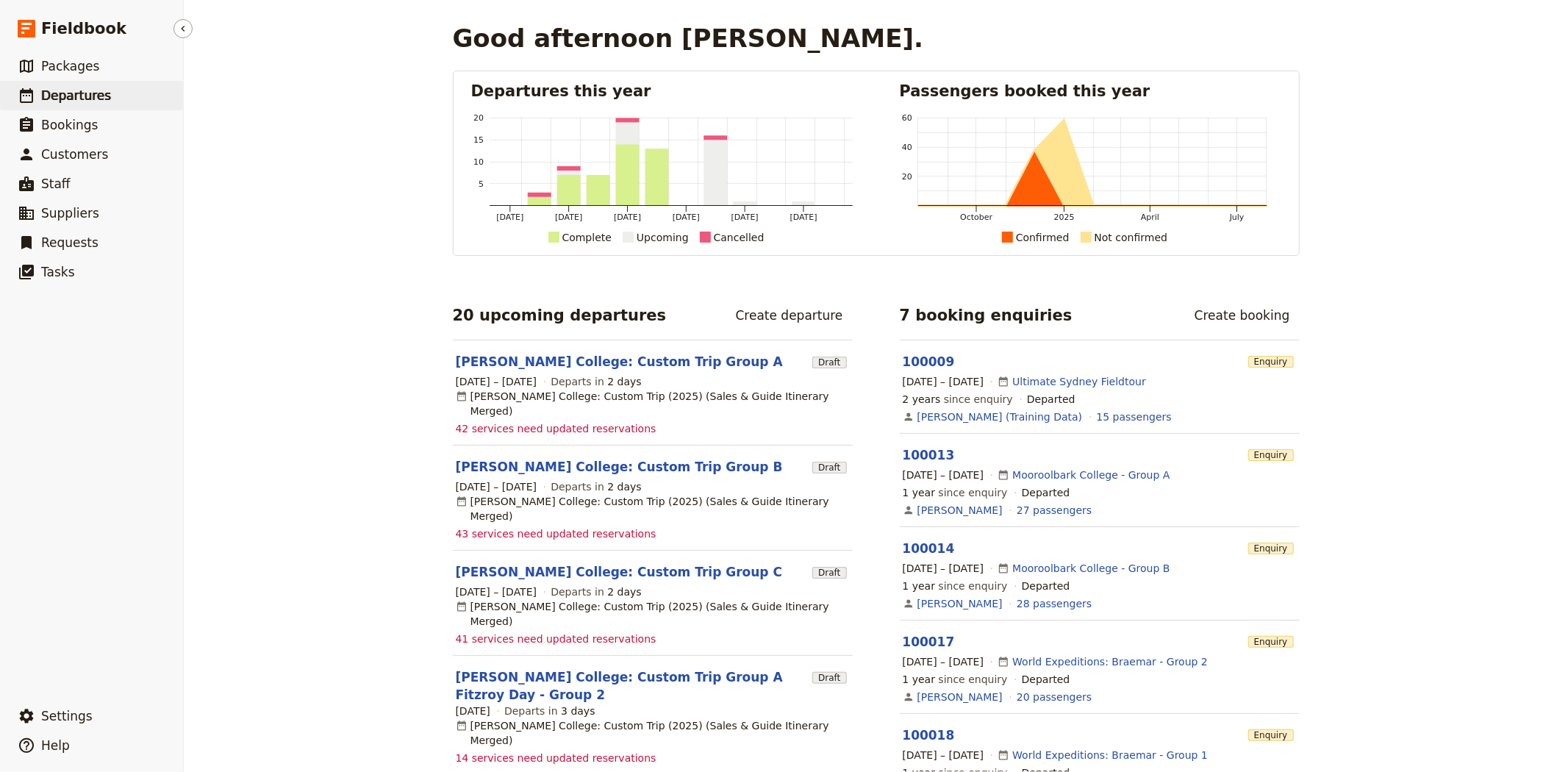
click at [103, 92] on link "​ Departures" at bounding box center [91, 95] width 183 height 29
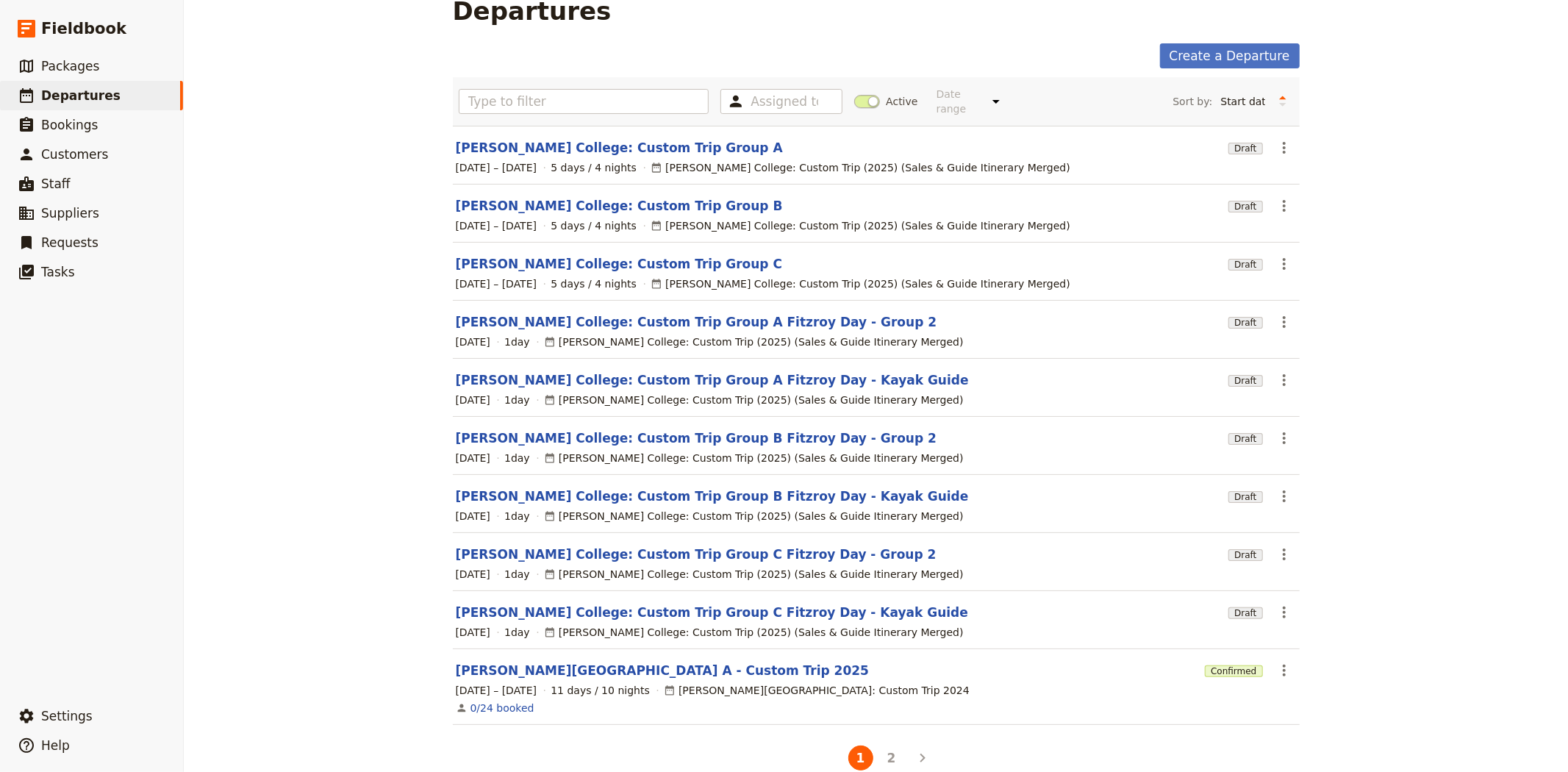
scroll to position [43, 0]
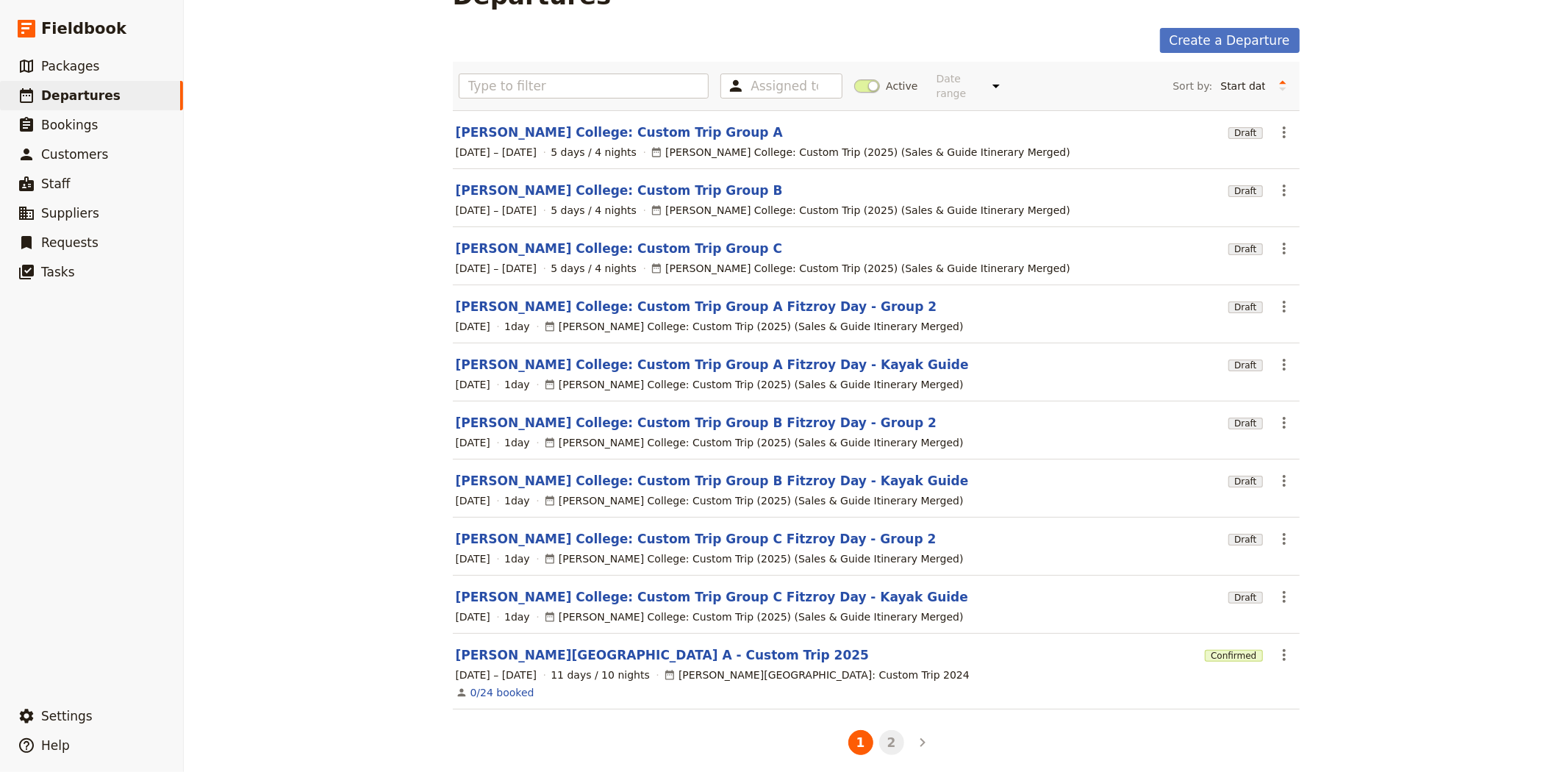
click at [881, 733] on button "2" at bounding box center [892, 743] width 25 height 25
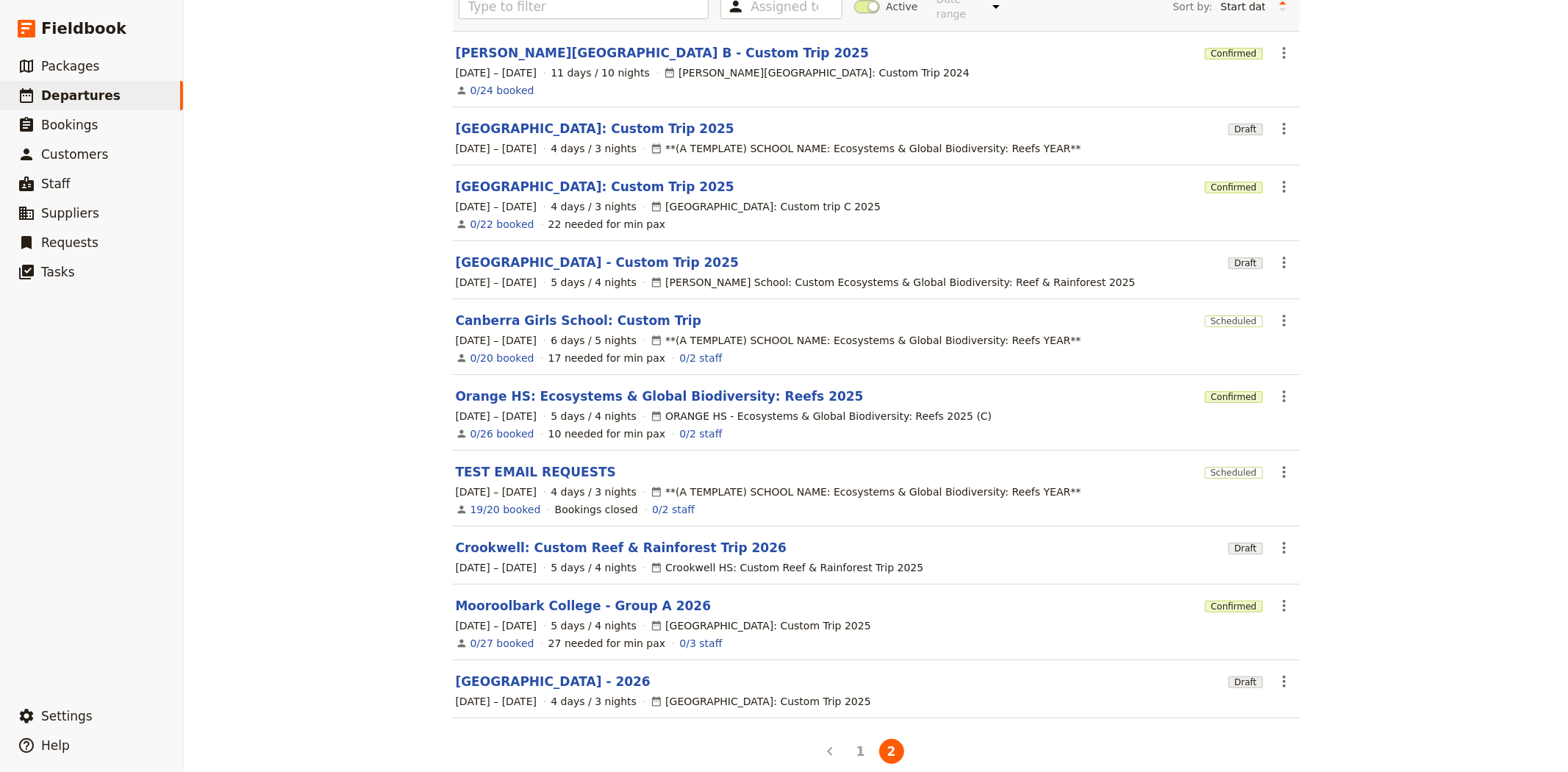
scroll to position [131, 0]
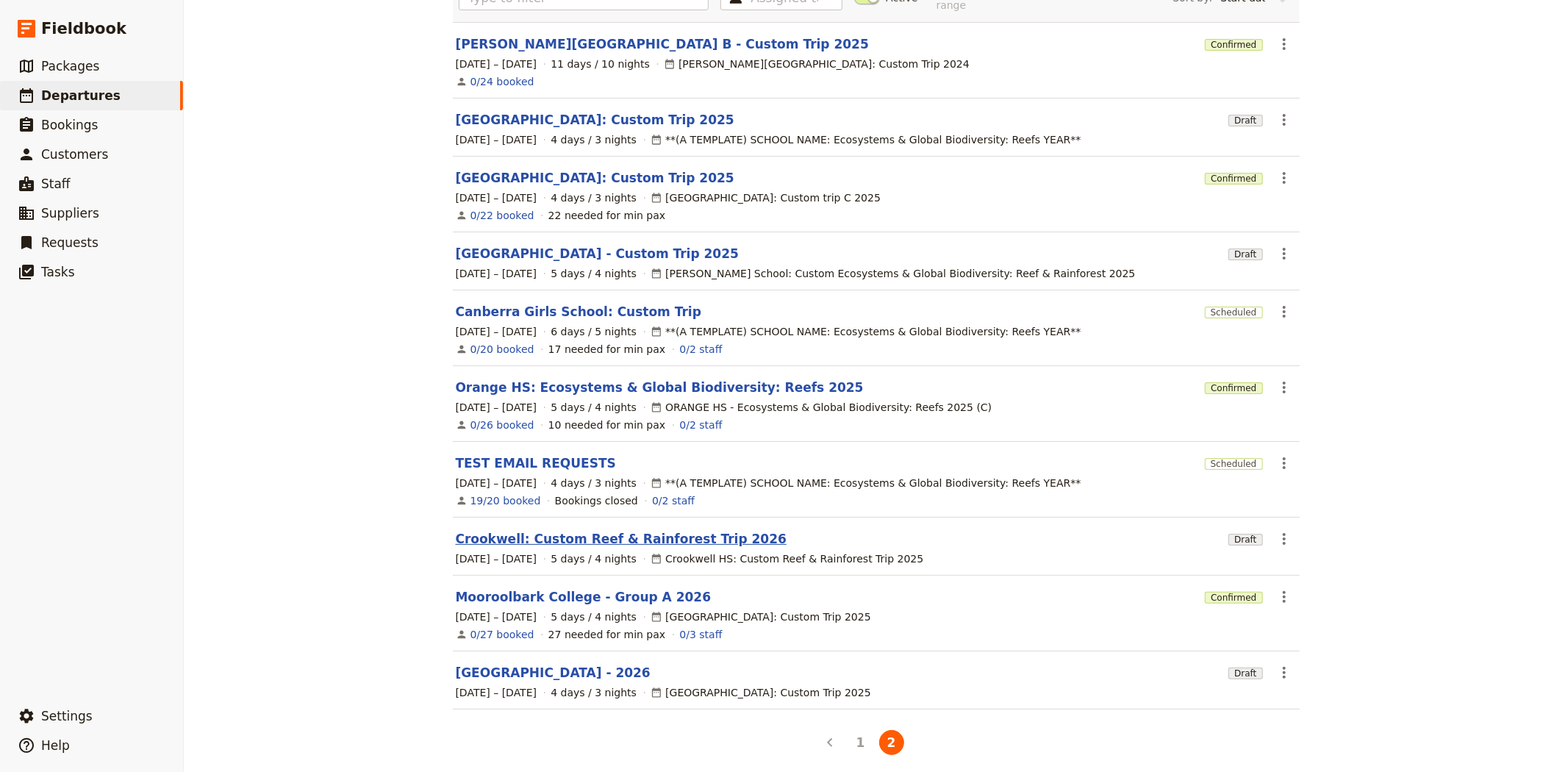
click at [516, 530] on link "Crookwell: Custom Reef & Rainforest Trip 2026" at bounding box center [621, 539] width 331 height 18
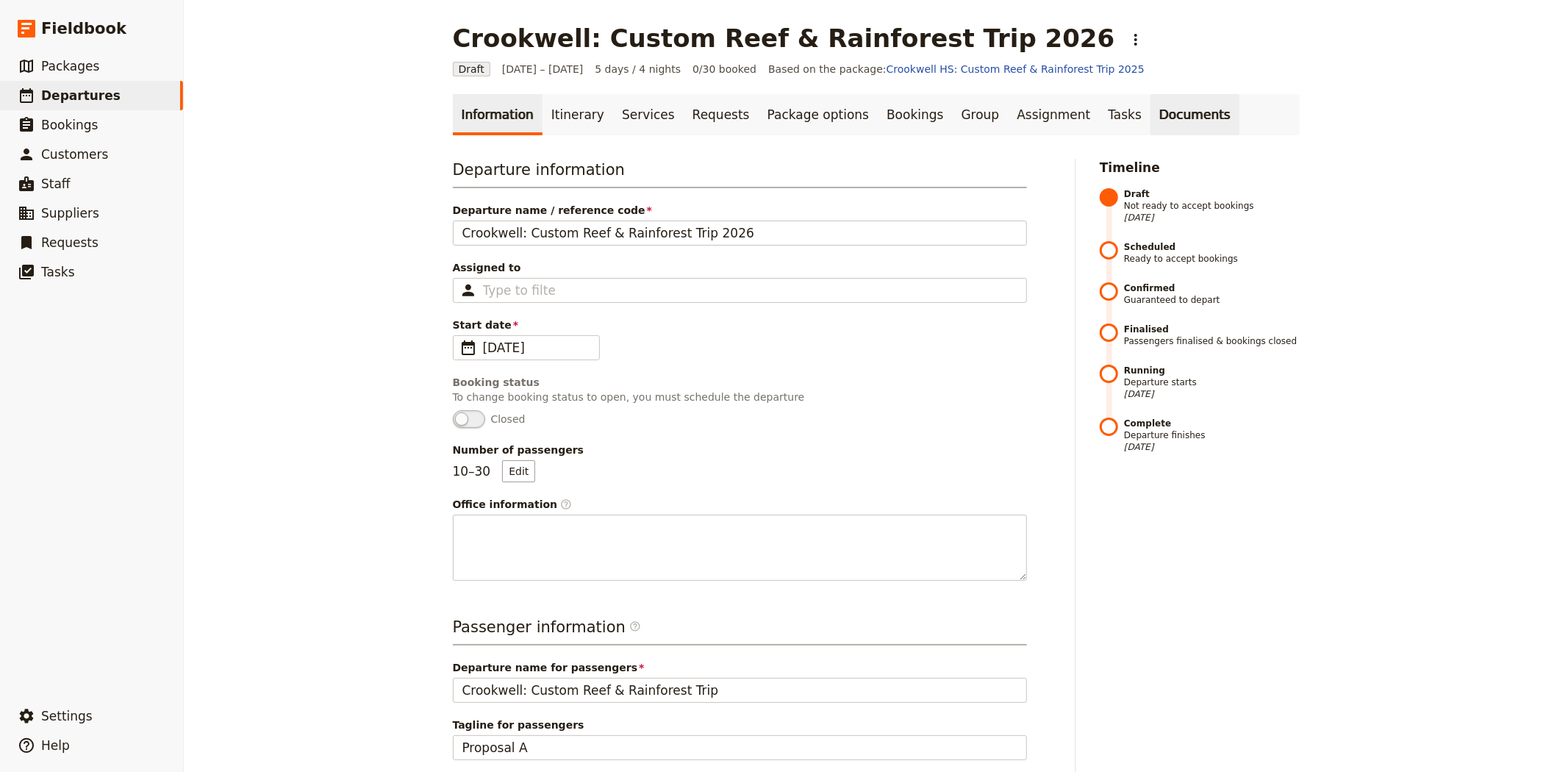
click at [1151, 105] on link "Documents" at bounding box center [1195, 114] width 89 height 41
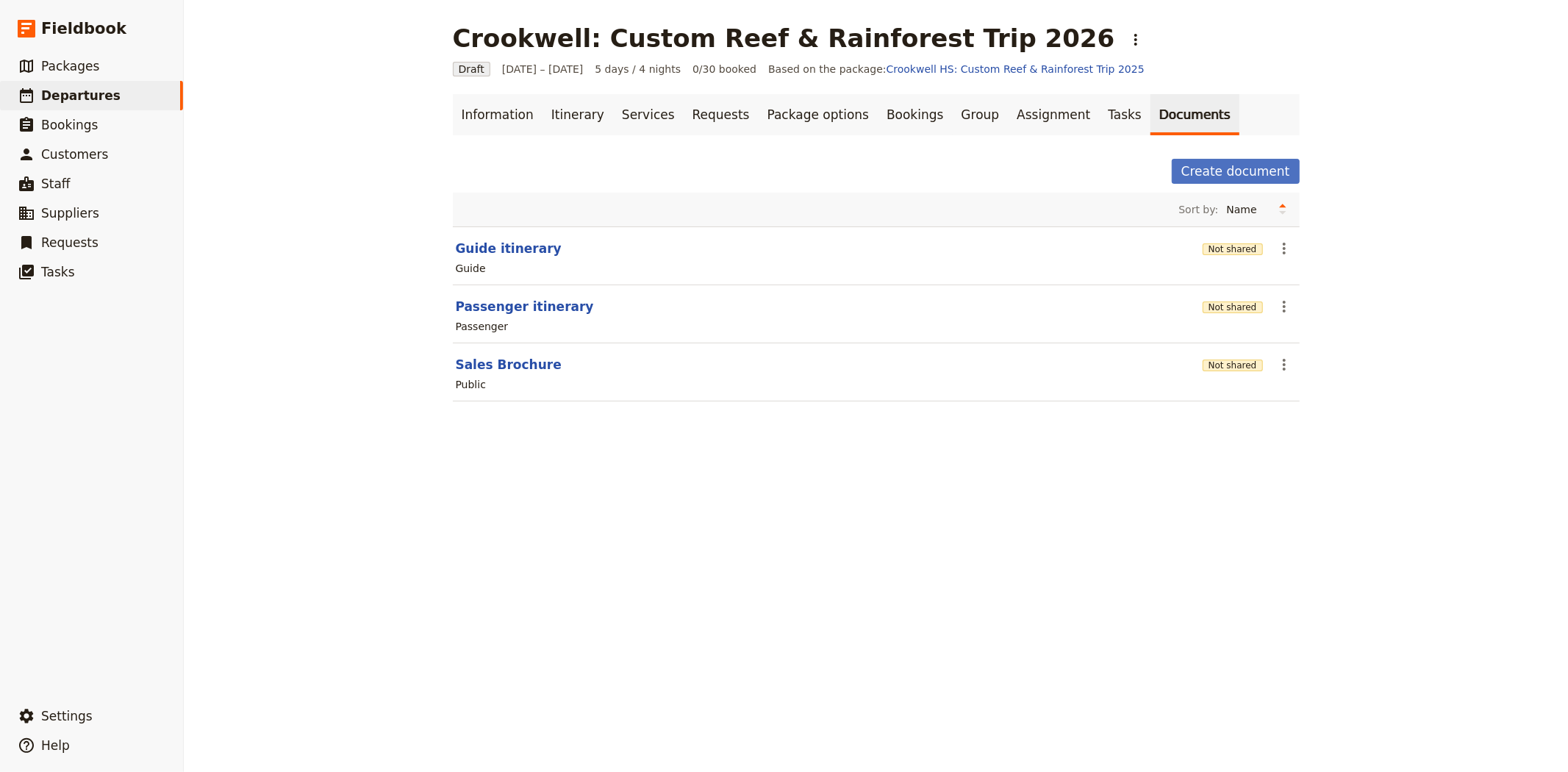
click at [483, 355] on section "Sales Brochure Not shared ​ Public" at bounding box center [876, 372] width 847 height 58
click at [486, 358] on button "Sales Brochure" at bounding box center [509, 364] width 106 height 18
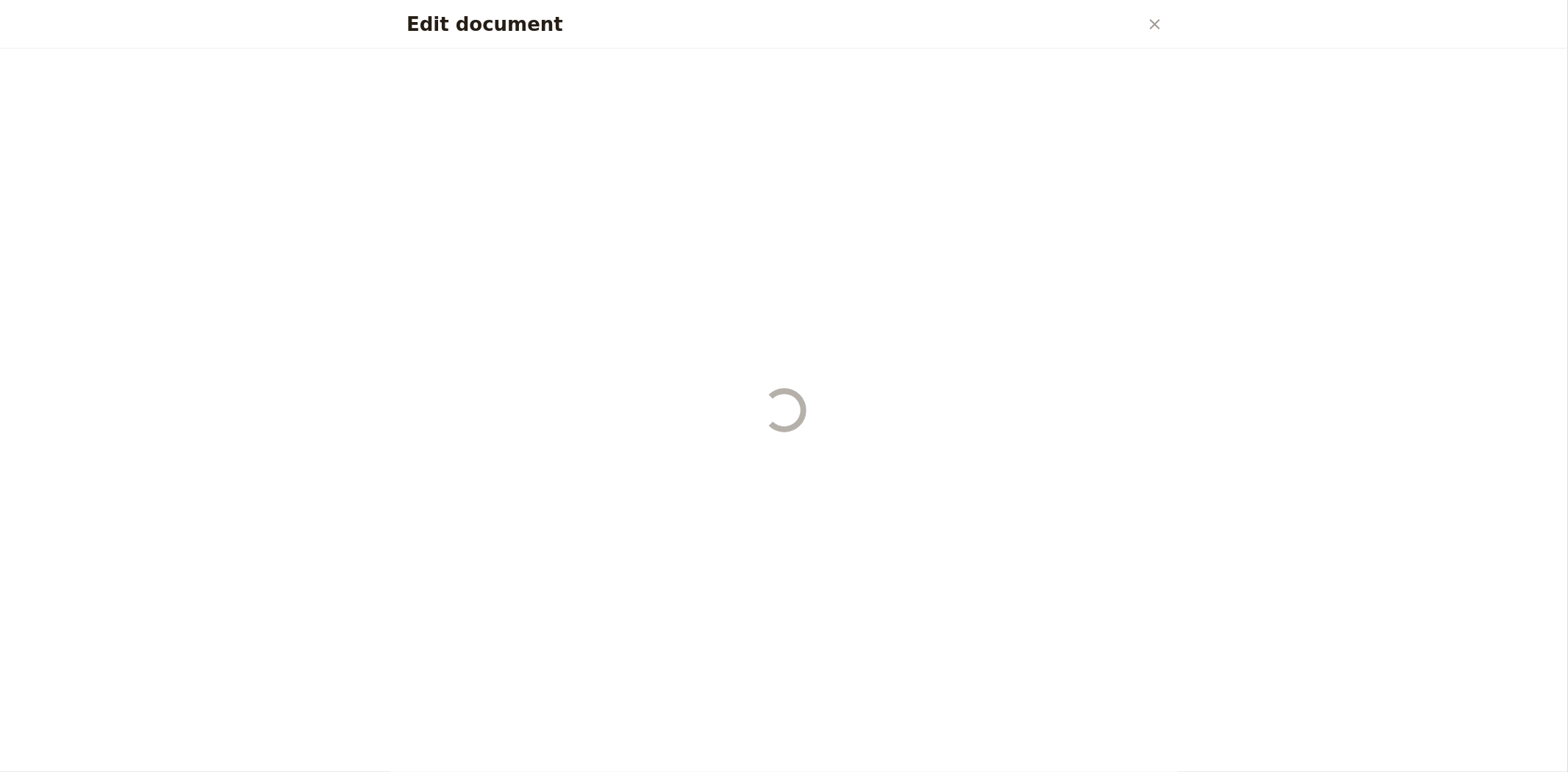
select select "DEFAULT"
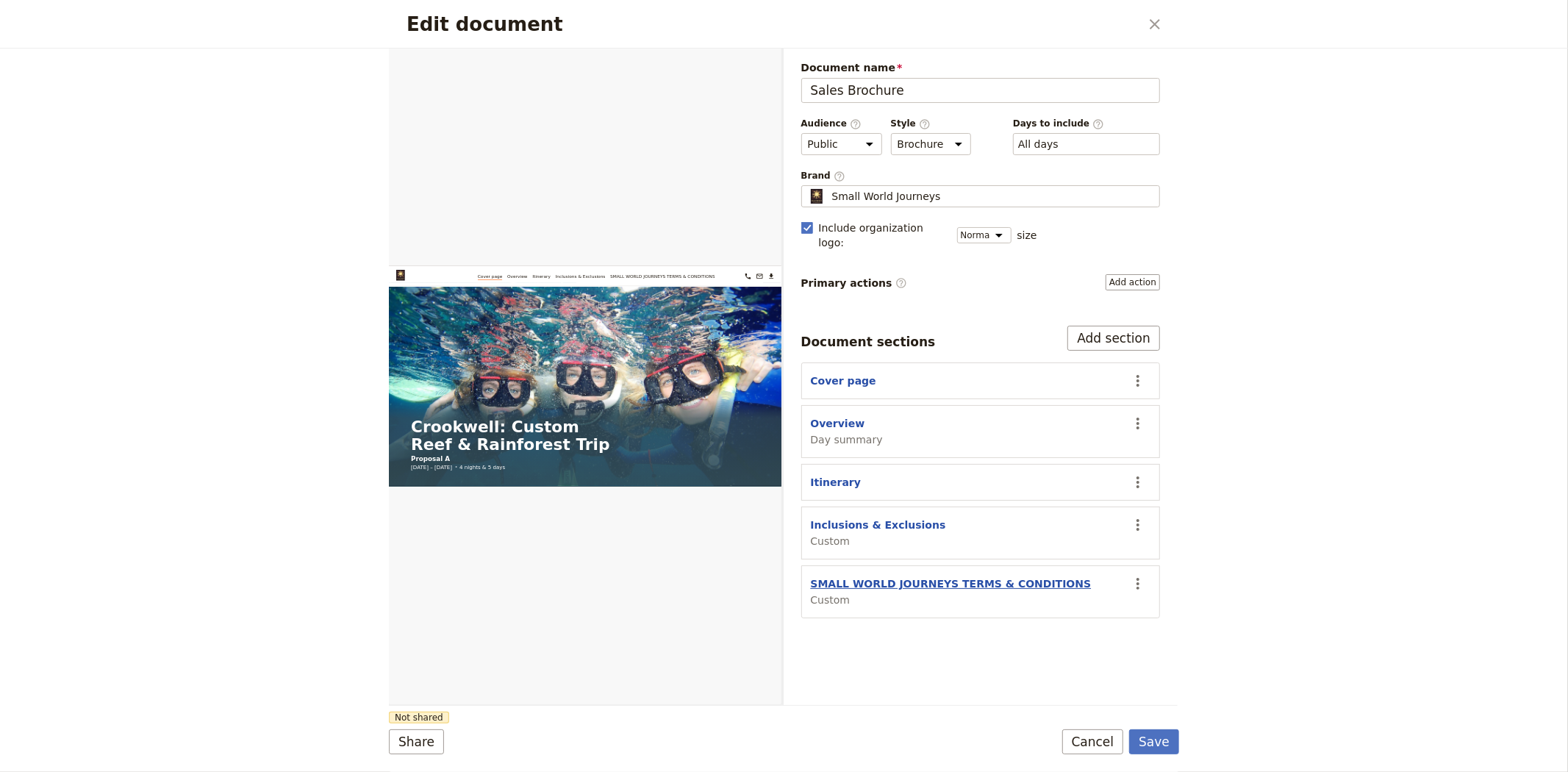
click at [883, 577] on button "SMALL WORLD JOURNEYS TERMS & CONDITIONS" at bounding box center [951, 584] width 281 height 15
select select "CUSTOM"
select select "default"
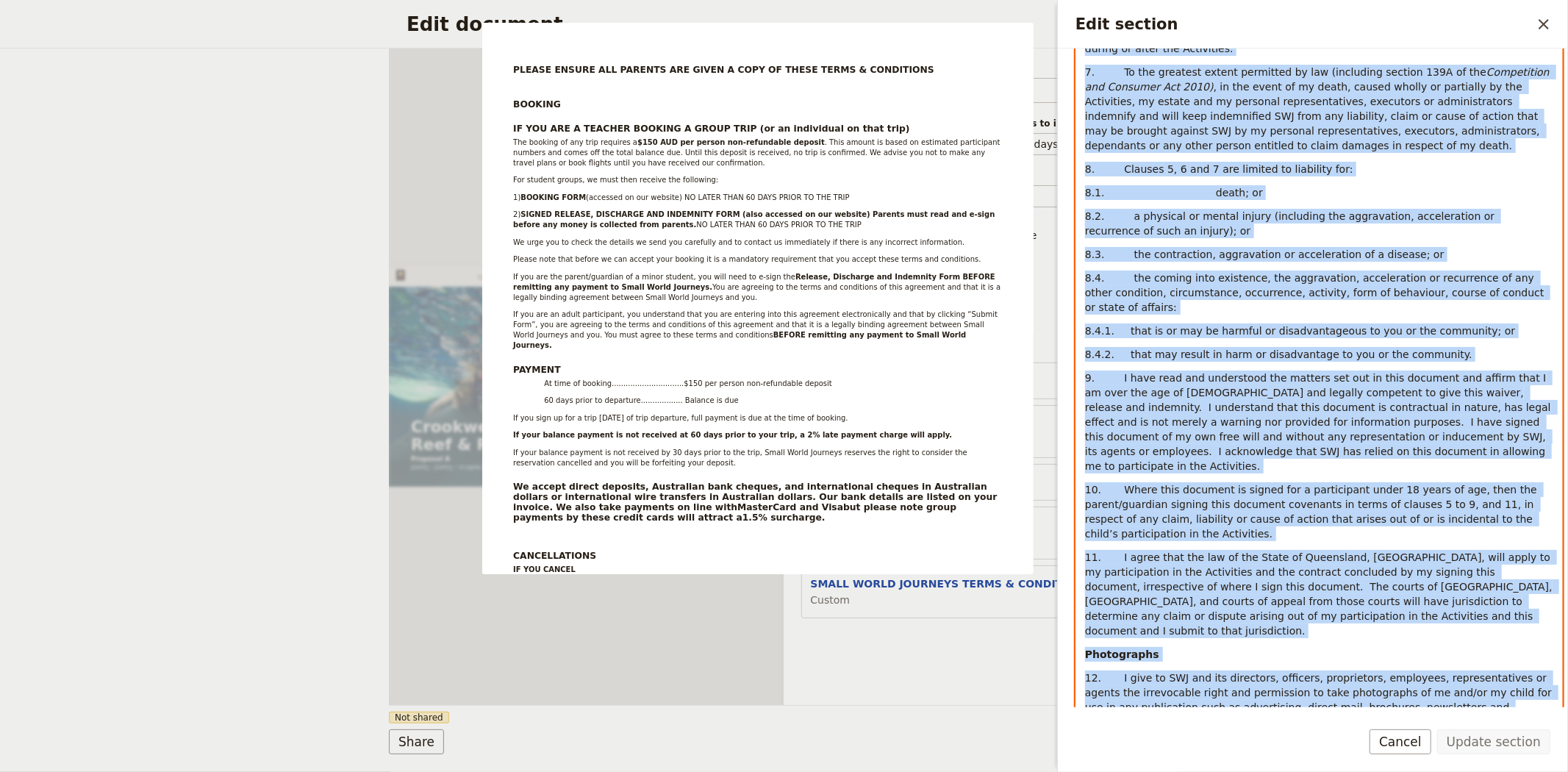
scroll to position [5120, 0]
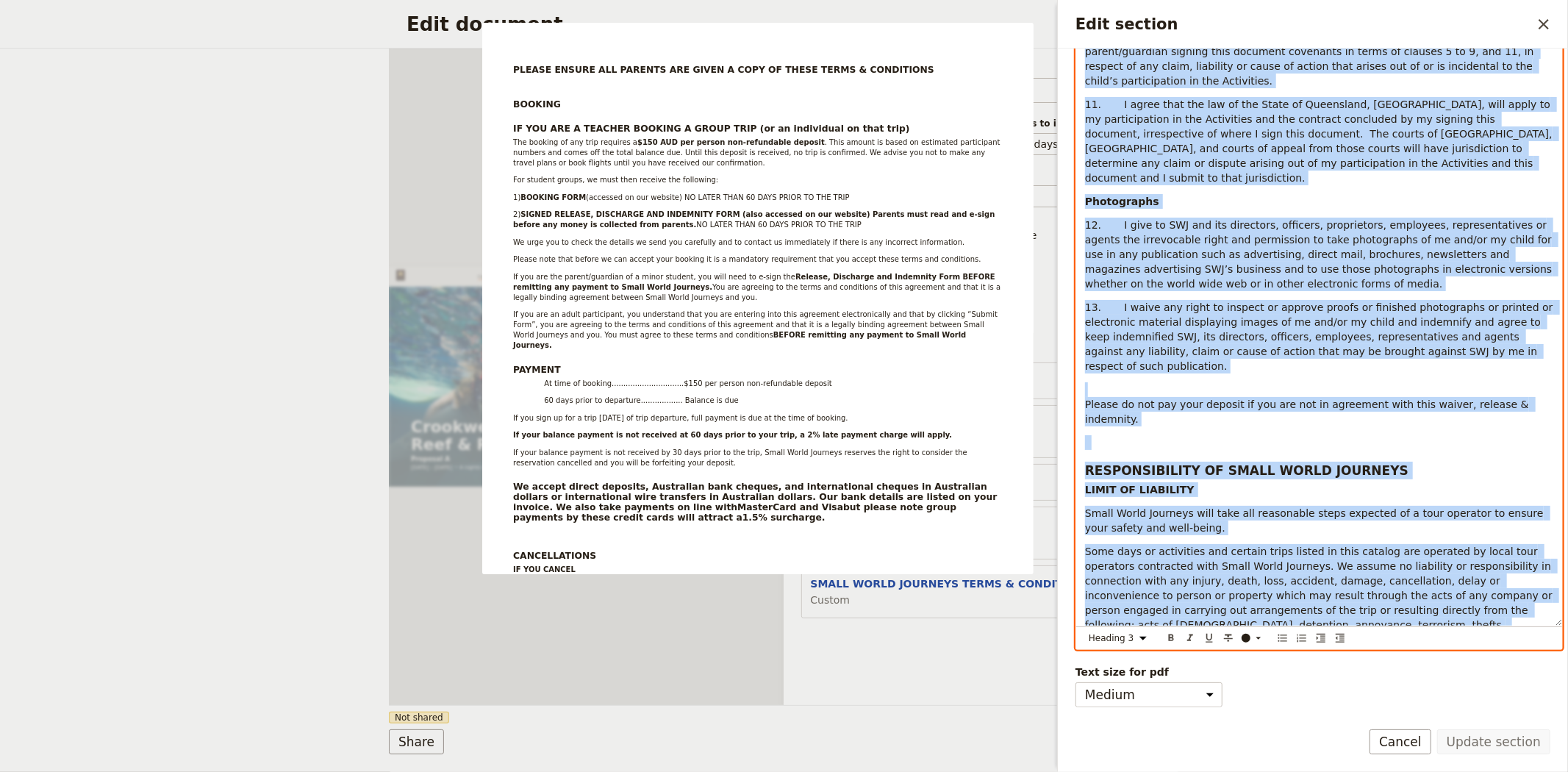
drag, startPoint x: 1086, startPoint y: 233, endPoint x: 1544, endPoint y: 811, distance: 737.5
click at [1544, 772] on html "Fieldbook ​ ​ Fieldbook ​ ​ Packages ​ Departures ​ Bookings ​ Customers ​ Staf…" at bounding box center [784, 386] width 1568 height 772
select select "paragraph"
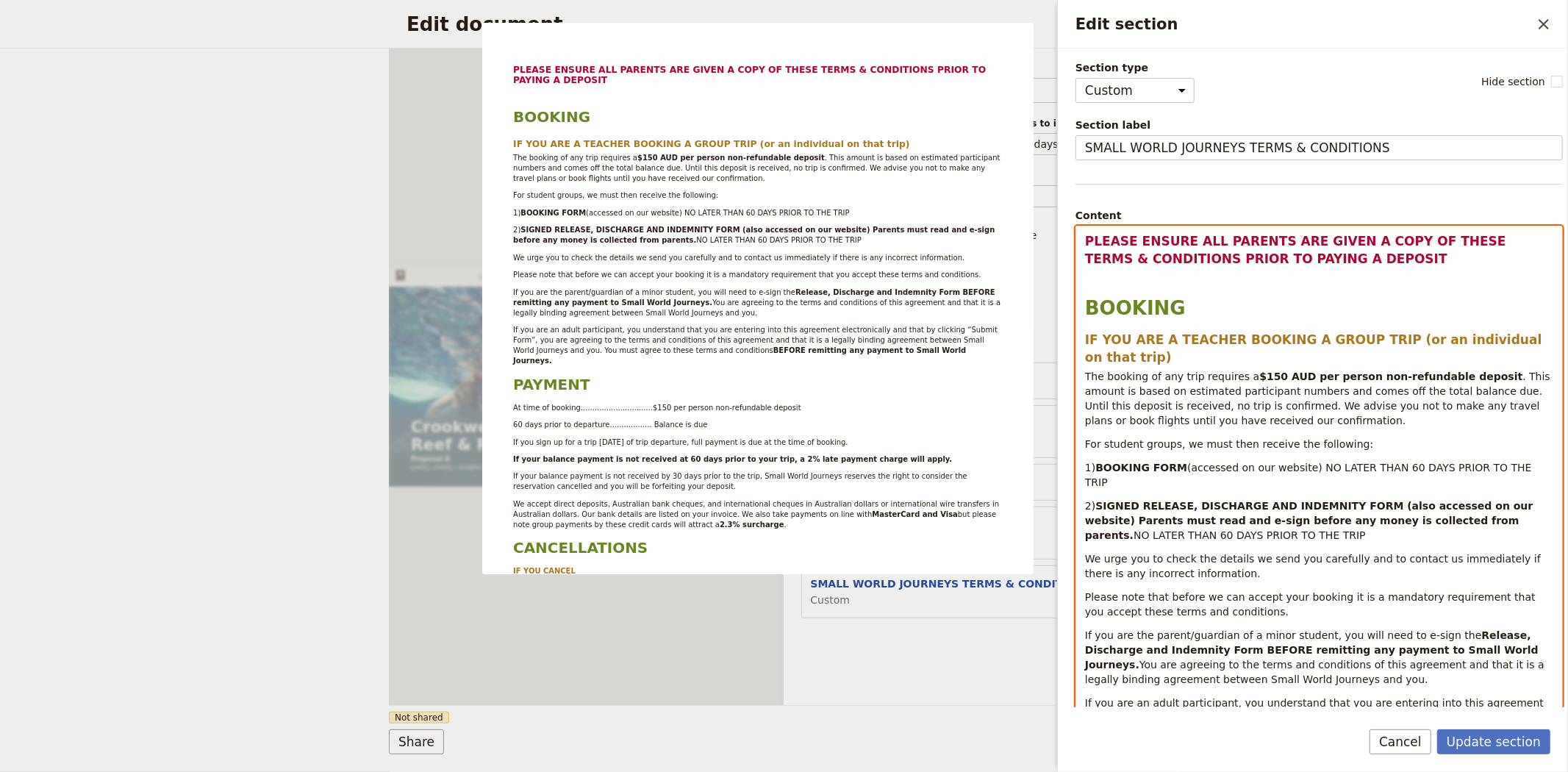
scroll to position [0, 0]
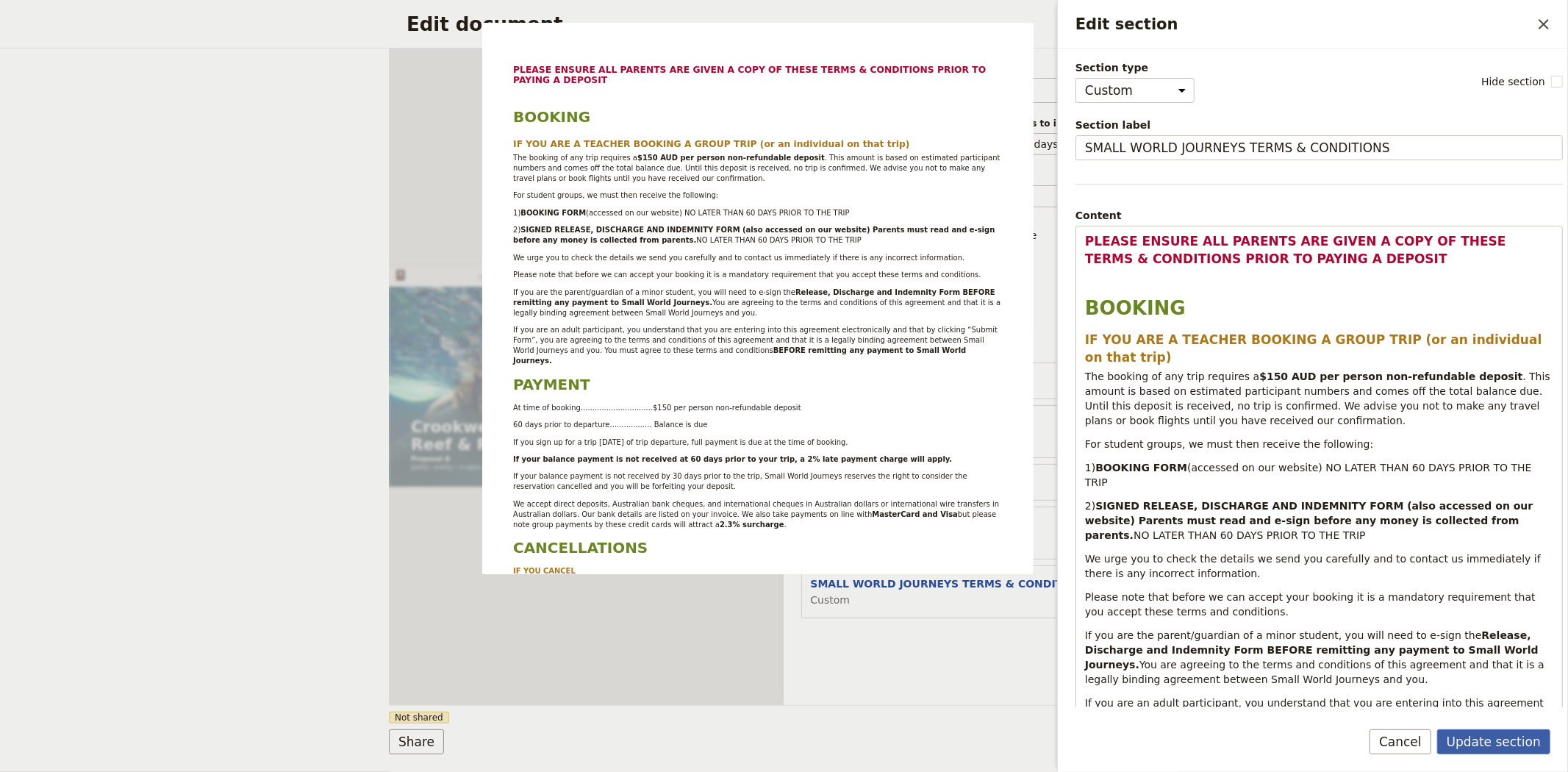
click at [1503, 738] on button "Update section" at bounding box center [1493, 742] width 113 height 25
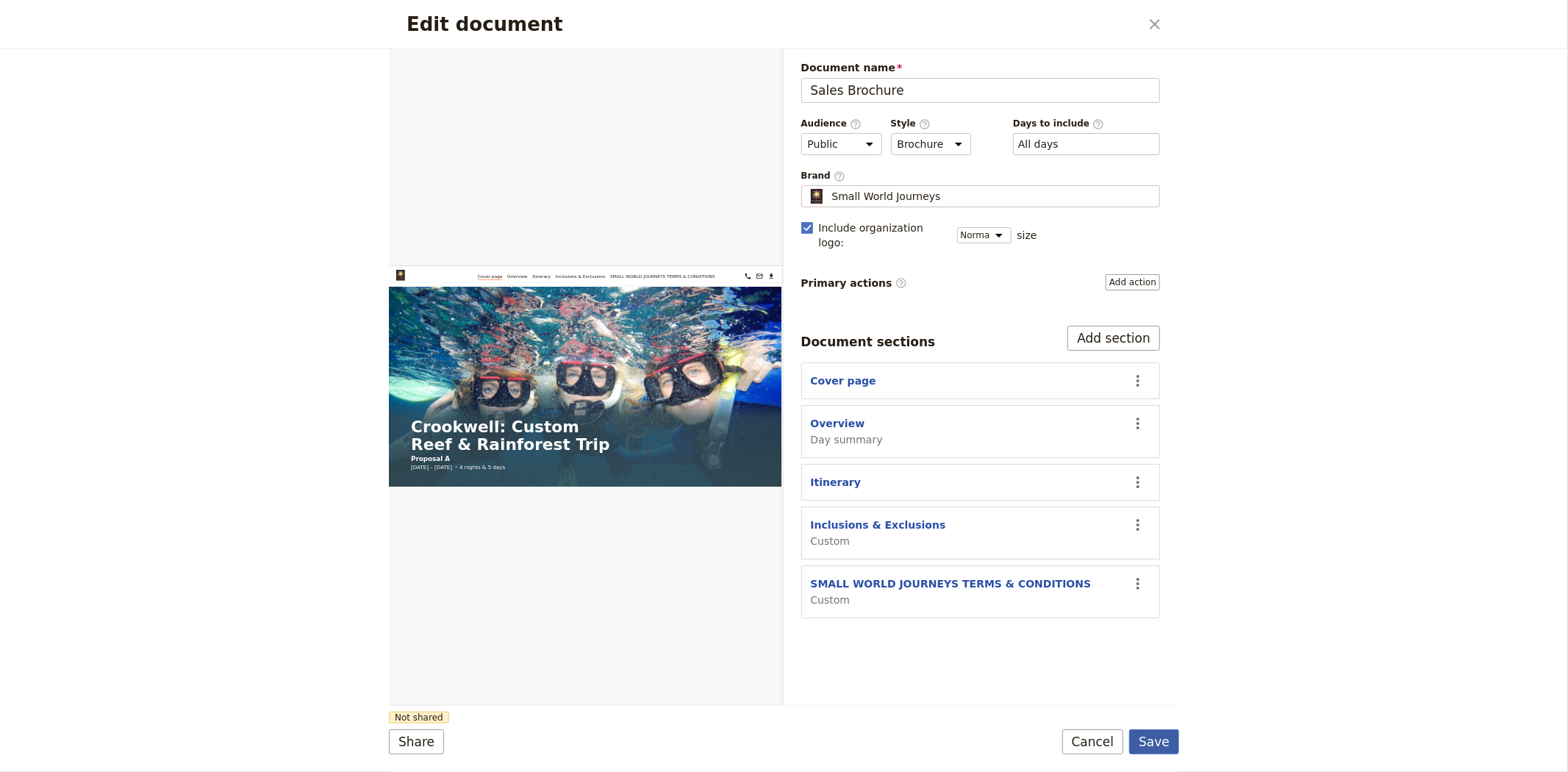
click at [1158, 739] on button "Save" at bounding box center [1154, 742] width 50 height 25
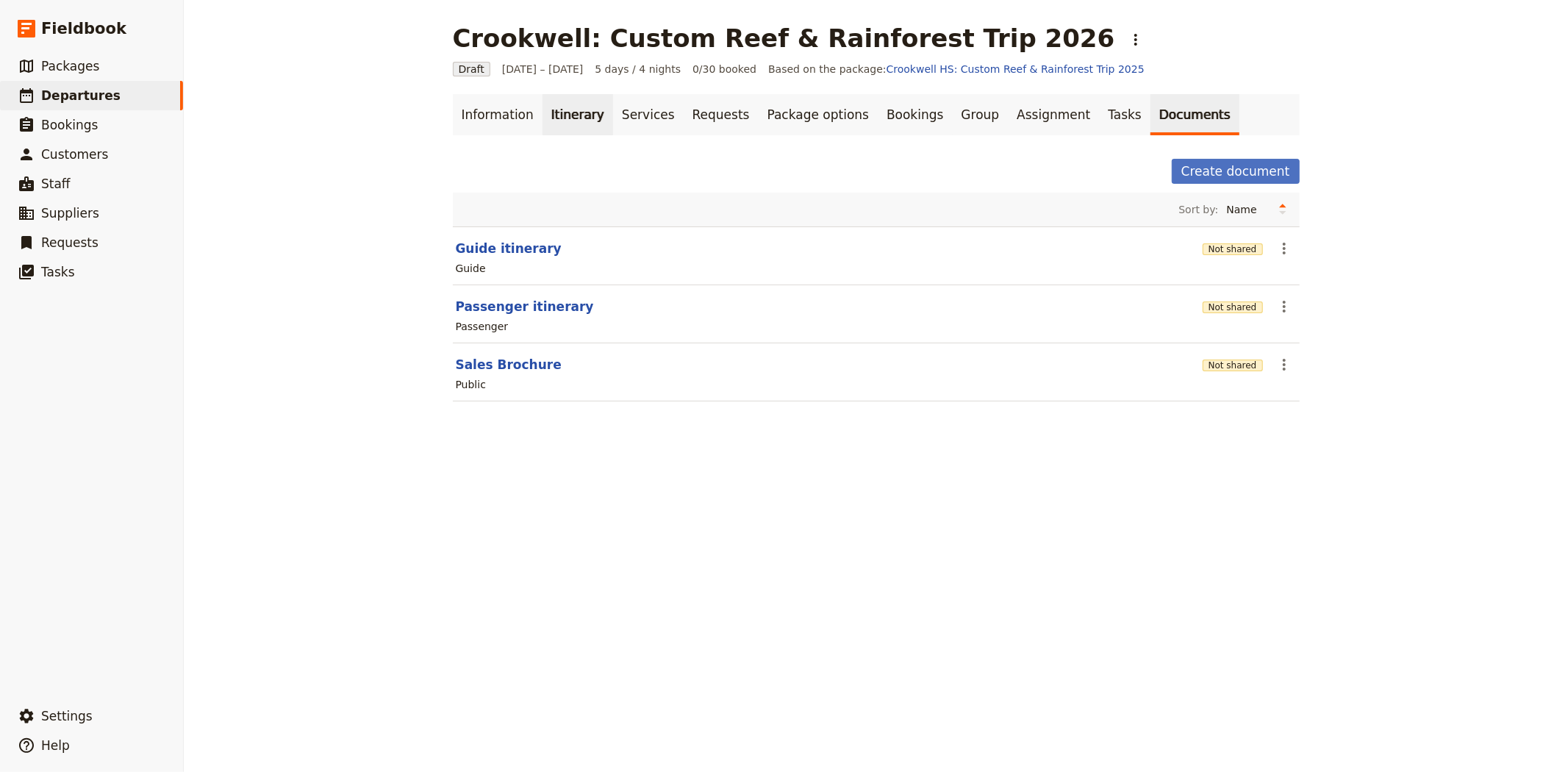
click at [578, 114] on link "Itinerary" at bounding box center [577, 114] width 70 height 41
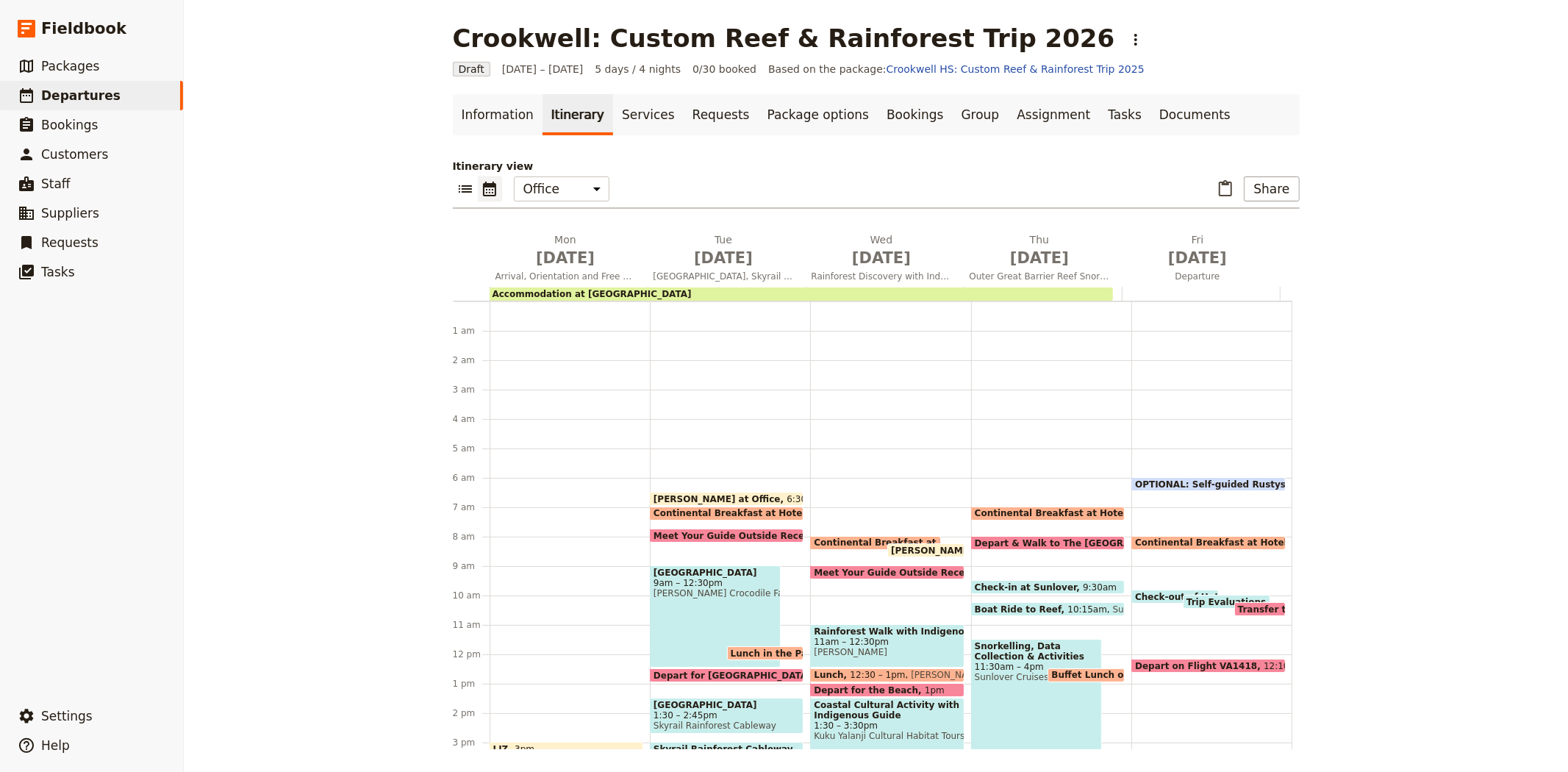
scroll to position [162, 0]
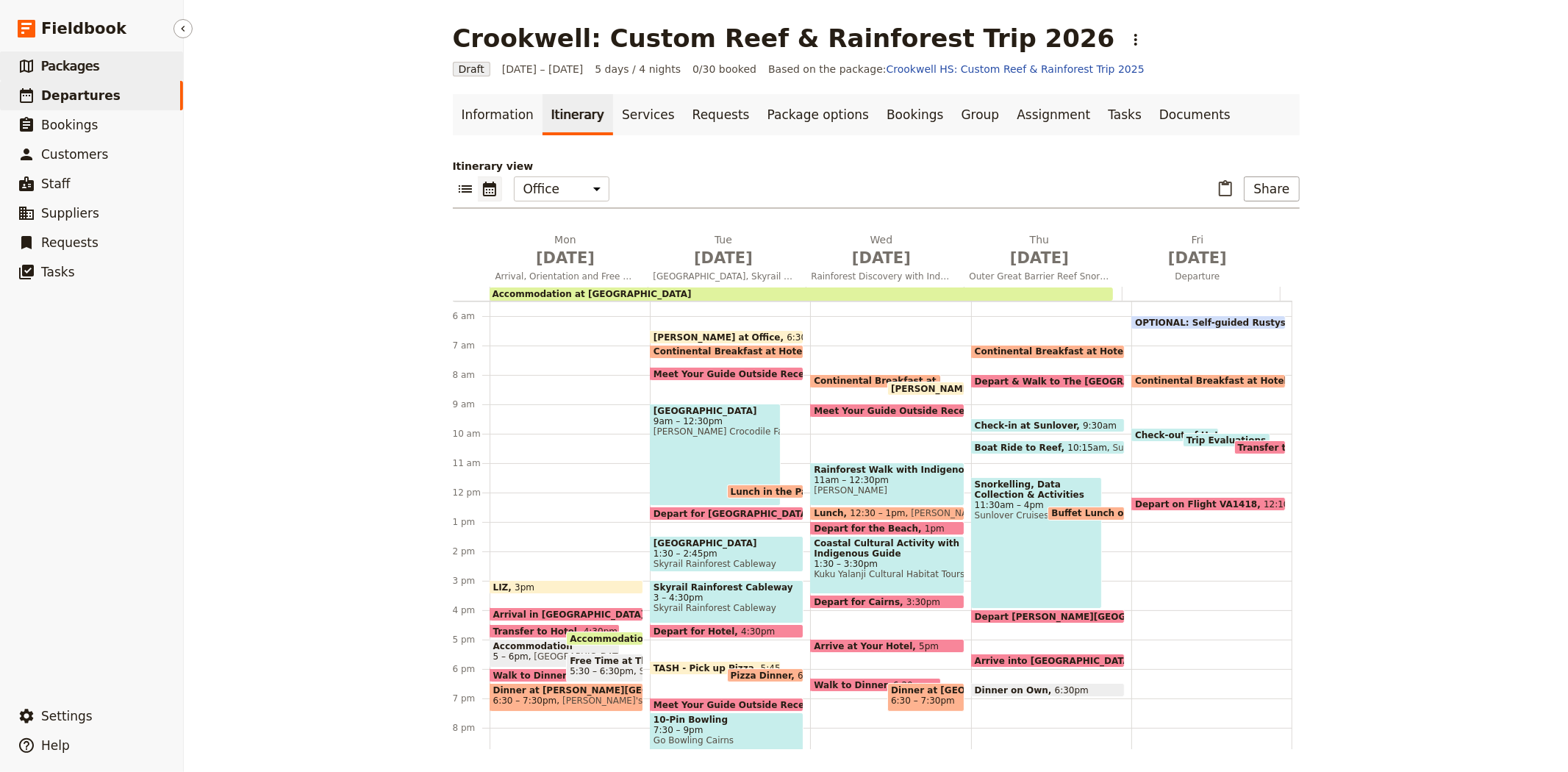
click at [97, 57] on link "​ Packages" at bounding box center [91, 65] width 183 height 29
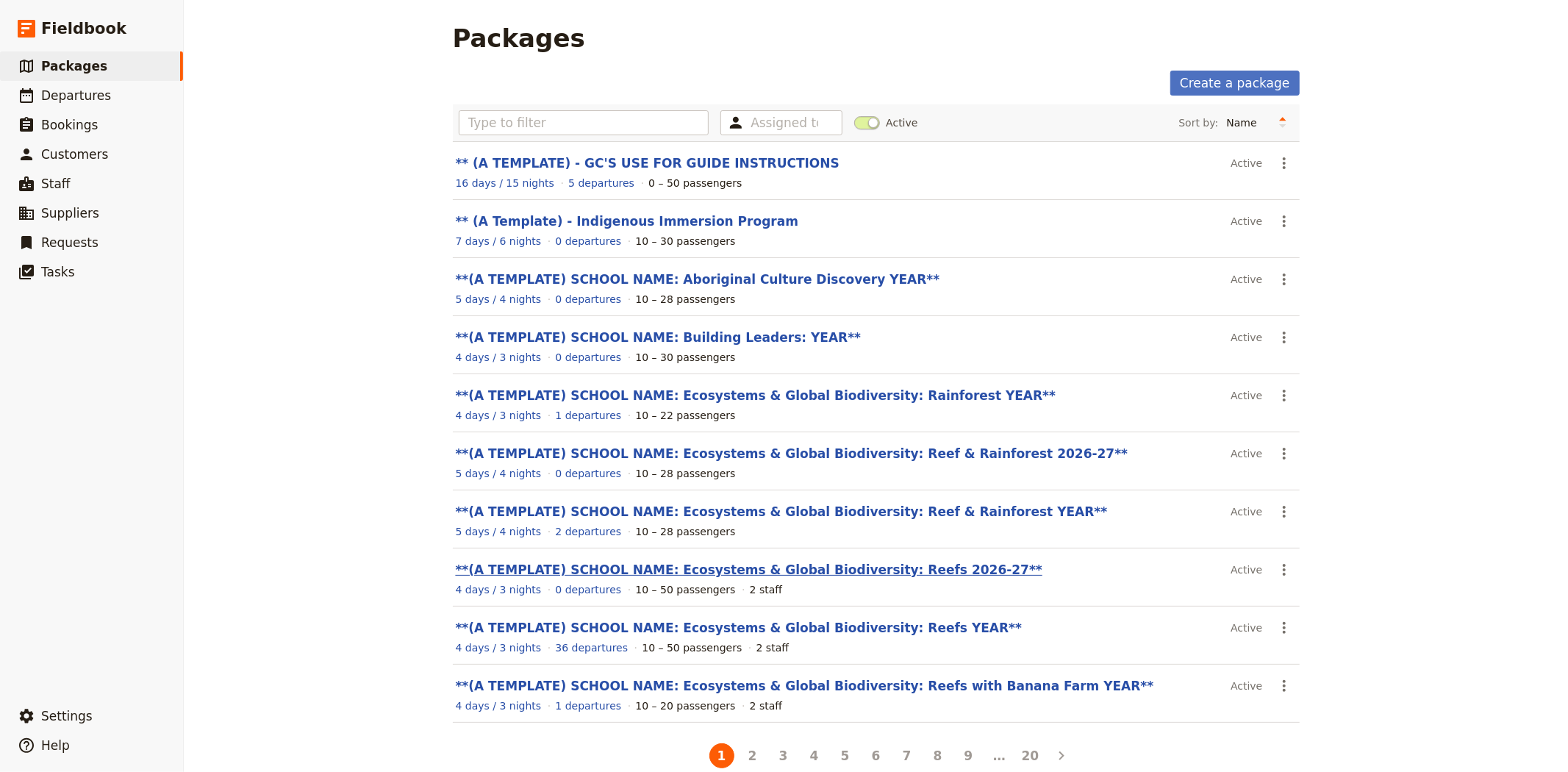
click at [848, 568] on link "**(A TEMPLATE) SCHOOL NAME: Ecosystems & Global Biodiversity: Reefs 2026-27**" at bounding box center [749, 570] width 587 height 15
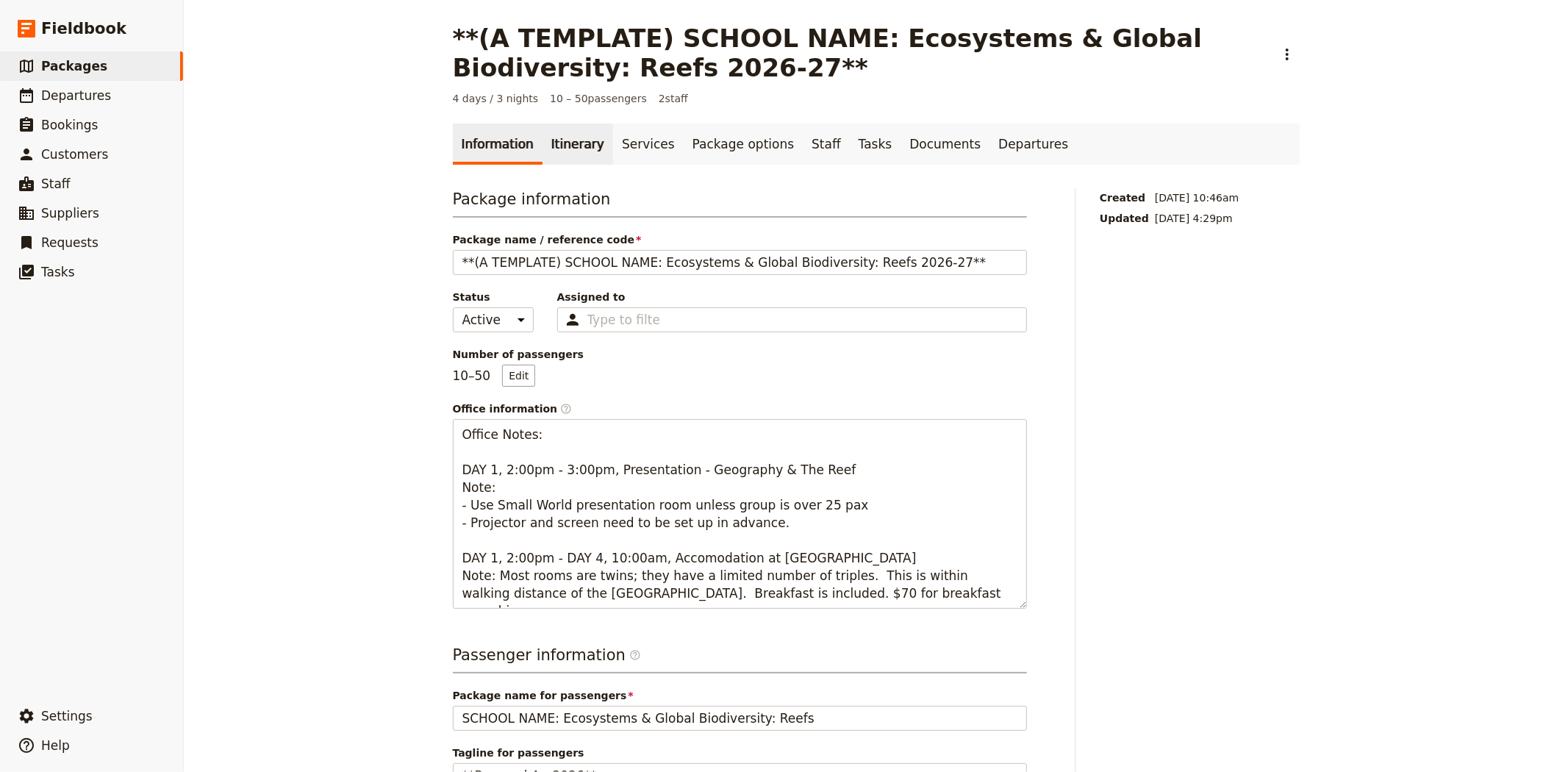
click at [577, 148] on link "Itinerary" at bounding box center [577, 143] width 70 height 41
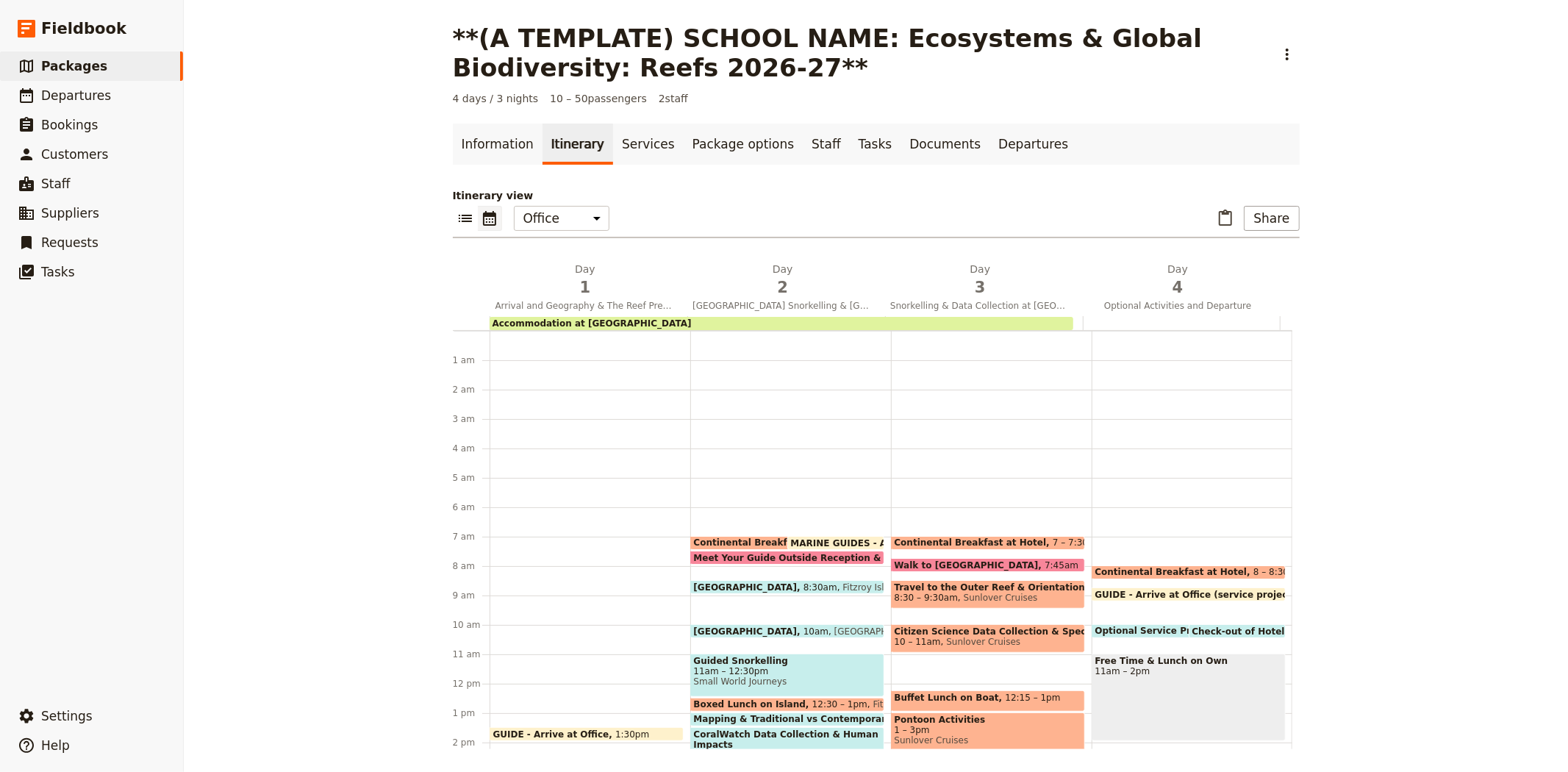
scroll to position [192, 0]
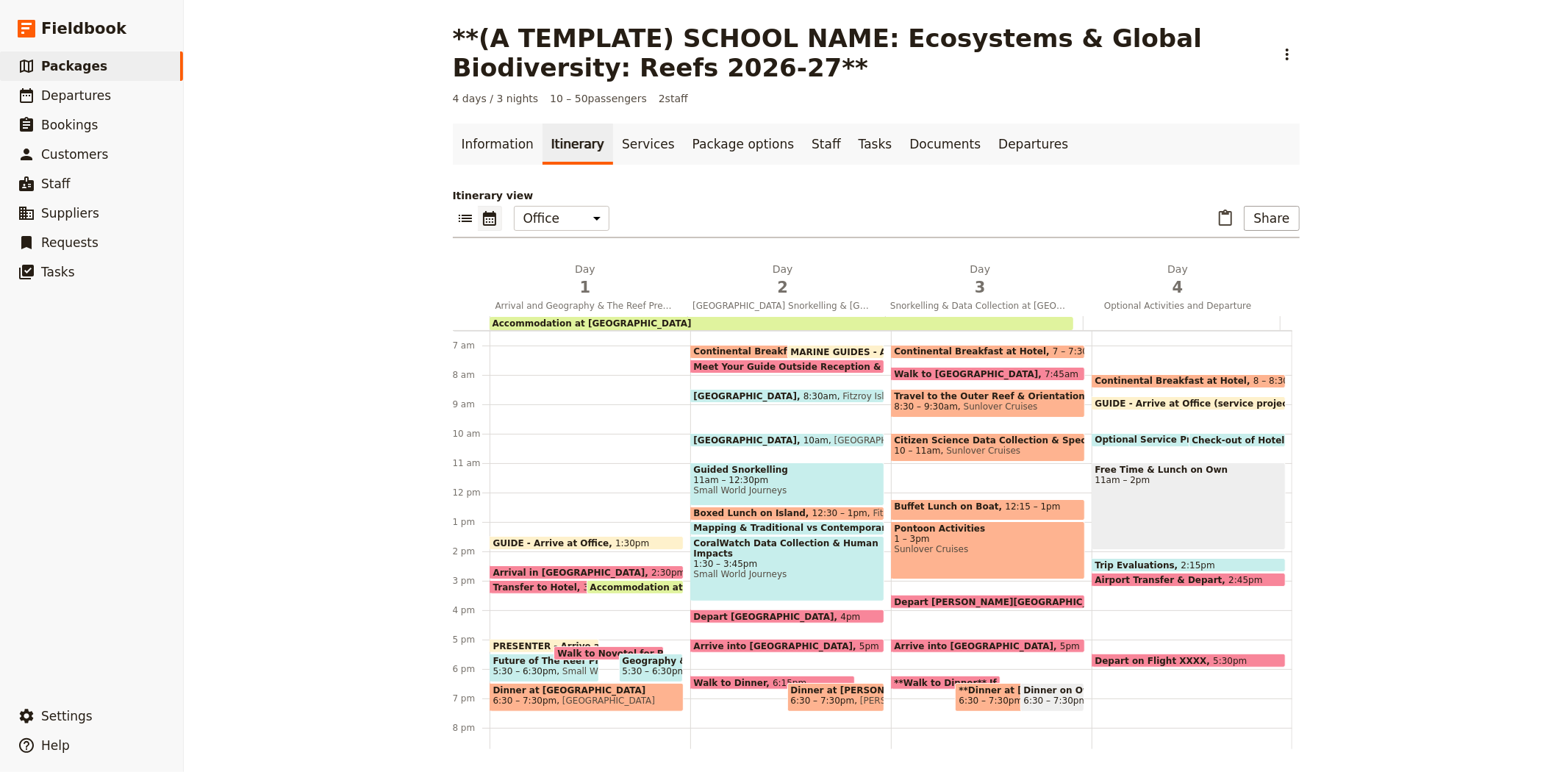
click at [756, 547] on span "CoralWatch Data Collection & Human Impacts" at bounding box center [787, 549] width 187 height 21
select select "2"
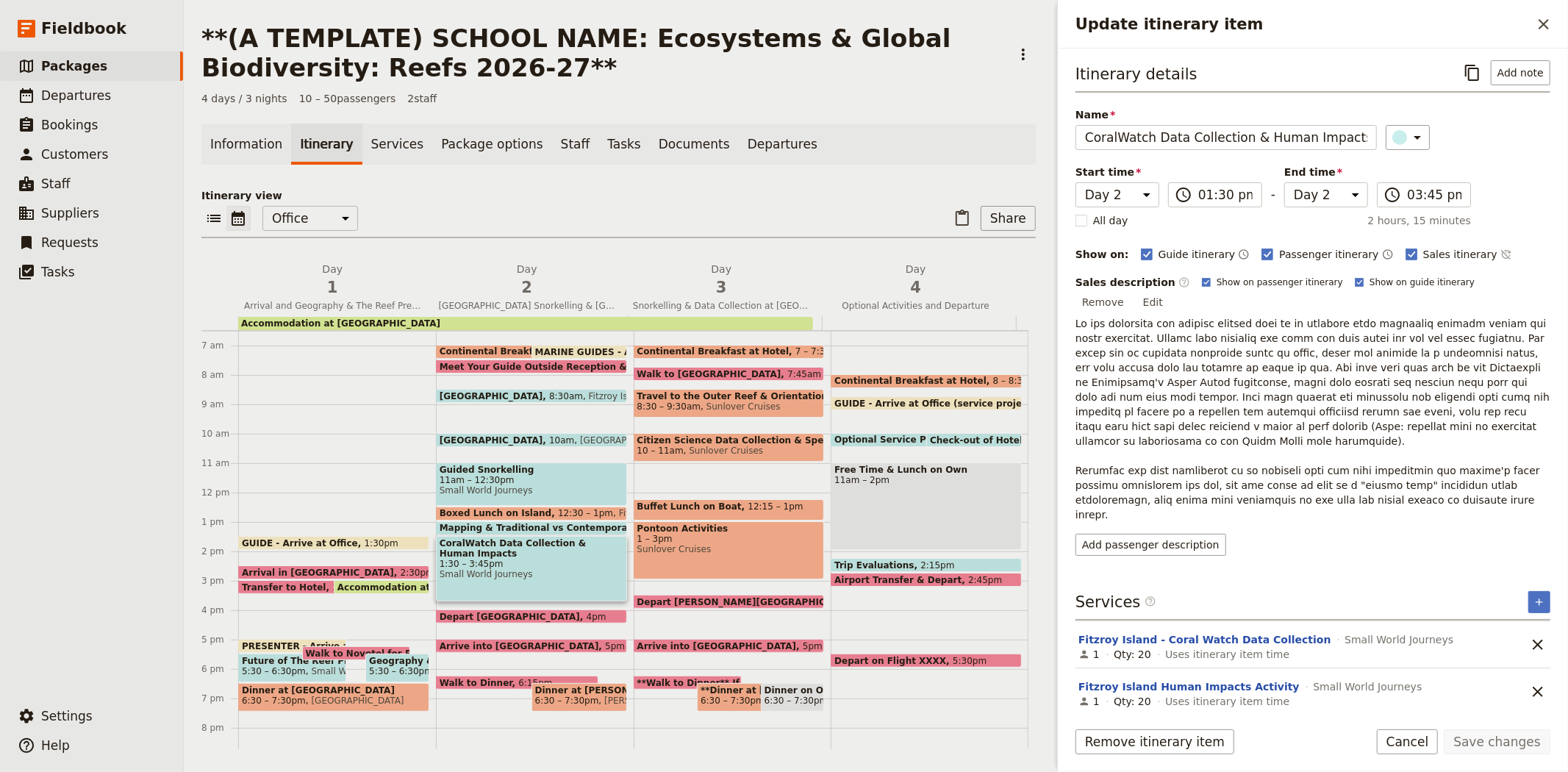
click at [739, 545] on span "Sunlover Cruises" at bounding box center [729, 549] width 184 height 10
select select "3"
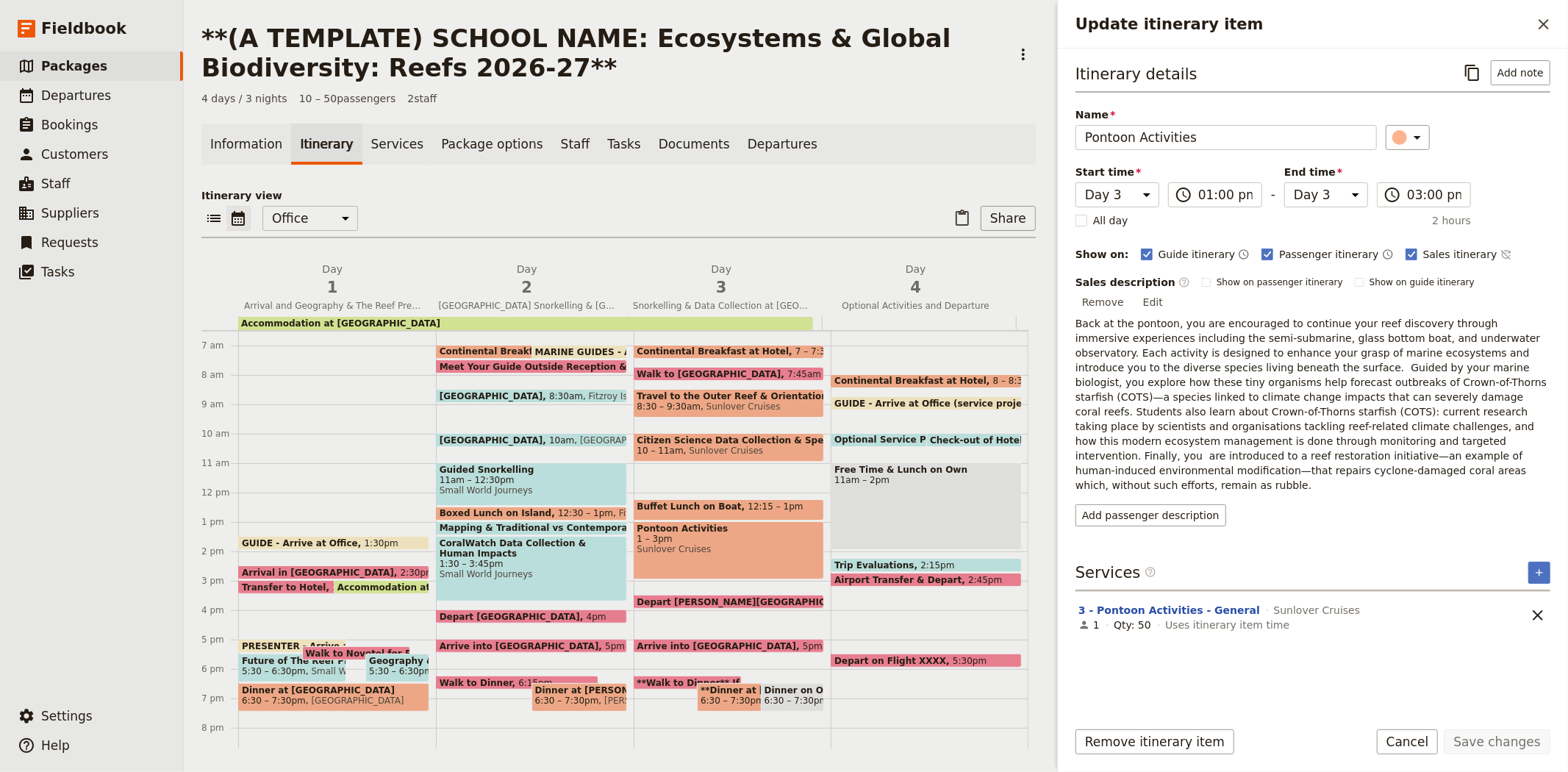
click at [652, 502] on span "Buffet Lunch on Boat" at bounding box center [692, 506] width 111 height 10
select select "3"
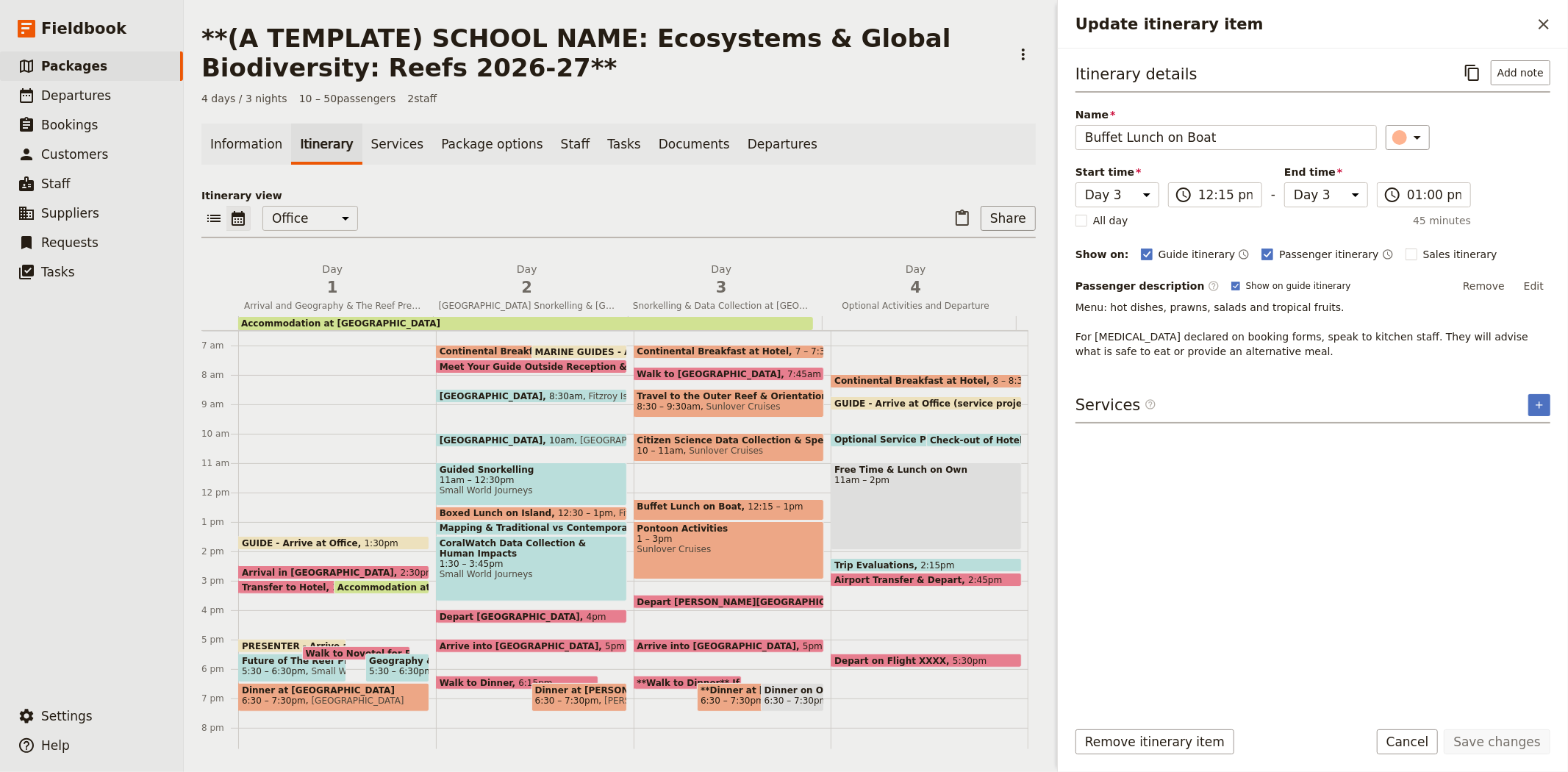
click at [660, 446] on span "10 – 11am" at bounding box center [660, 450] width 46 height 10
select select "3"
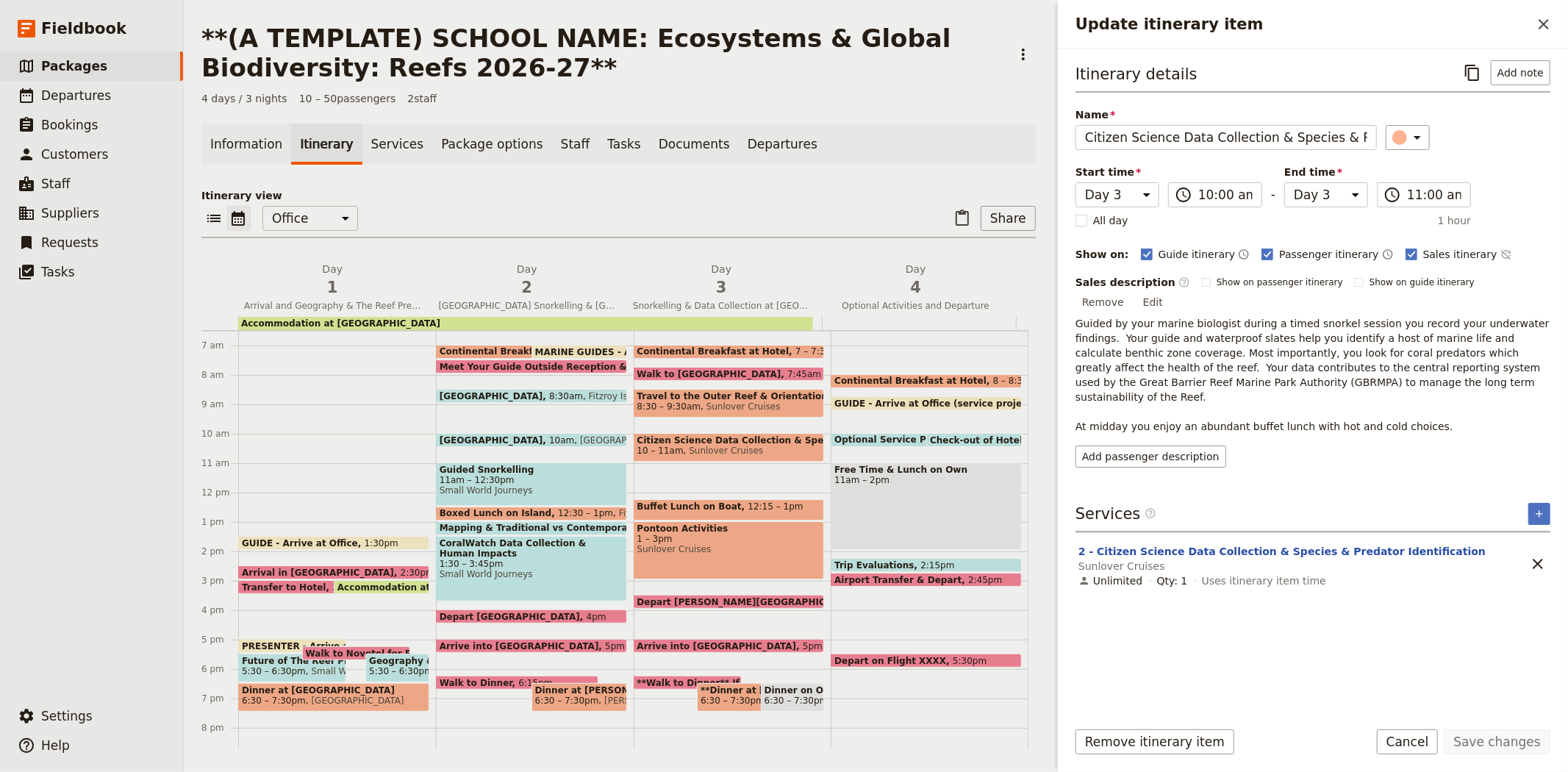
click at [663, 403] on span "8:30 – 9:30am" at bounding box center [668, 406] width 64 height 10
select select "3"
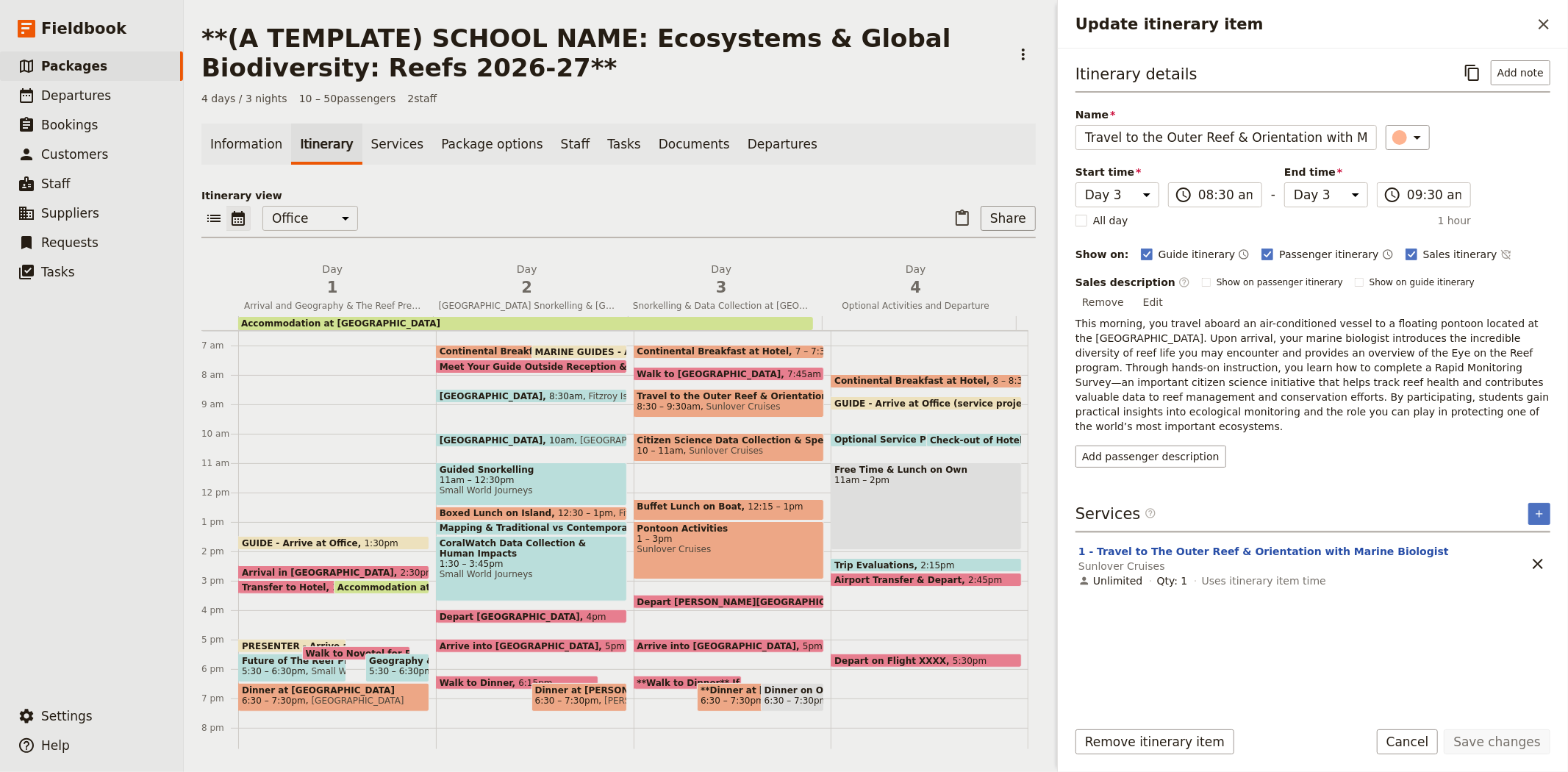
click at [676, 348] on span "Continental Breakfast at Hotel" at bounding box center [717, 351] width 159 height 10
select select "3"
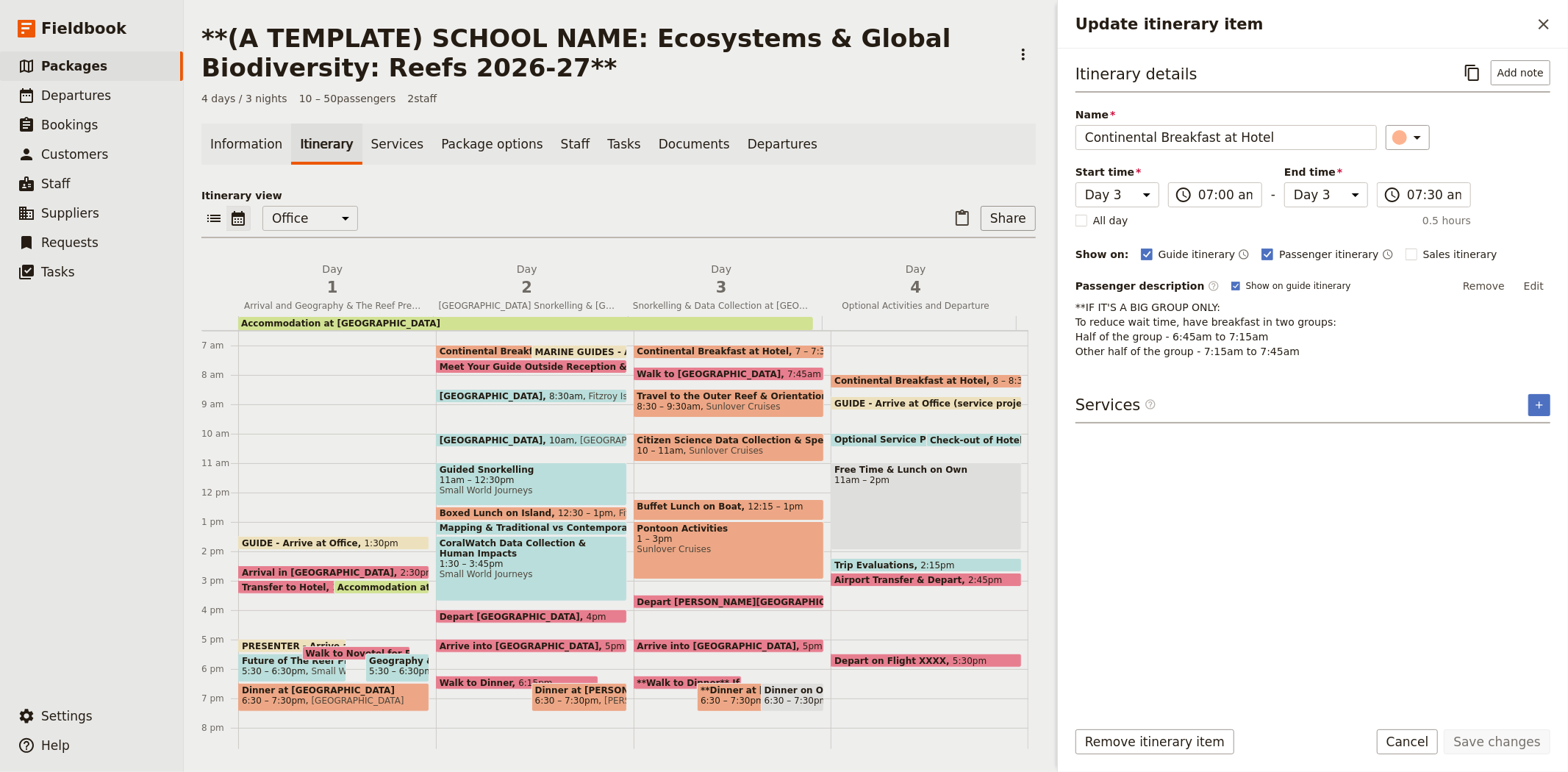
click at [516, 369] on span at bounding box center [532, 370] width 190 height 6
select select "2"
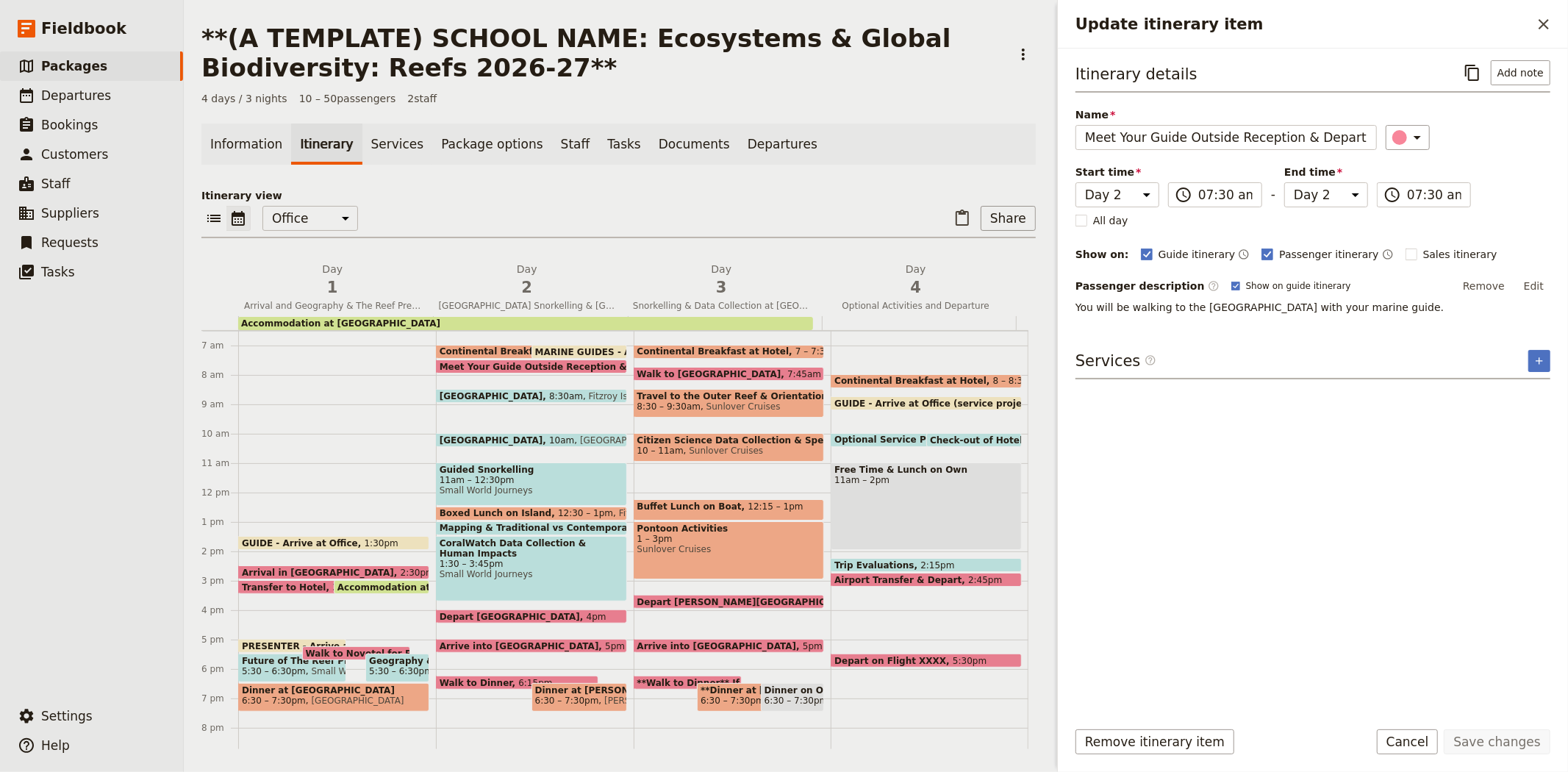
click at [549, 393] on span "8:30am" at bounding box center [566, 396] width 34 height 9
select select "2"
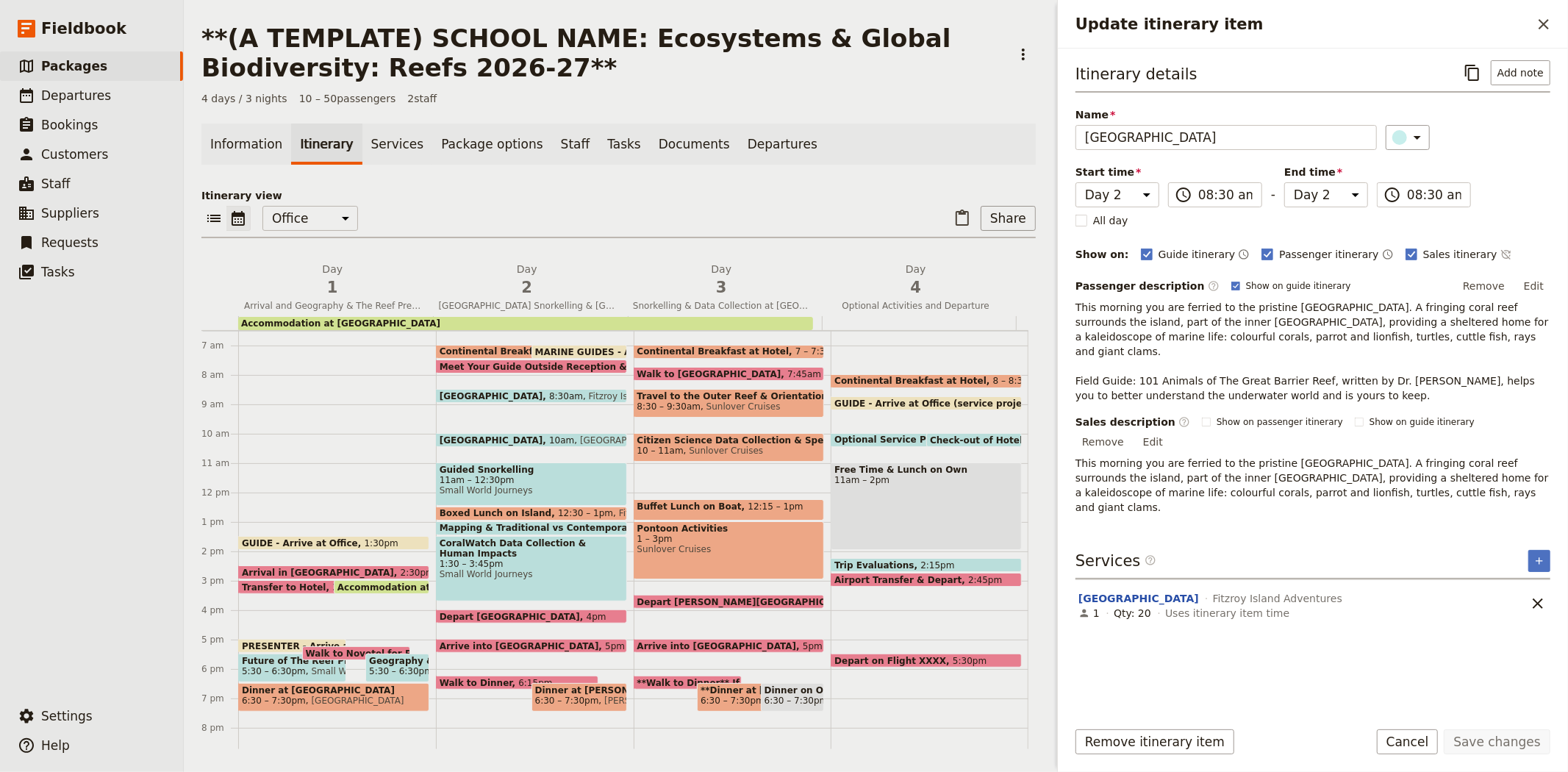
click at [520, 435] on span "[GEOGRAPHIC_DATA]" at bounding box center [495, 440] width 110 height 9
select select "2"
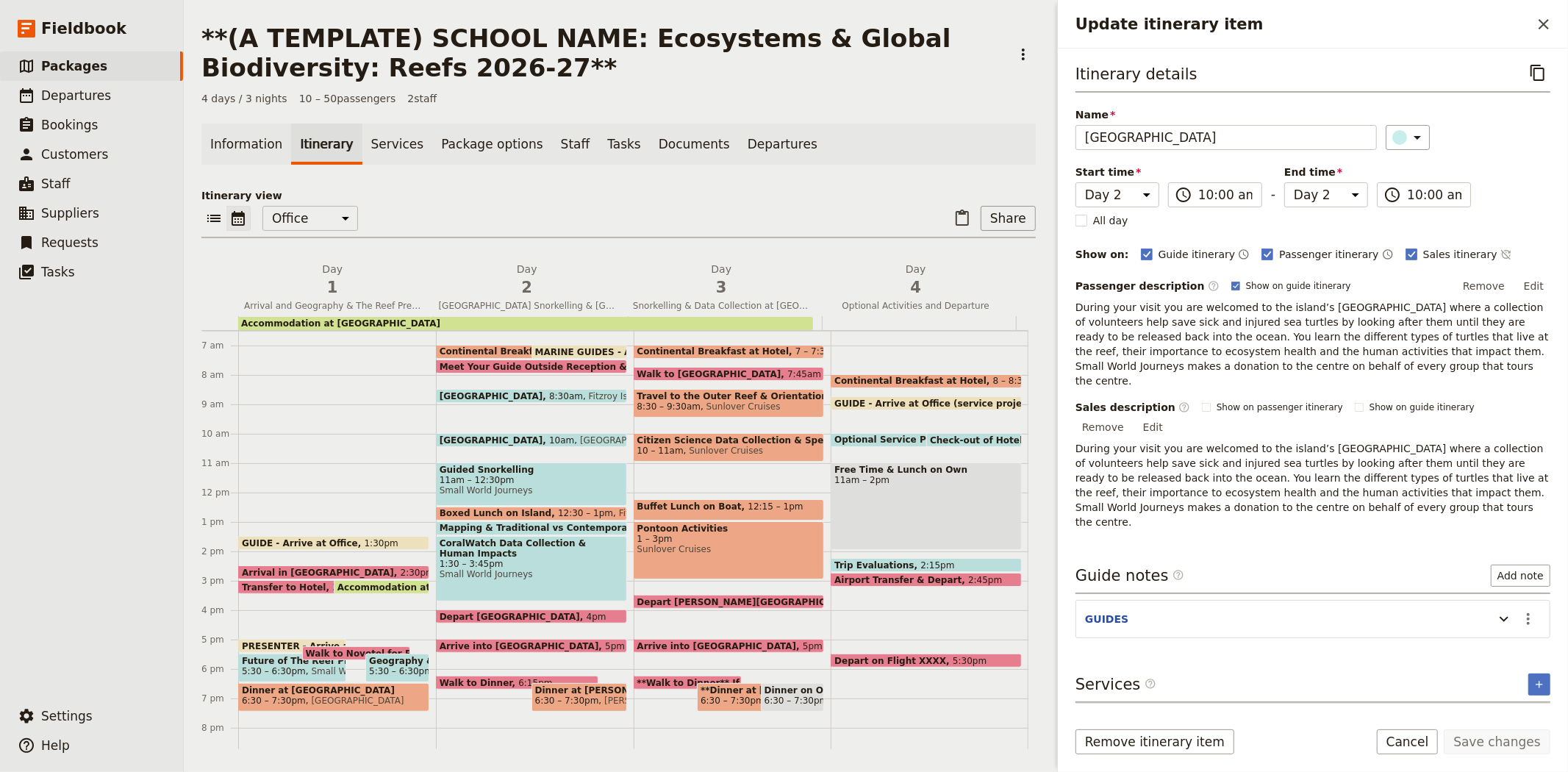
click at [502, 487] on span "Small World Journeys" at bounding box center [532, 490] width 184 height 10
select select "2"
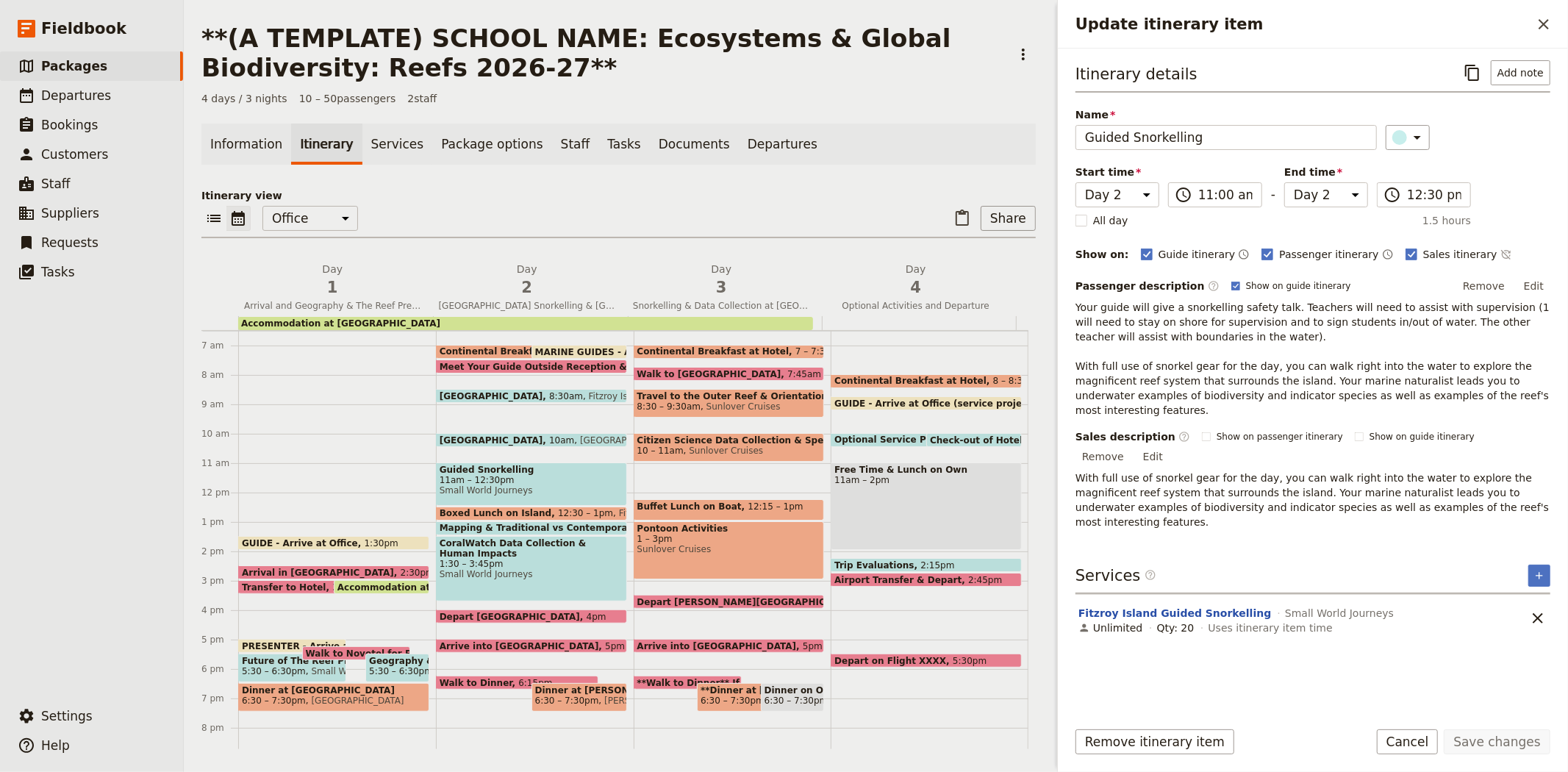
click at [497, 526] on span "Mapping & Traditional vs Contemporary Management Activity" at bounding box center [596, 527] width 313 height 10
select select "2"
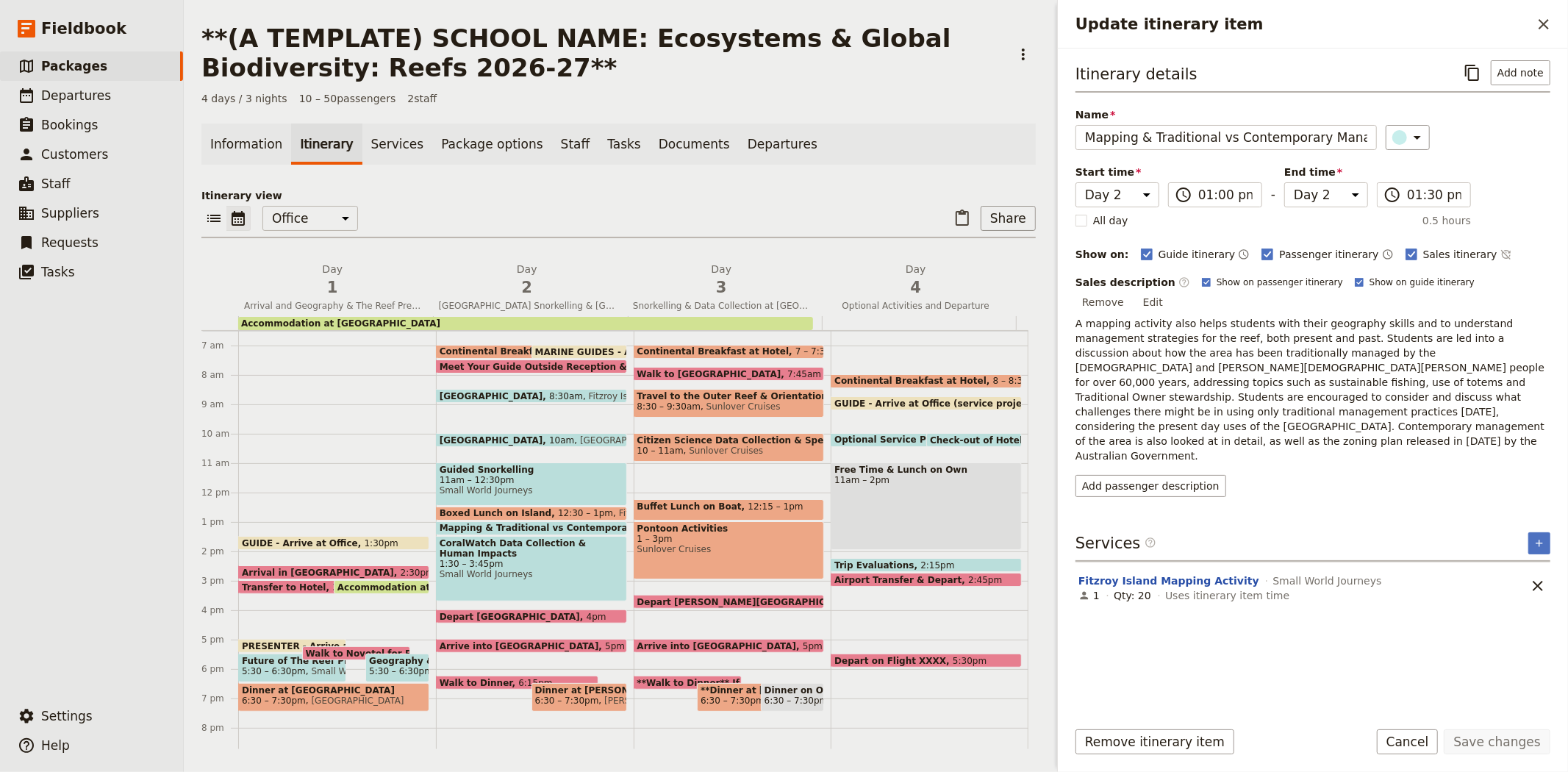
click at [493, 554] on span "CoralWatch Data Collection & Human Impacts" at bounding box center [532, 549] width 184 height 21
select select "2"
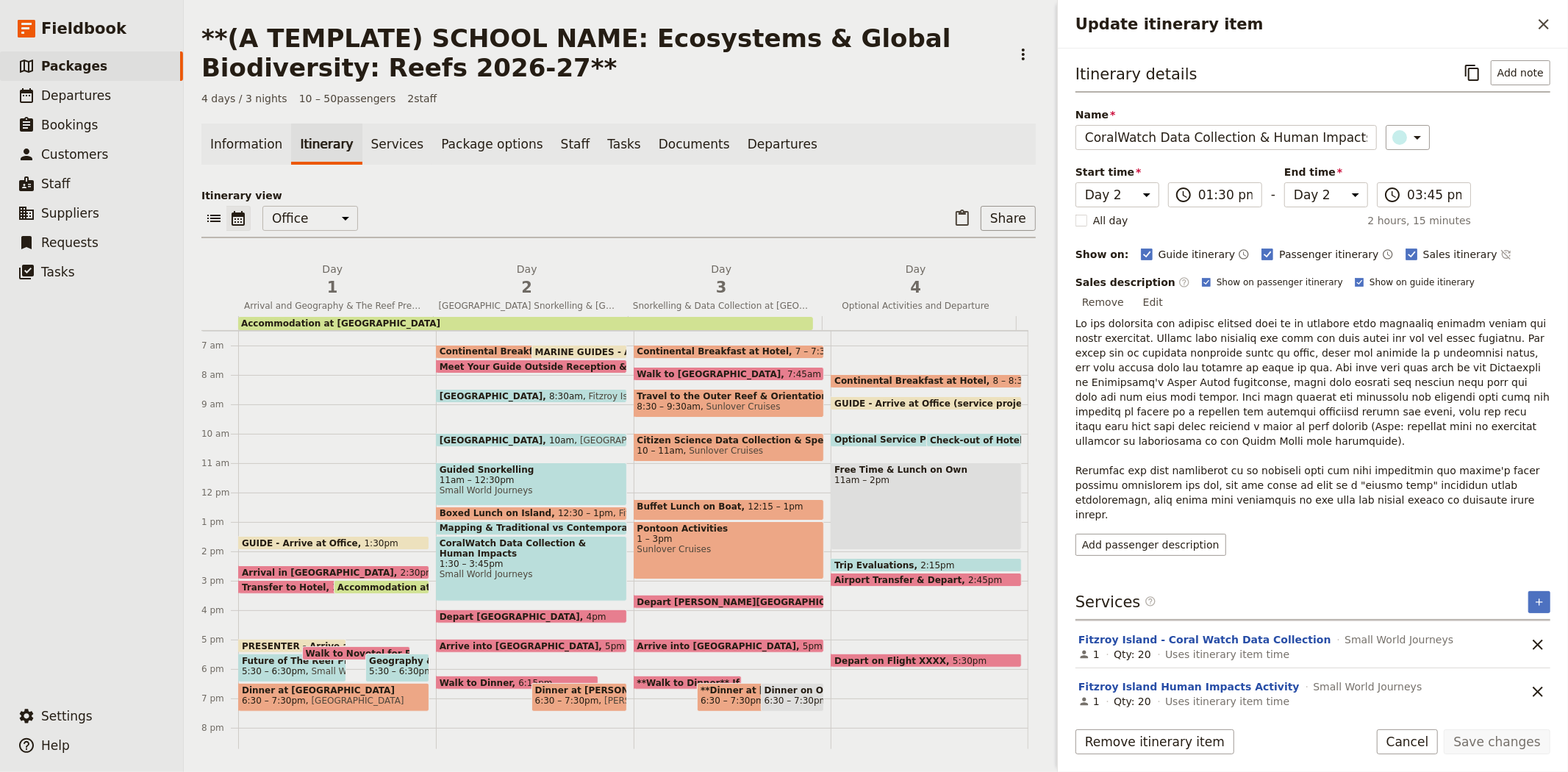
click at [285, 658] on span "Future of The Reef Presentation" at bounding box center [292, 661] width 100 height 10
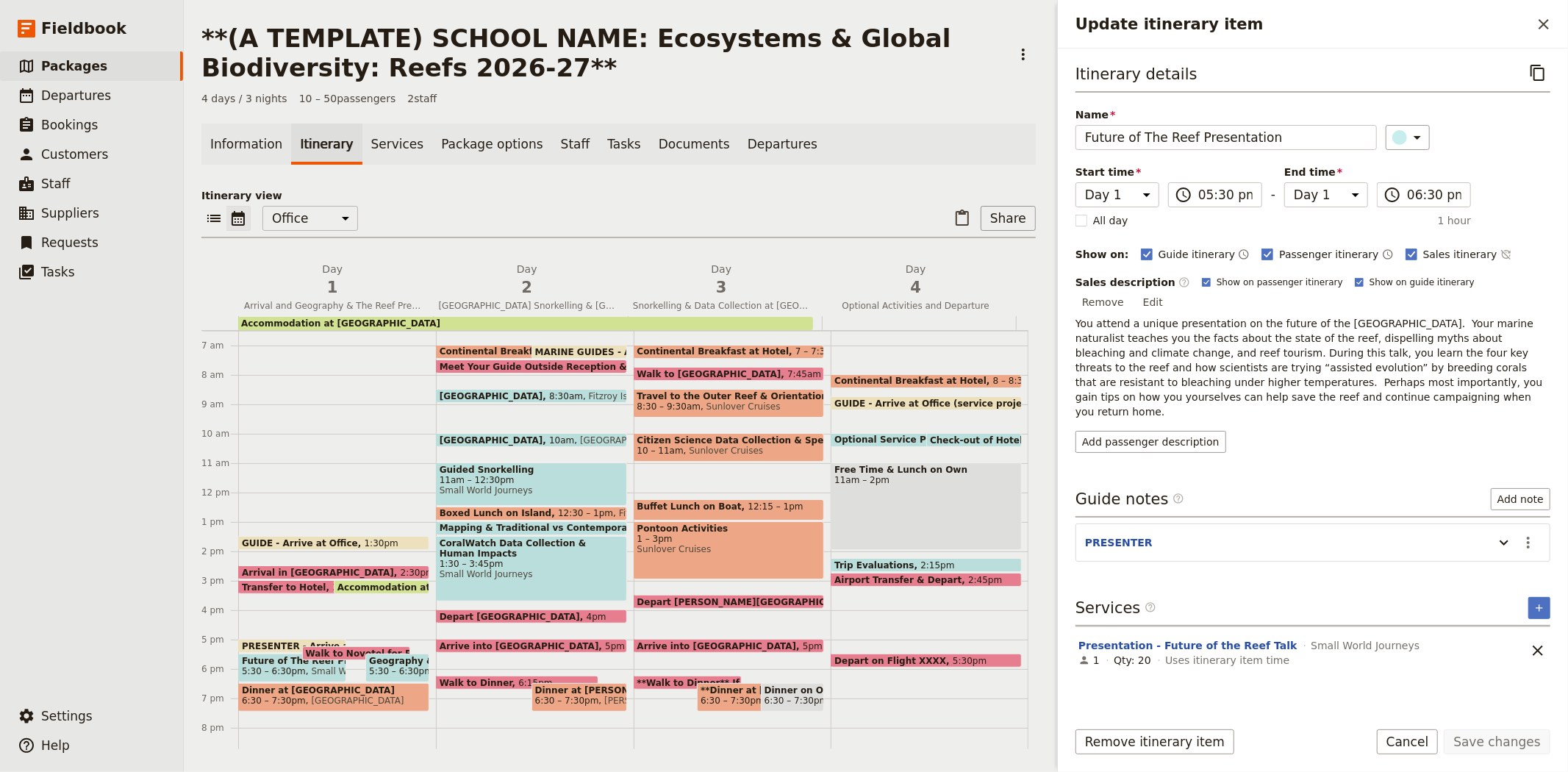
click at [388, 664] on span "Geography & The Reef Presentation" at bounding box center [397, 661] width 57 height 10
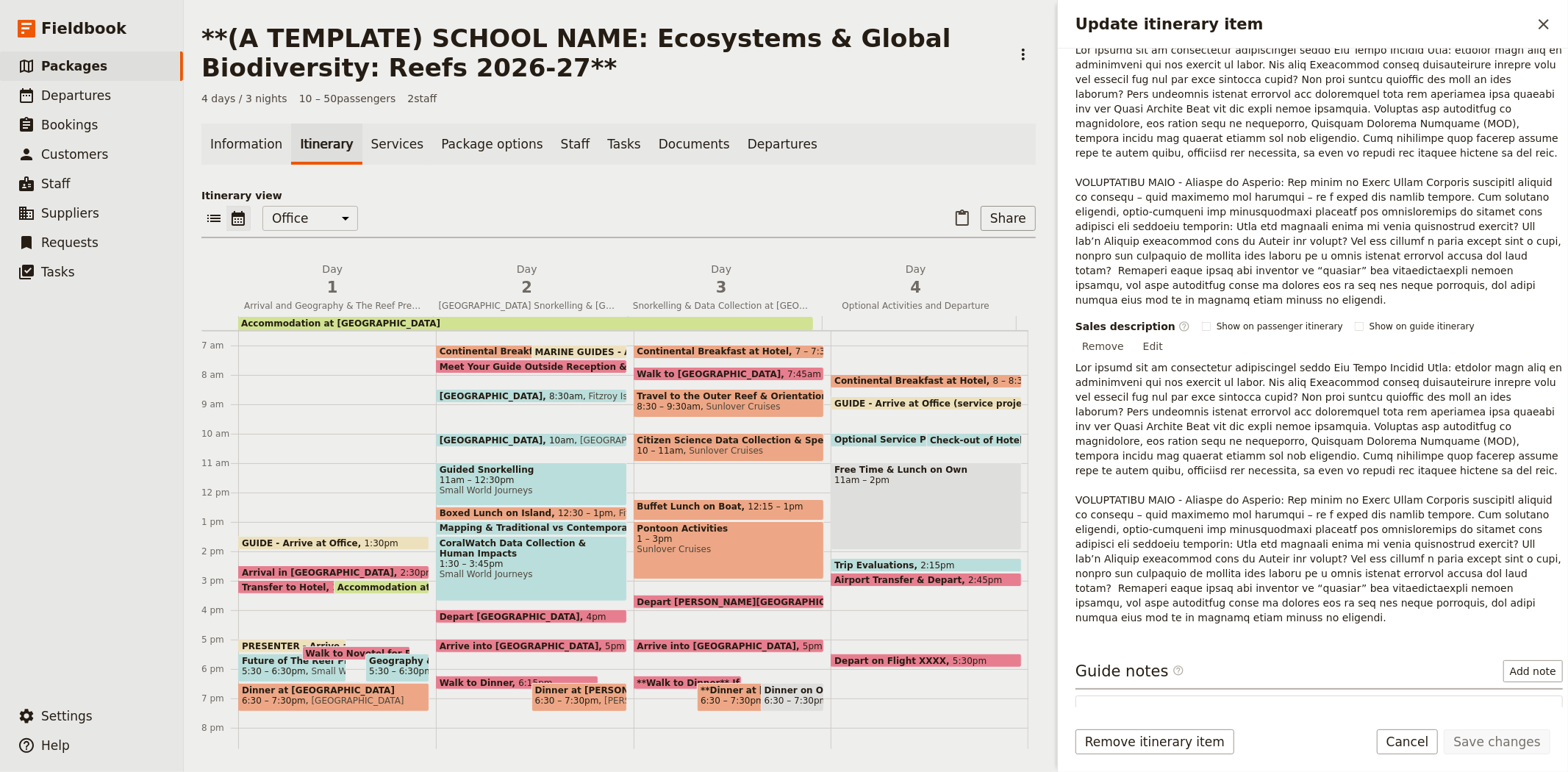
scroll to position [320, 0]
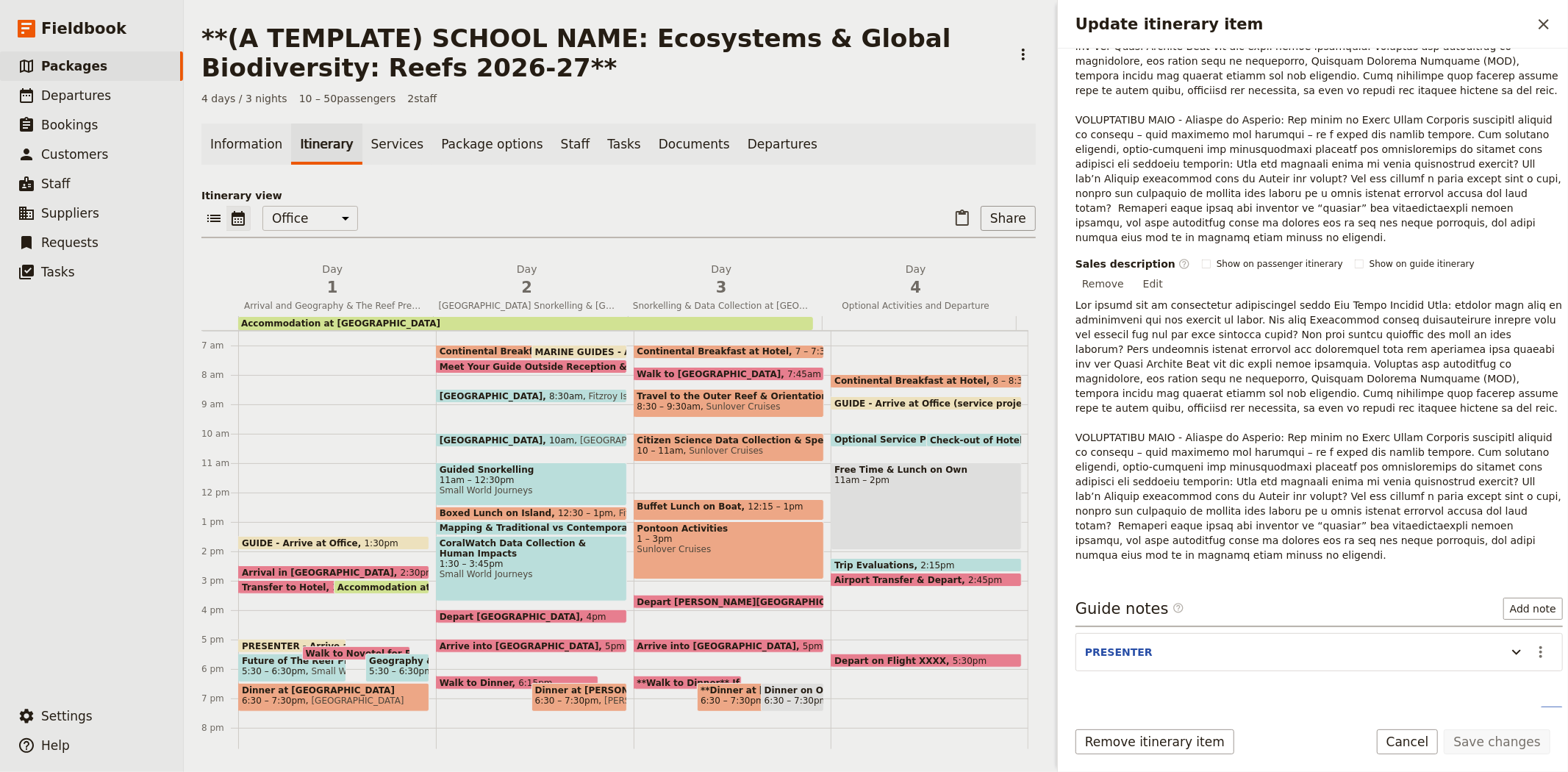
click at [365, 539] on span "1:30pm" at bounding box center [382, 543] width 34 height 9
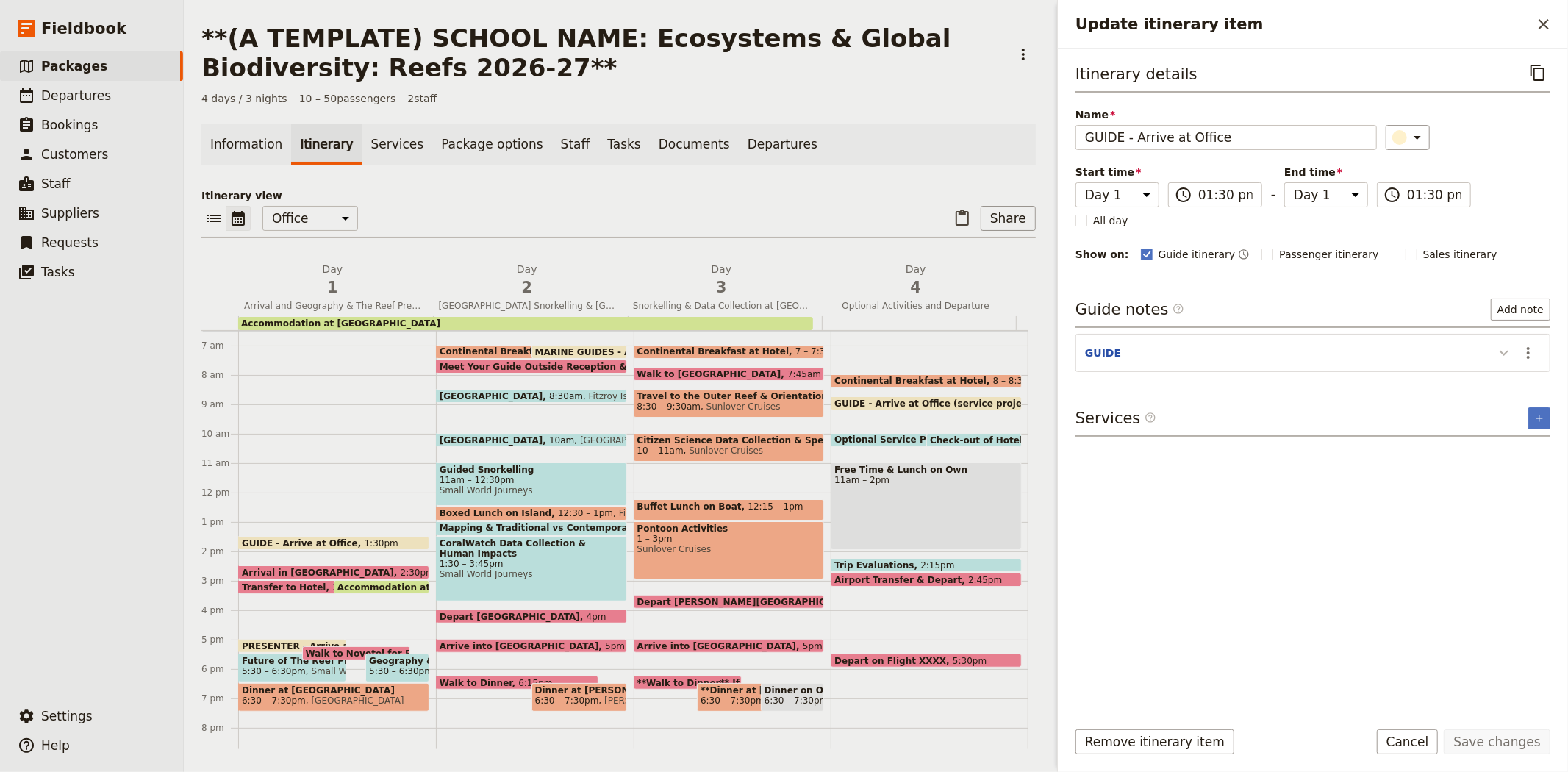
click at [1502, 354] on icon "Update itinerary item" at bounding box center [1504, 353] width 18 height 18
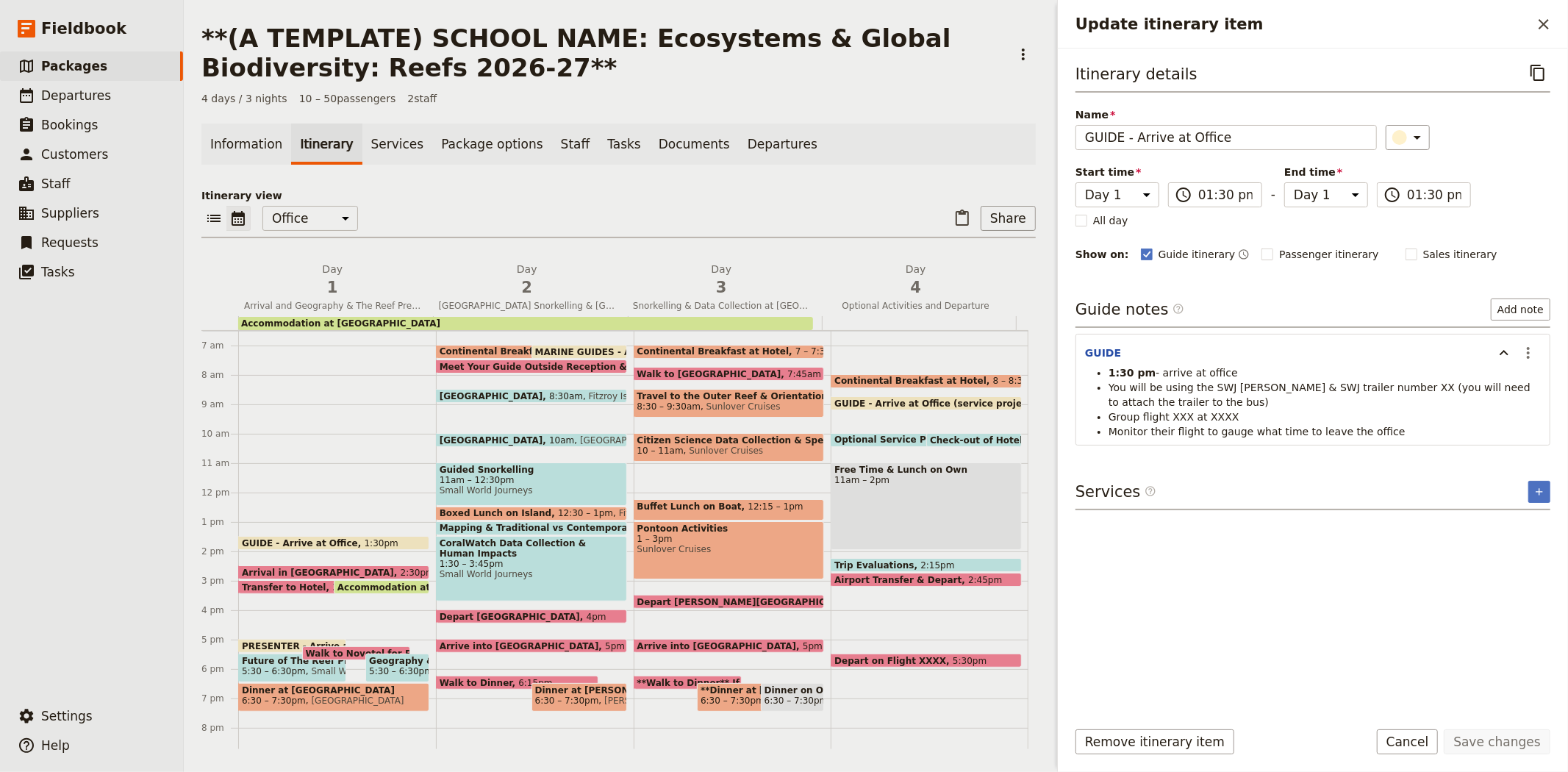
click at [884, 441] on span at bounding box center [912, 444] width 161 height 6
select select "4"
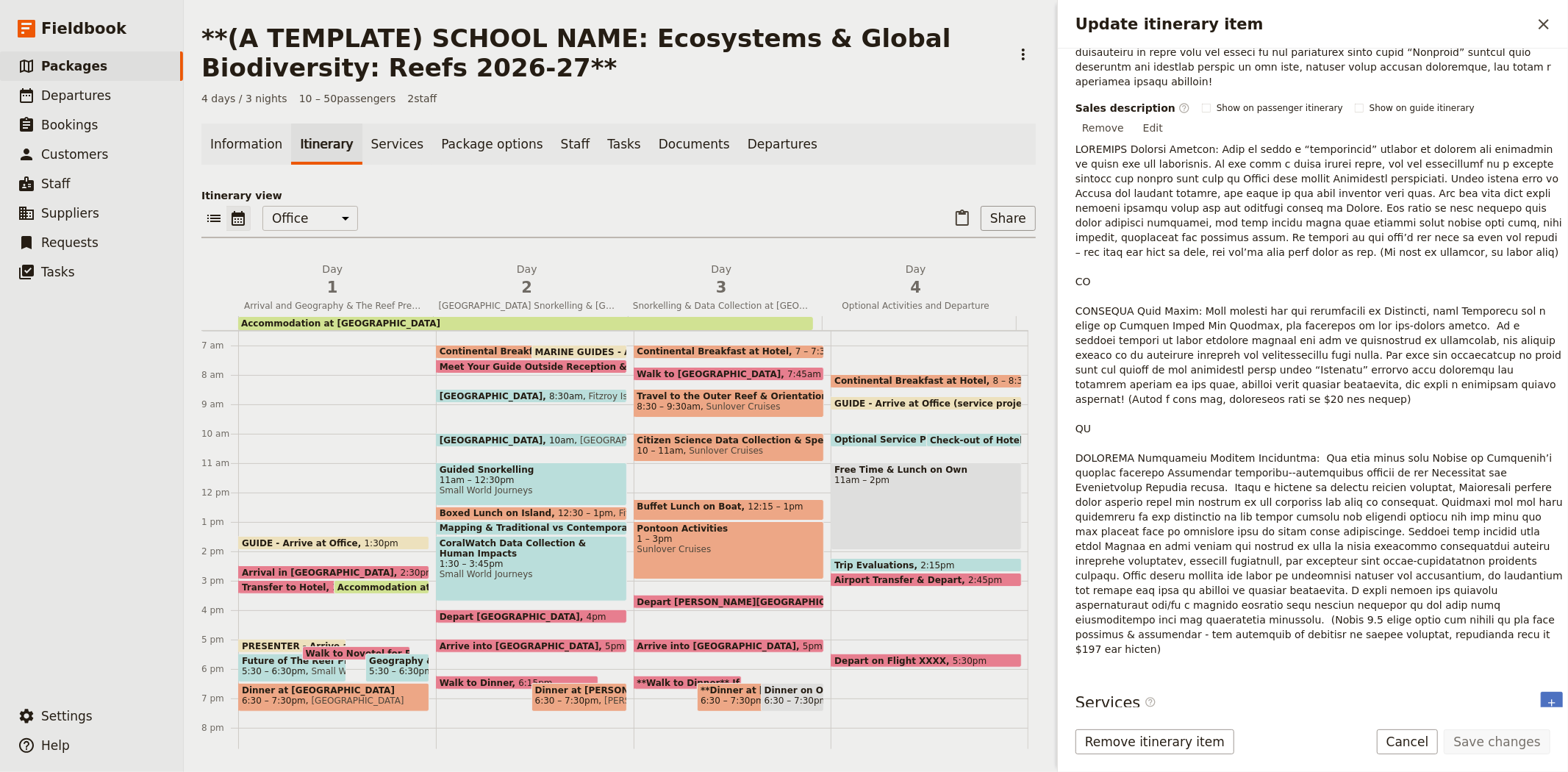
scroll to position [490, 0]
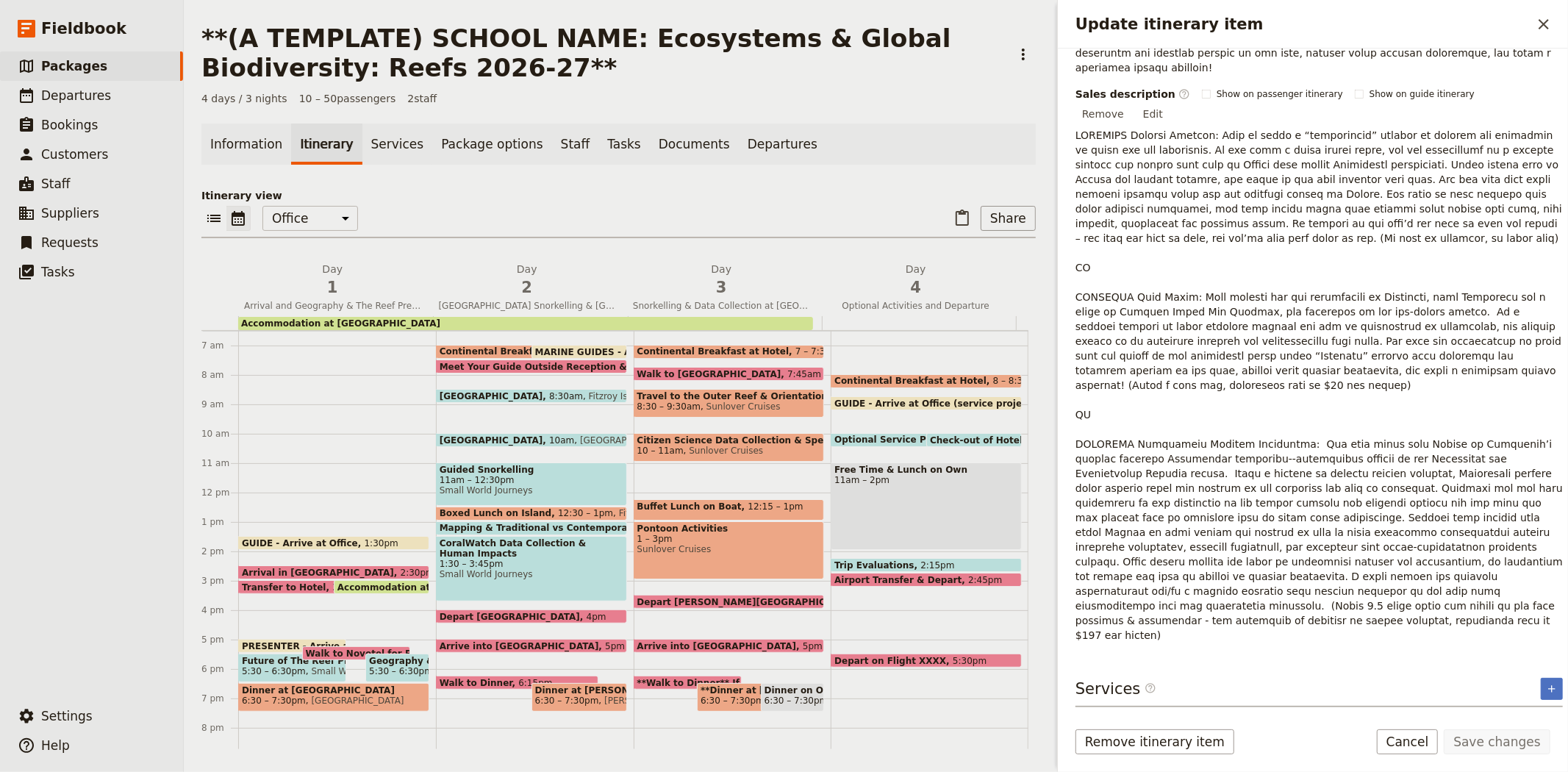
click at [952, 436] on span "Check-out of Hotel" at bounding box center [979, 440] width 100 height 9
select select "4"
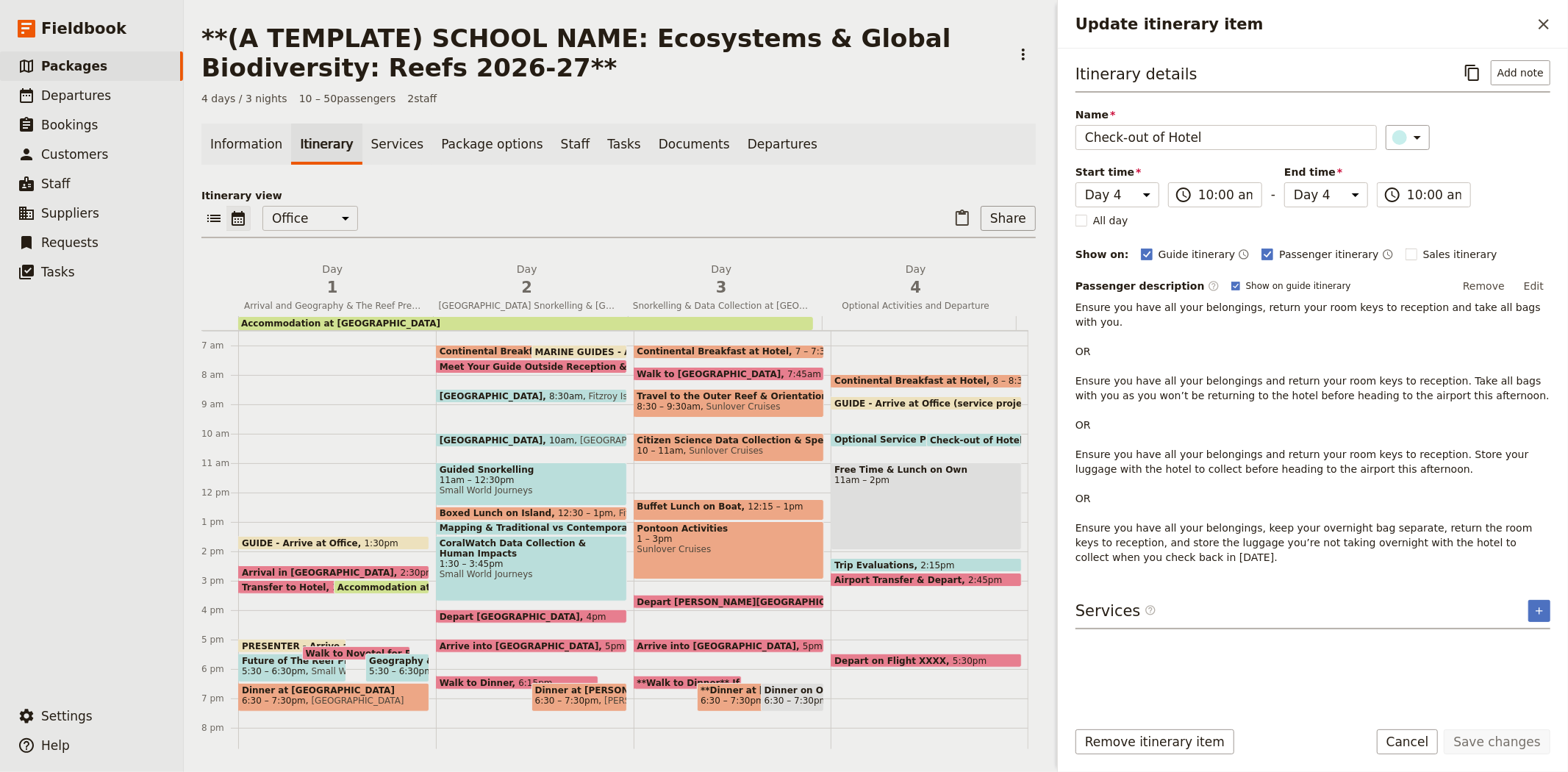
click at [887, 508] on div "Free Time & Lunch on Own 11am – 2pm" at bounding box center [926, 506] width 191 height 87
select select "4"
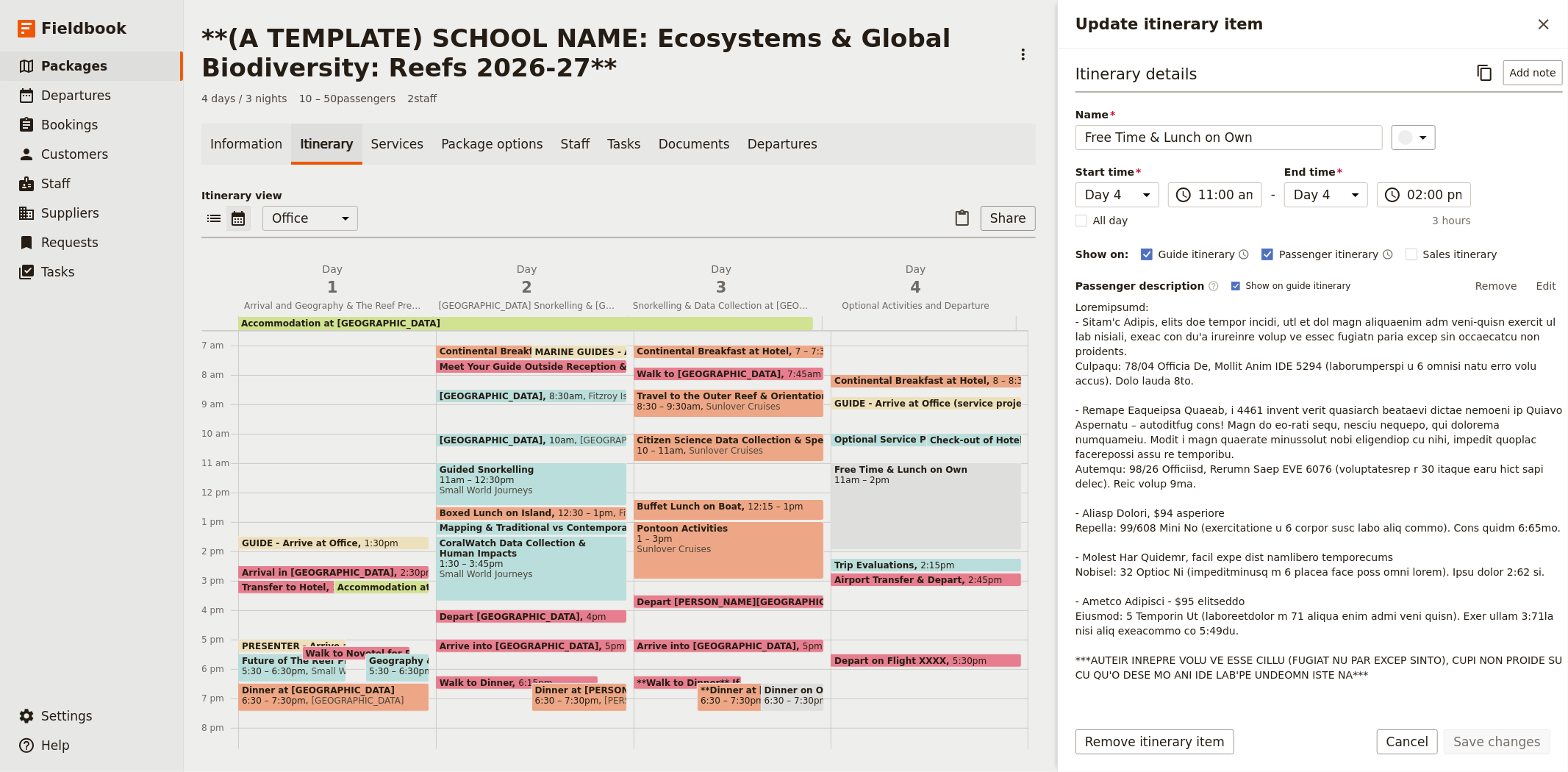
scroll to position [9, 0]
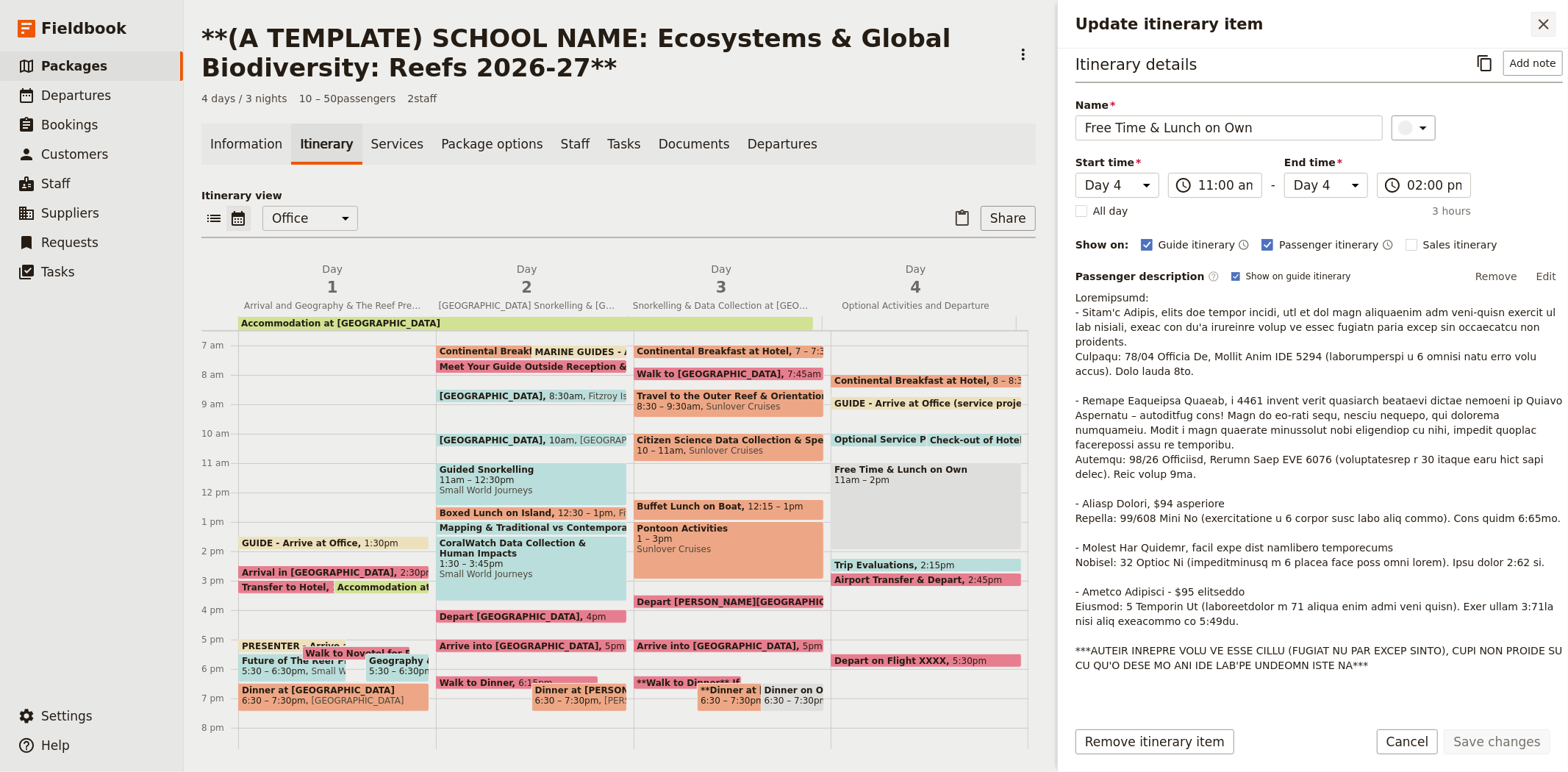
click at [1535, 22] on icon "Close drawer" at bounding box center [1543, 24] width 18 height 18
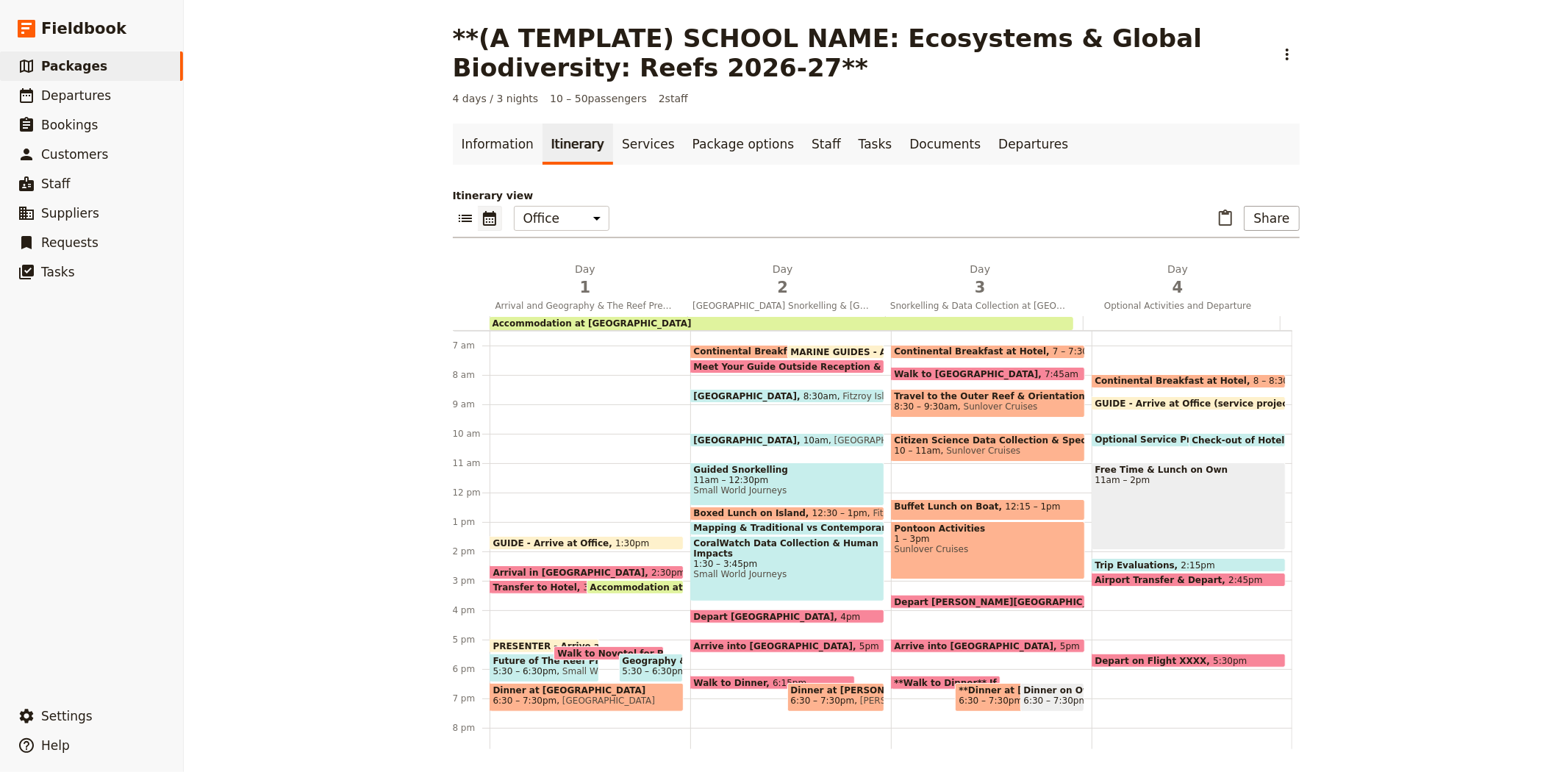
click at [703, 227] on div "​ ​ Office Guide Passenger Sales ​ Share" at bounding box center [876, 222] width 847 height 32
click at [394, 493] on div "**(A TEMPLATE) SCHOOL NAME: Ecosystems & Global Biodiversity: Reefs 2026-27** ​…" at bounding box center [876, 386] width 1384 height 772
click at [901, 138] on link "Documents" at bounding box center [945, 143] width 89 height 41
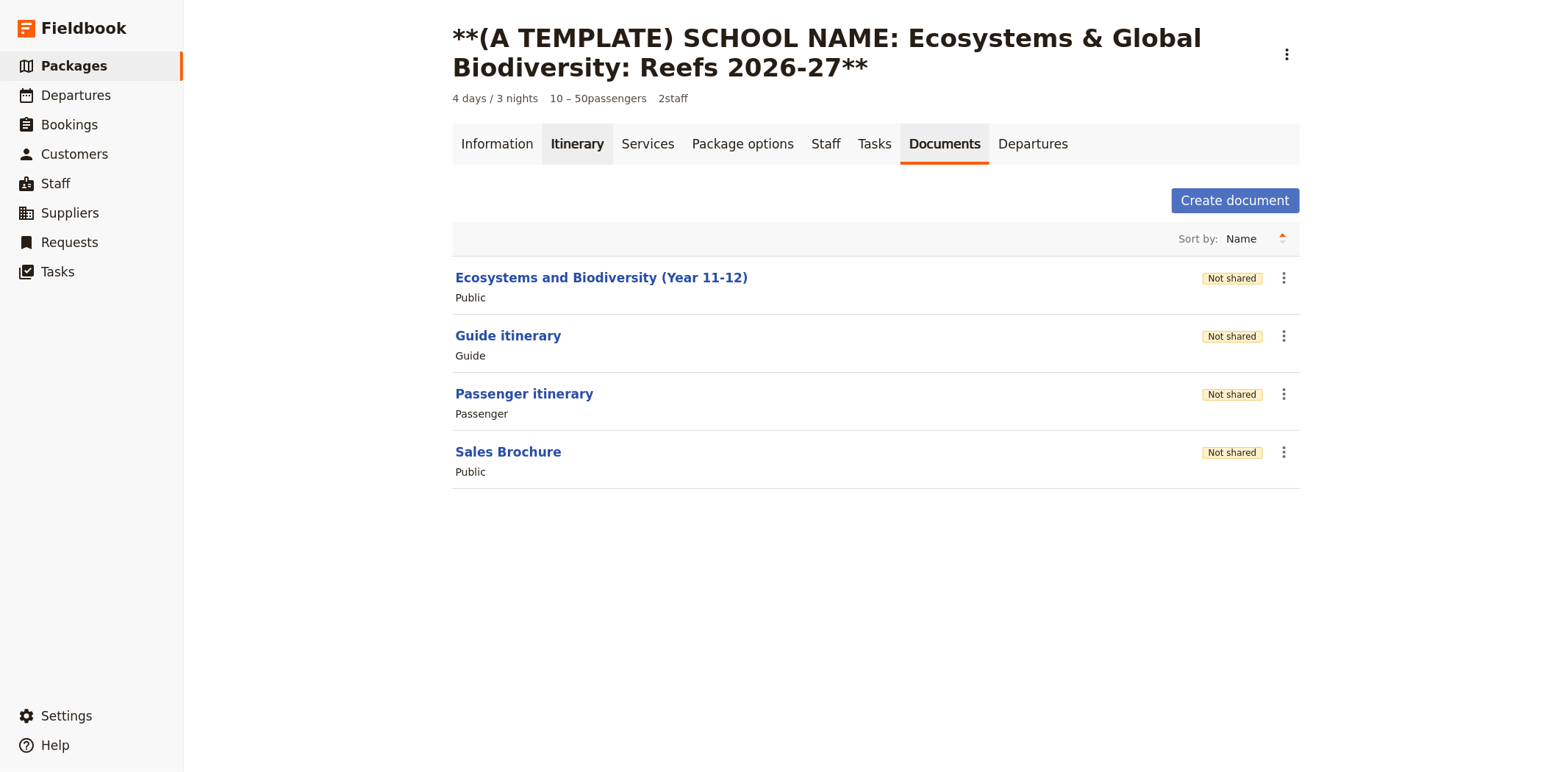
click at [542, 134] on link "Itinerary" at bounding box center [577, 143] width 70 height 41
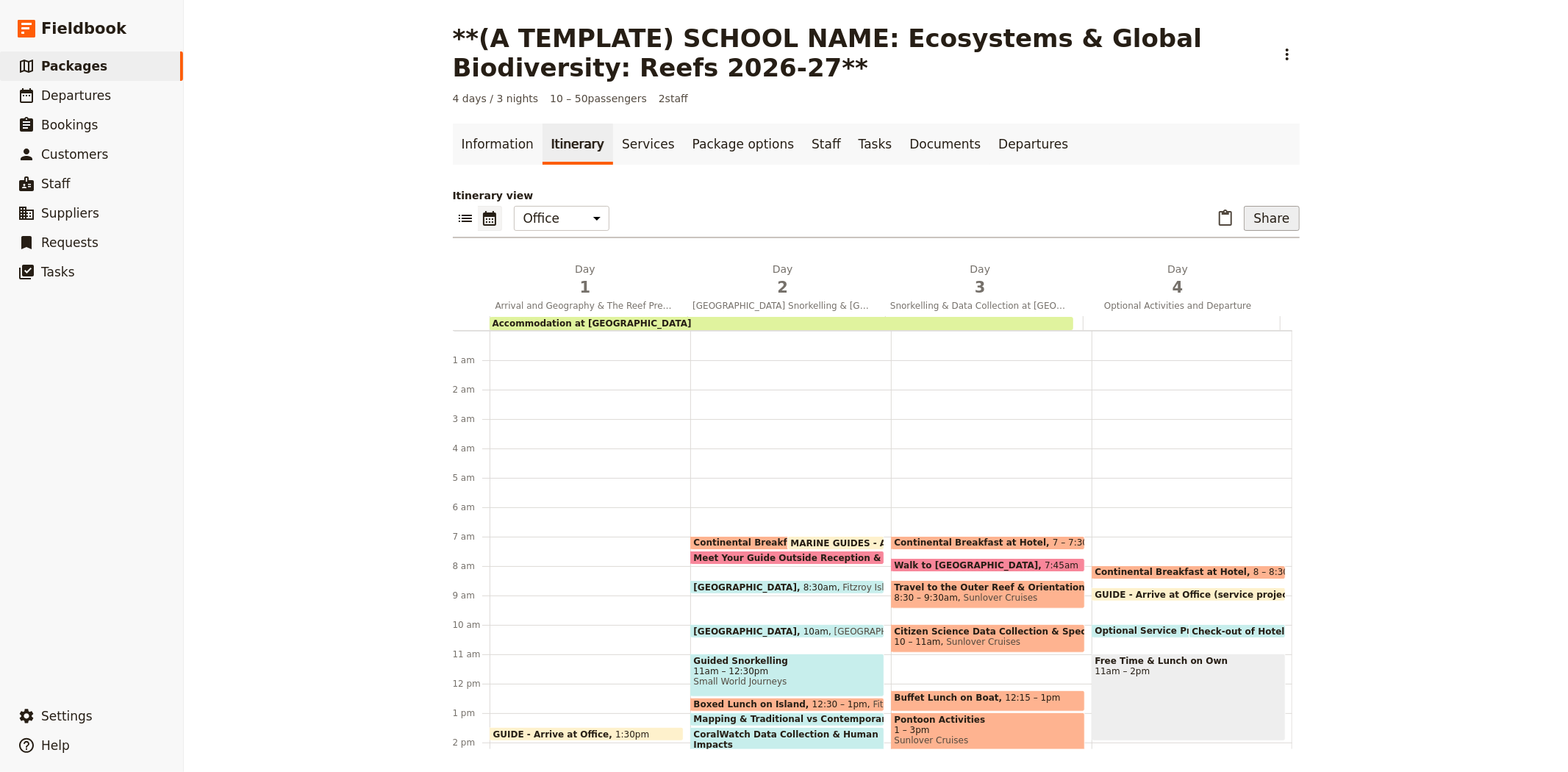
scroll to position [192, 0]
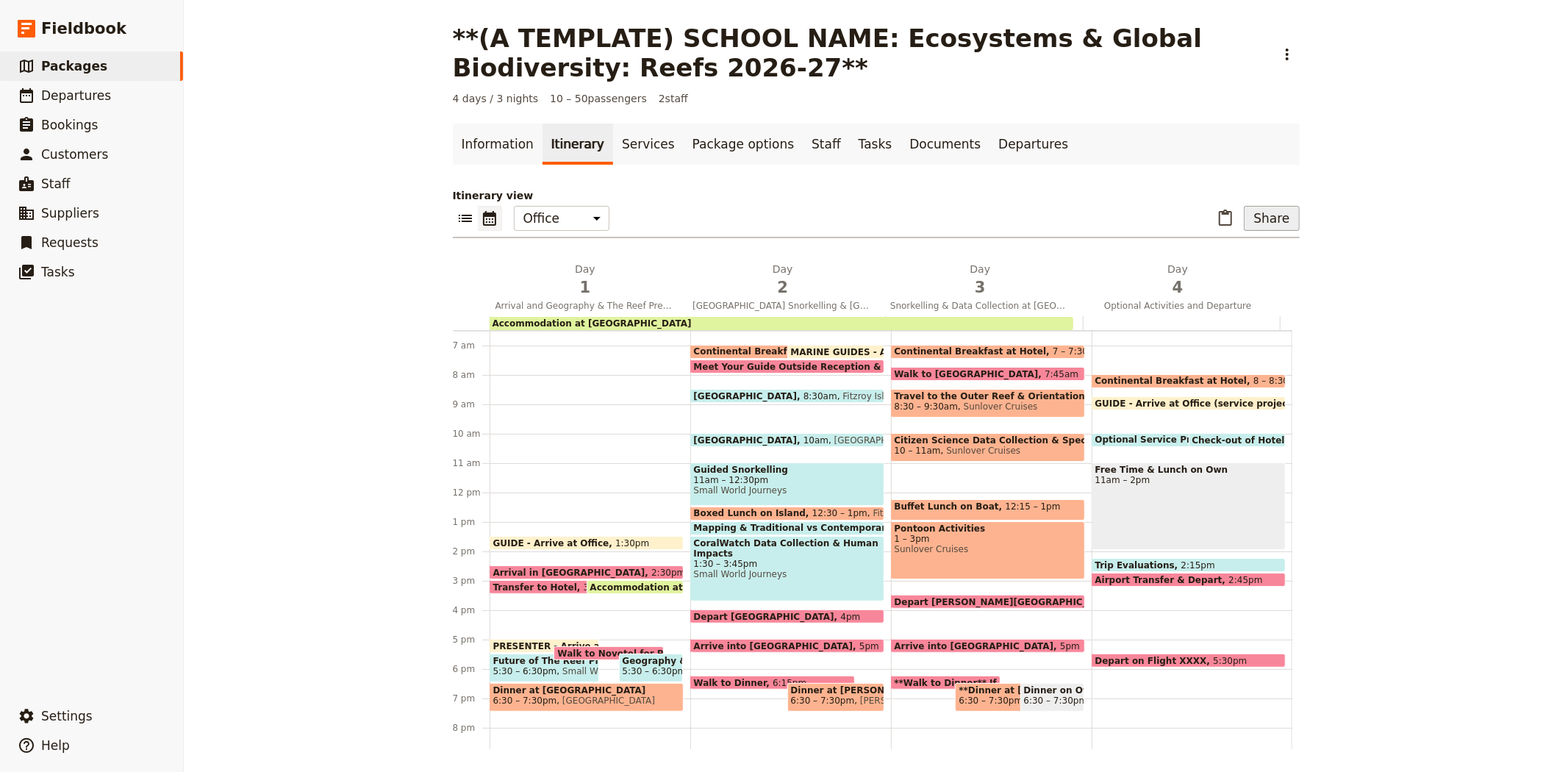
click at [1278, 223] on button "Share" at bounding box center [1271, 218] width 55 height 25
click at [1098, 286] on span "Passenger itinerary" at bounding box center [1067, 292] width 100 height 15
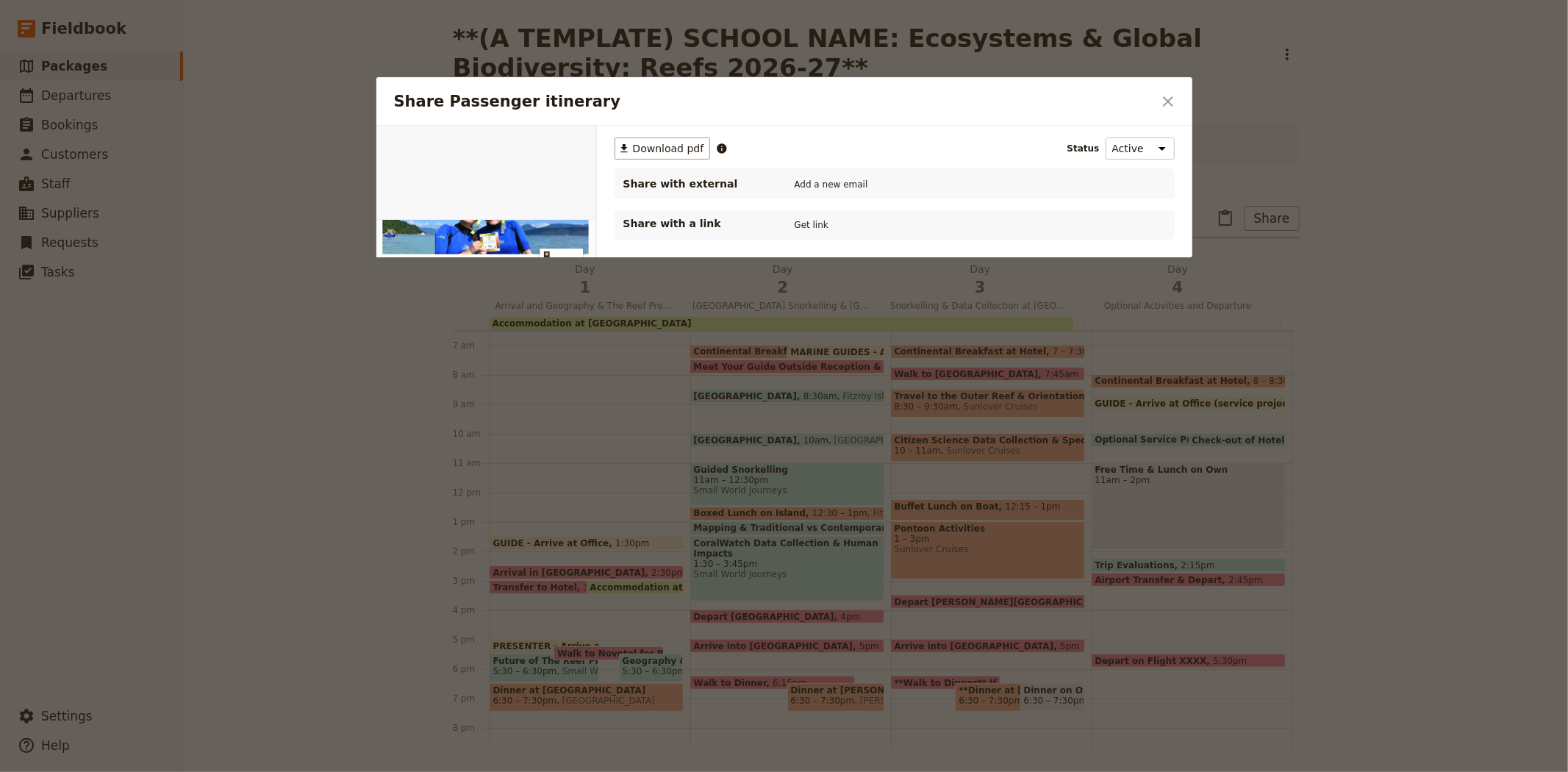
scroll to position [0, 0]
click at [658, 149] on span "Download pdf" at bounding box center [668, 149] width 71 height 15
click at [1159, 100] on icon "Close dialog" at bounding box center [1168, 101] width 18 height 18
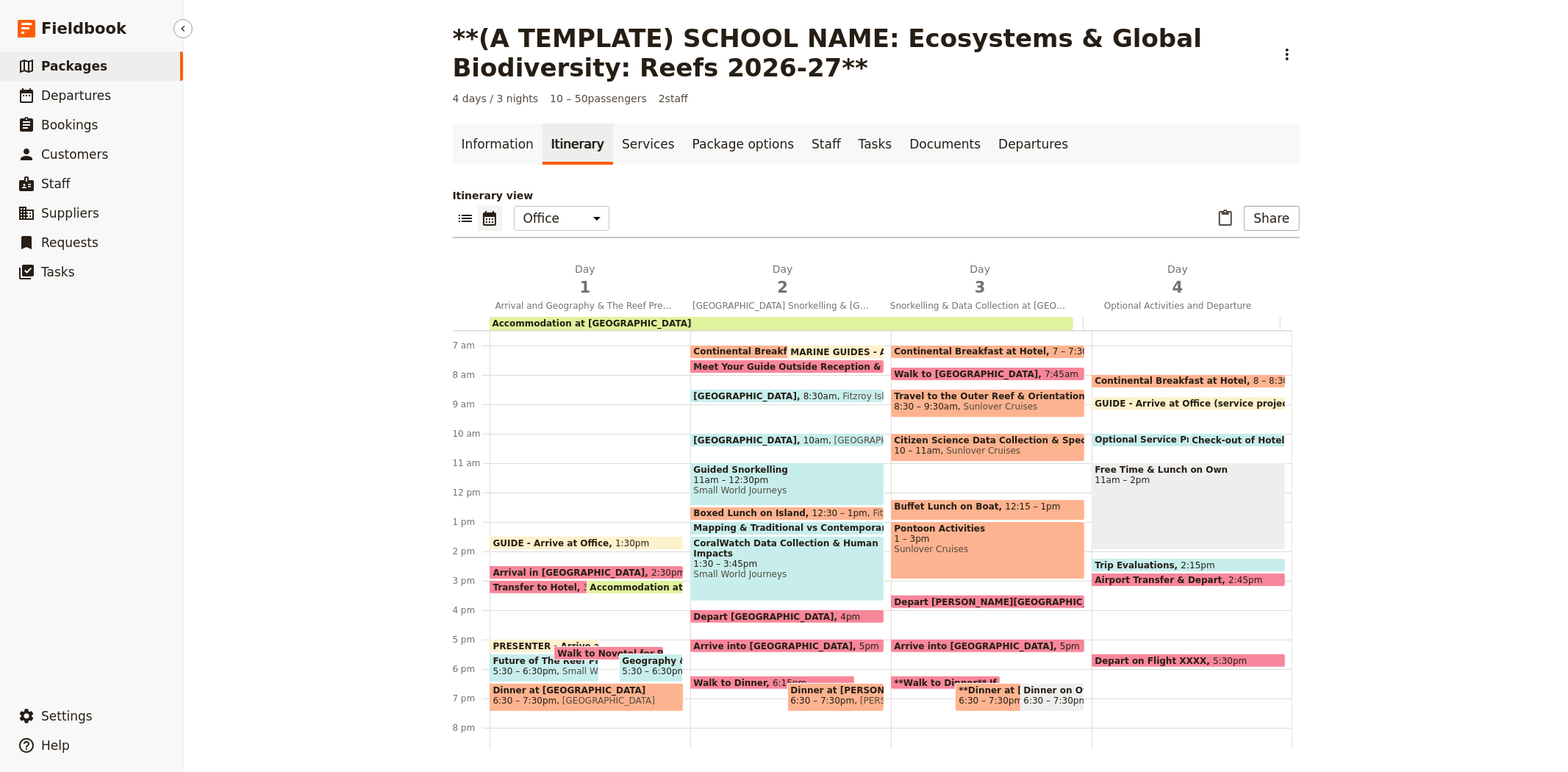
click at [69, 62] on span "Packages" at bounding box center [74, 66] width 66 height 15
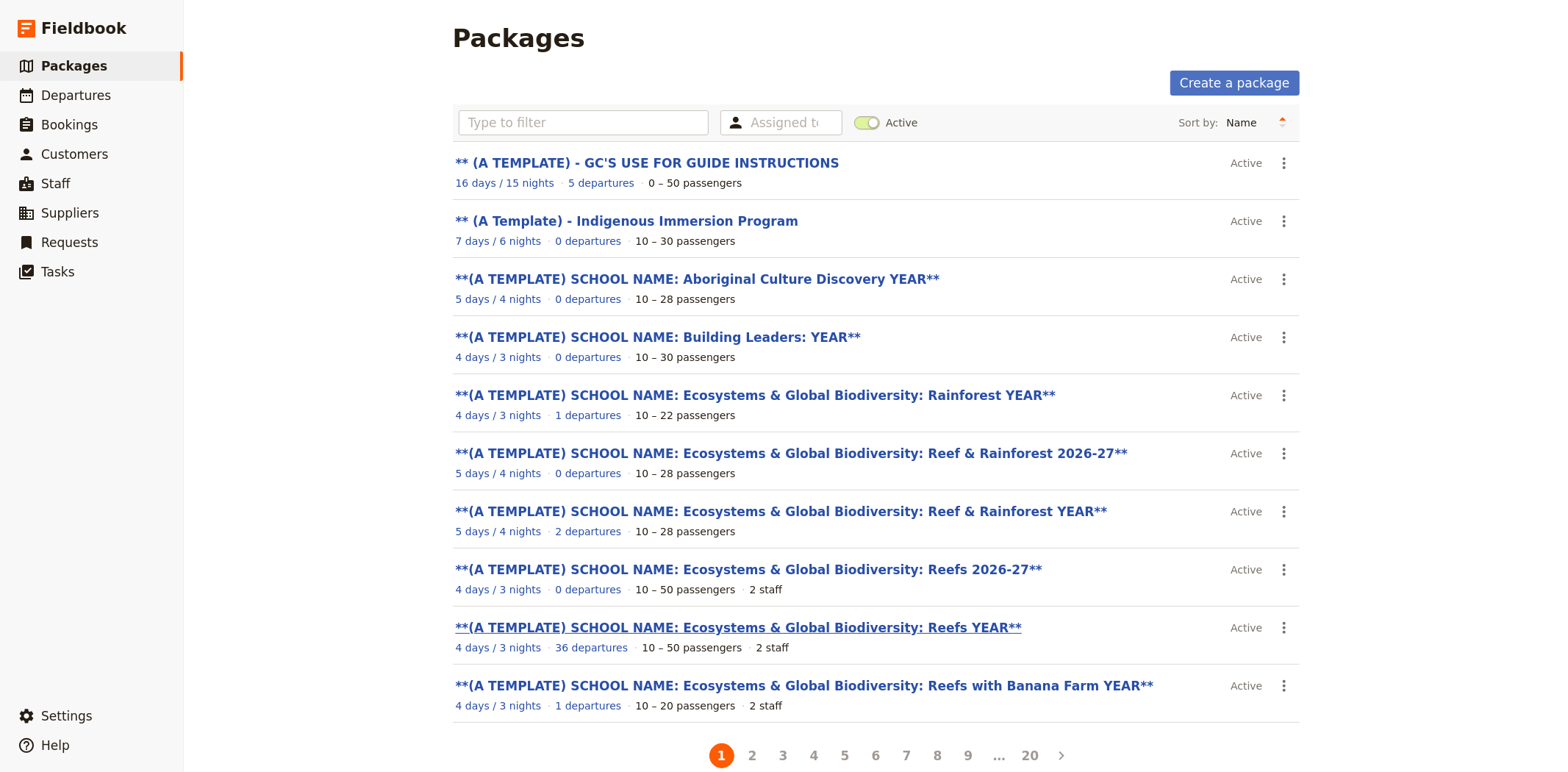
click at [804, 631] on link "**(A TEMPLATE) SCHOOL NAME: Ecosystems & Global Biodiversity: Reefs YEAR**" at bounding box center [739, 629] width 567 height 15
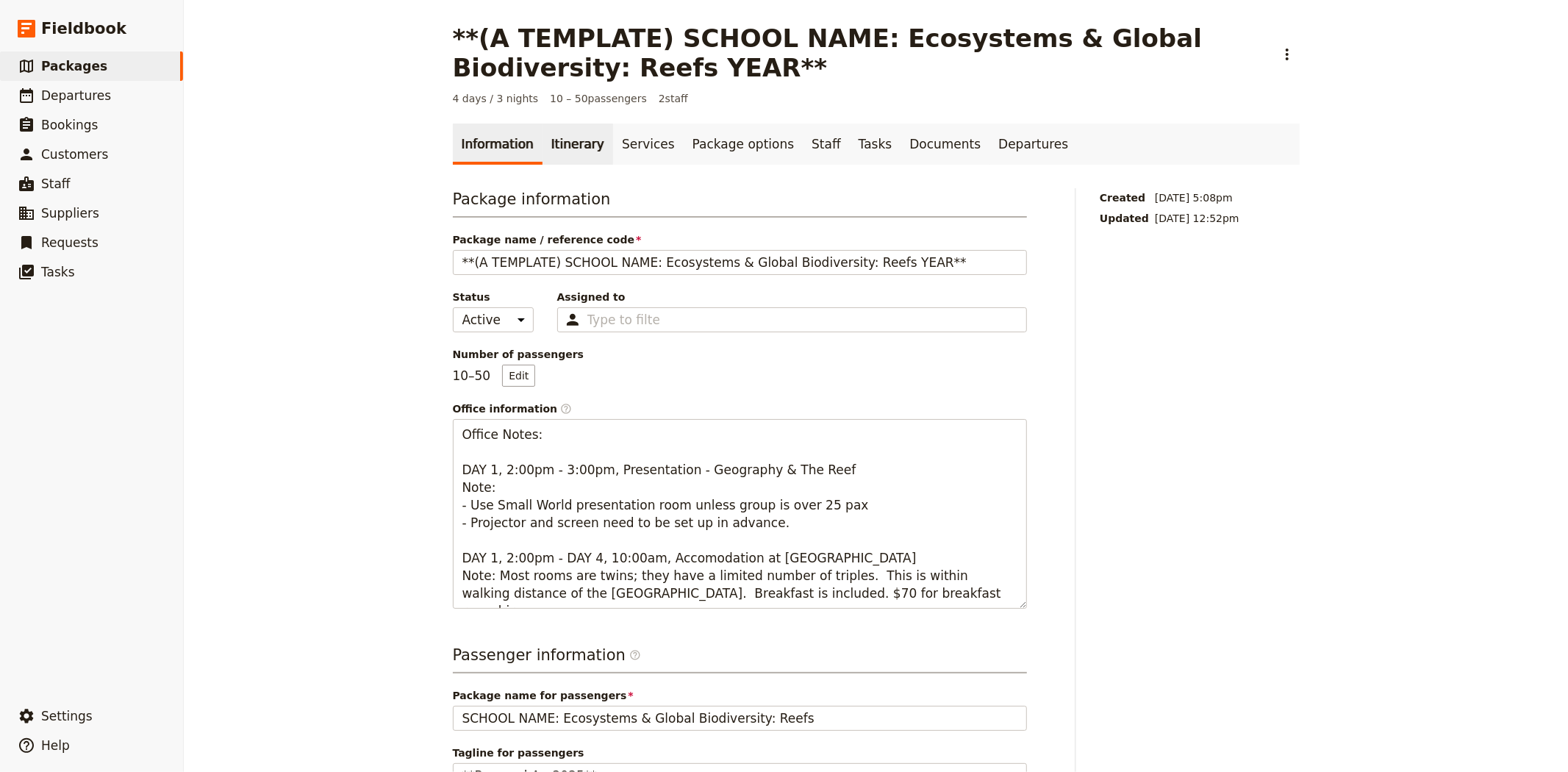
click at [566, 142] on link "Itinerary" at bounding box center [577, 143] width 70 height 41
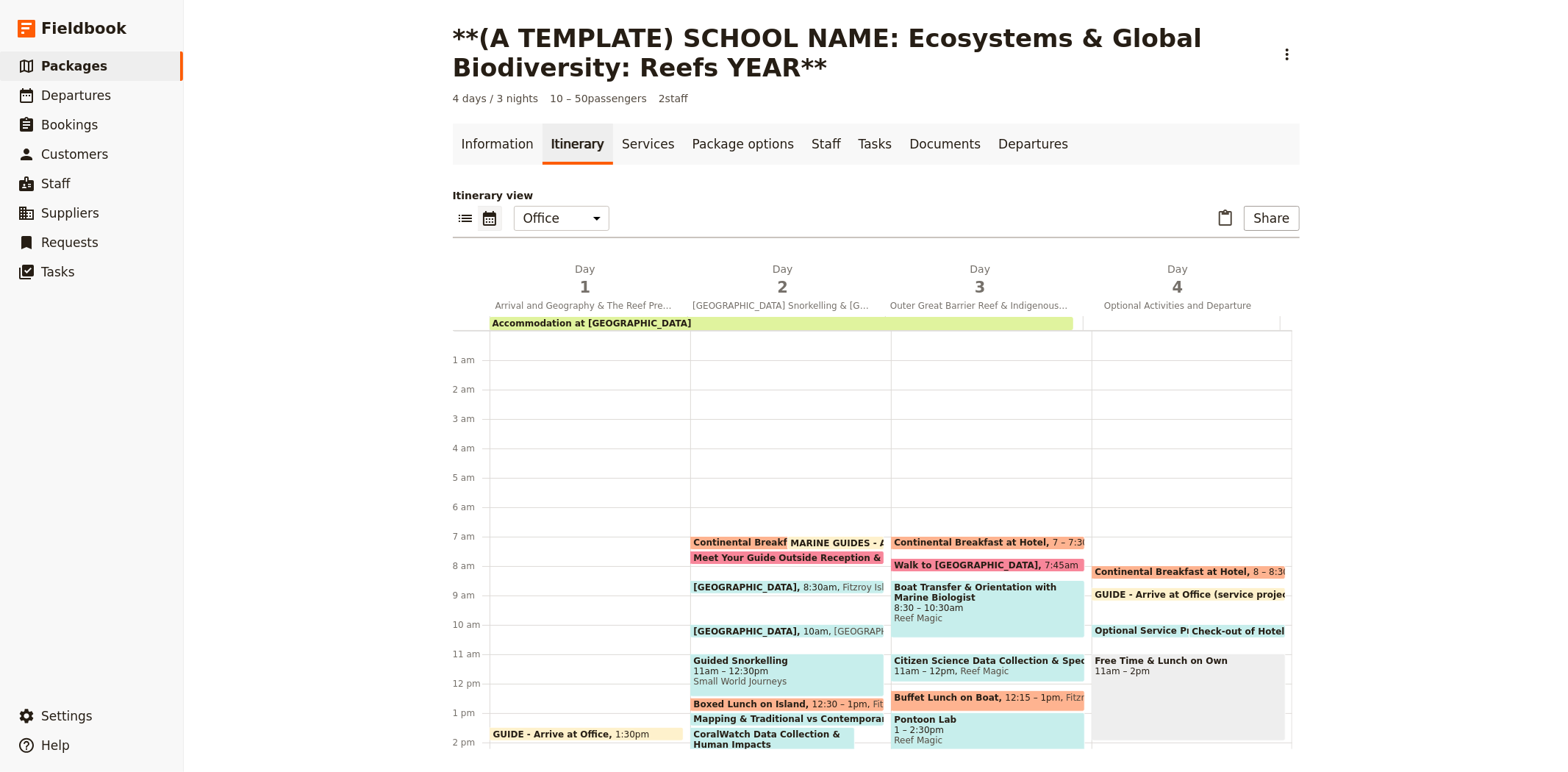
scroll to position [192, 0]
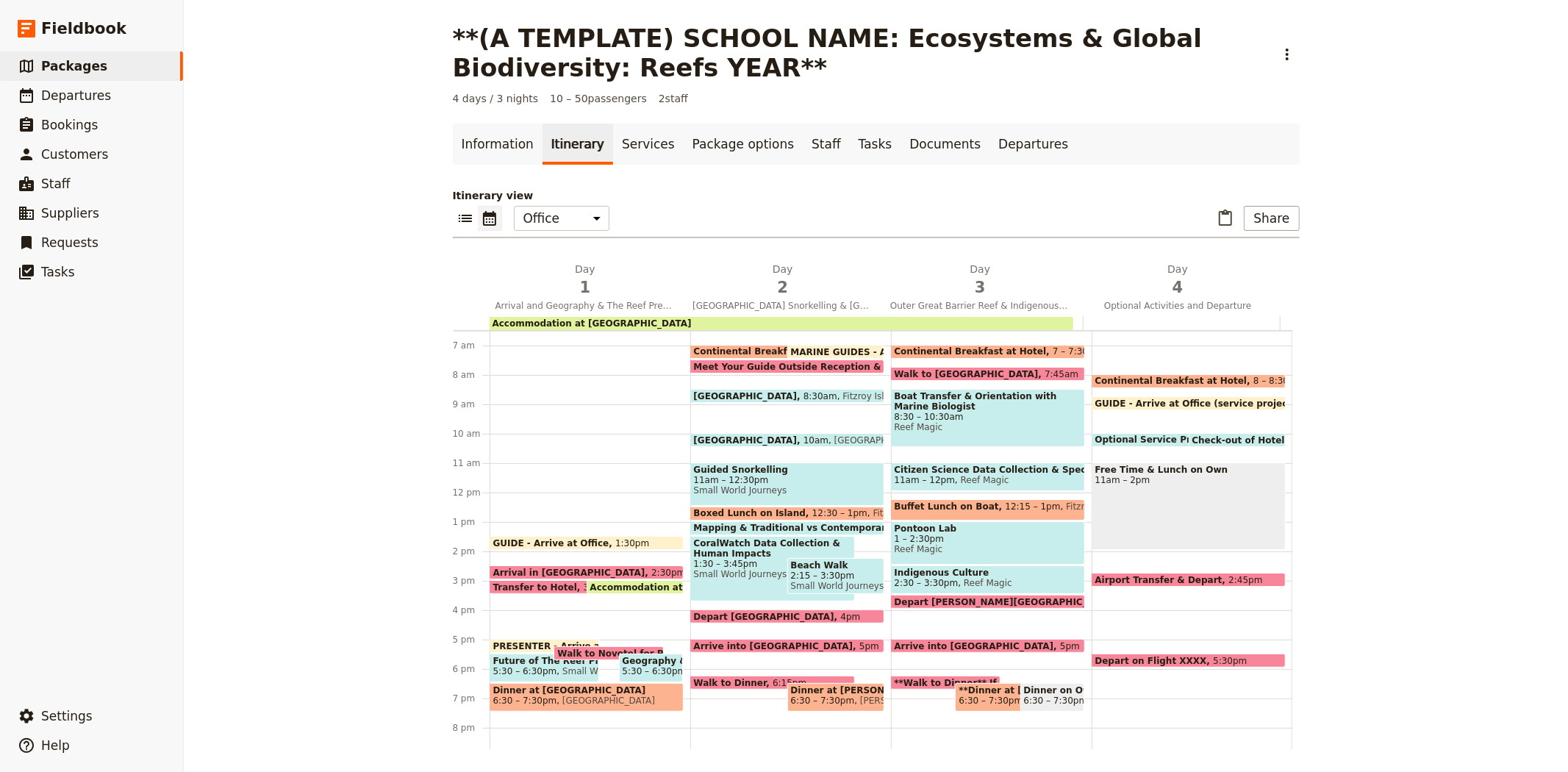
click at [700, 578] on span "Small World Journeys" at bounding box center [773, 574] width 157 height 10
select select "2"
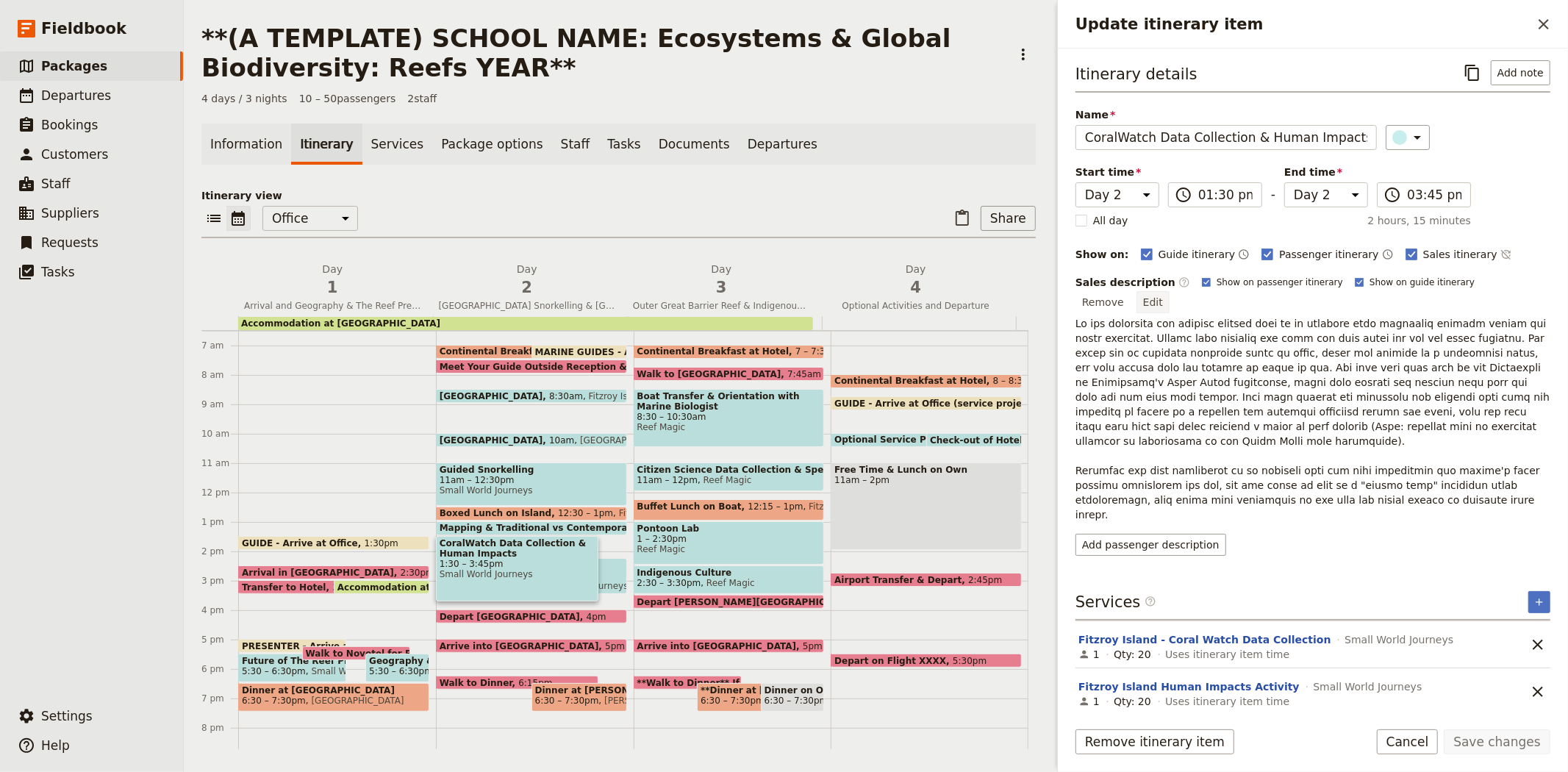
click at [1170, 291] on button "Edit" at bounding box center [1153, 302] width 33 height 22
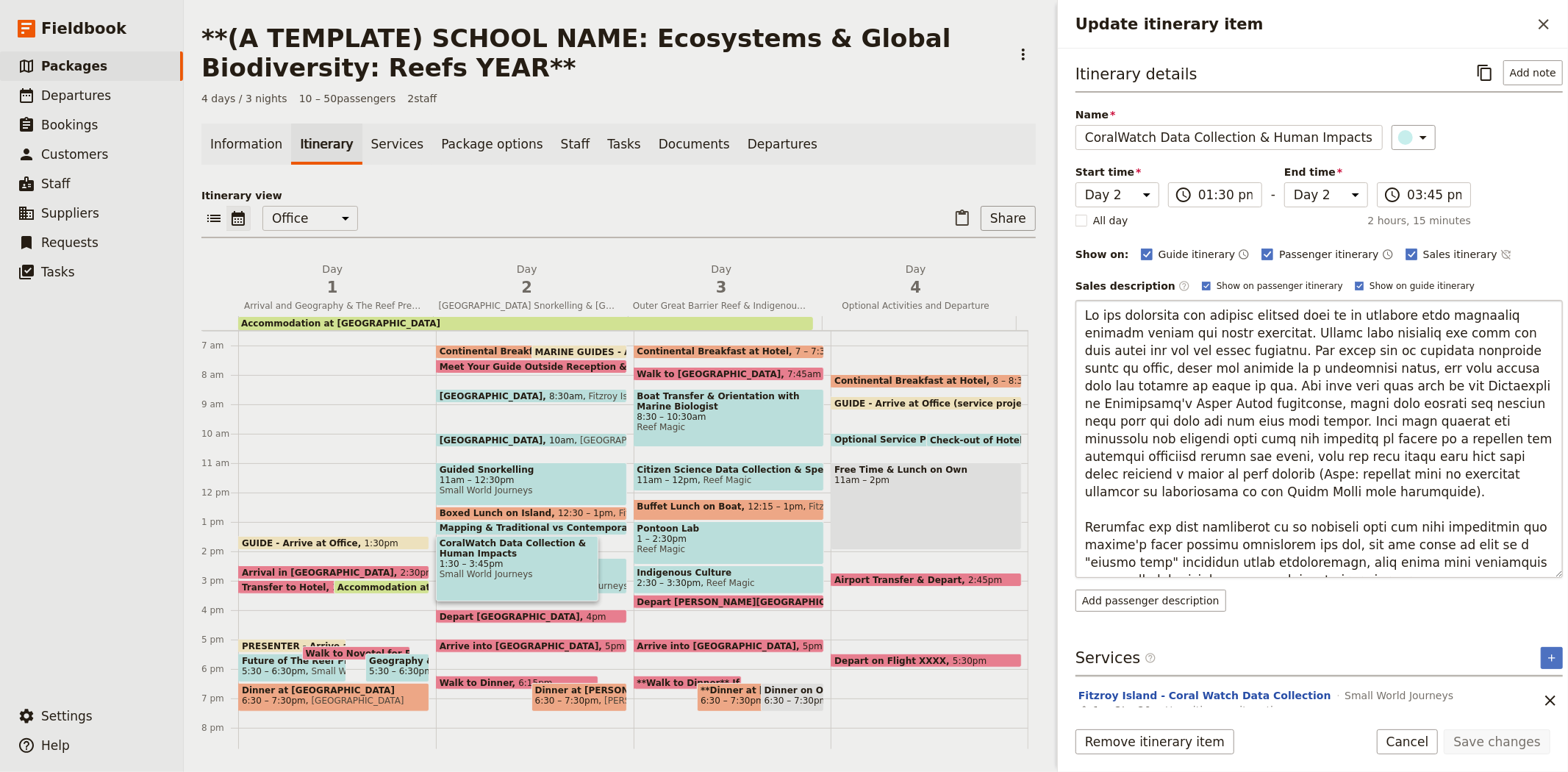
click at [1361, 452] on textarea "Update itinerary item" at bounding box center [1320, 438] width 487 height 278
type textarea "In the afternoon you collect primary data in an activity that addresses climate…"
click at [1486, 744] on button "Save changes" at bounding box center [1497, 742] width 106 height 25
